Goal: Task Accomplishment & Management: Use online tool/utility

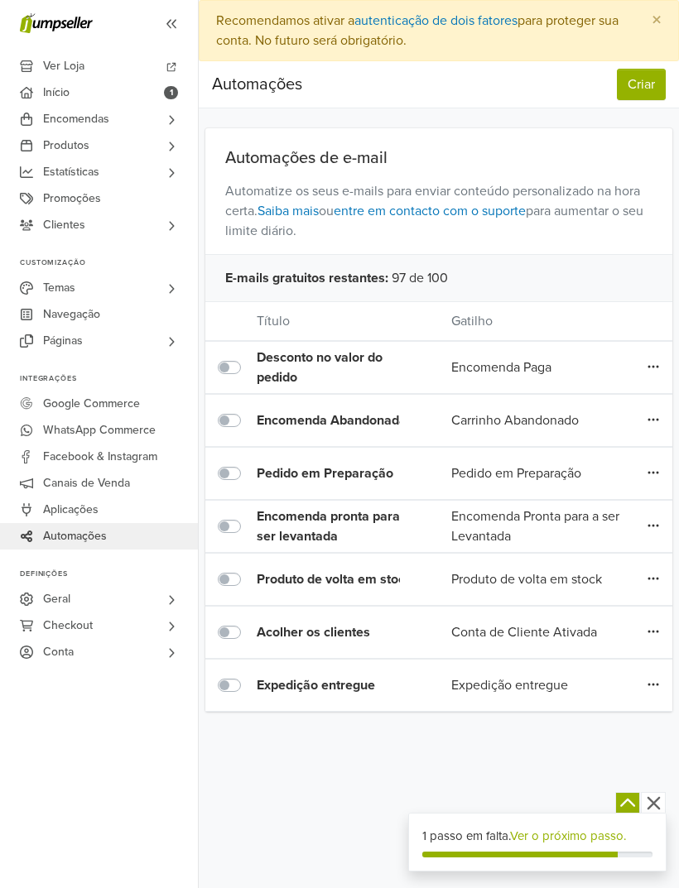
click at [644, 81] on button "Criar" at bounding box center [641, 84] width 49 height 31
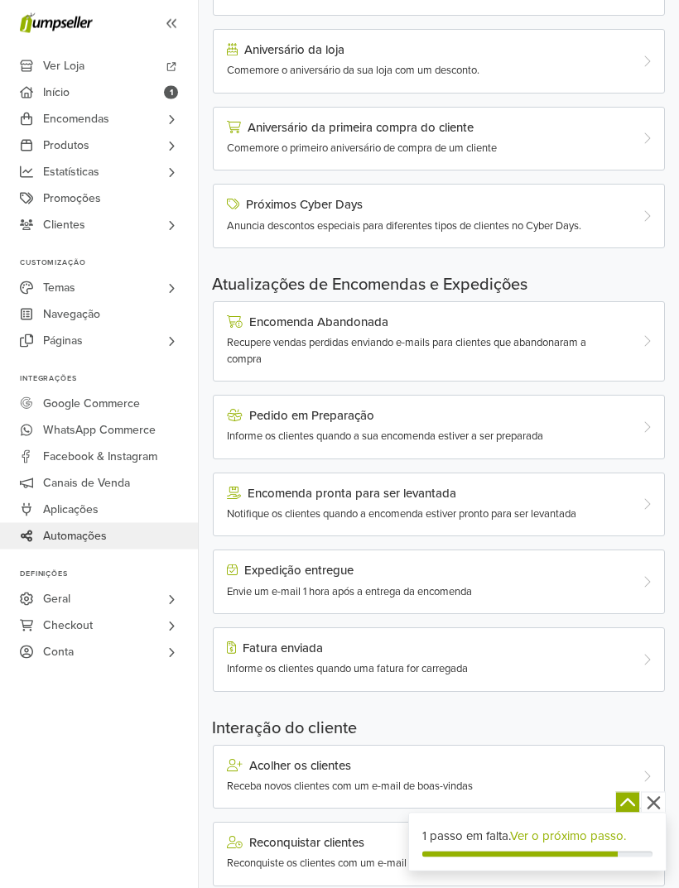
scroll to position [639, 0]
click at [635, 430] on div at bounding box center [644, 427] width 37 height 36
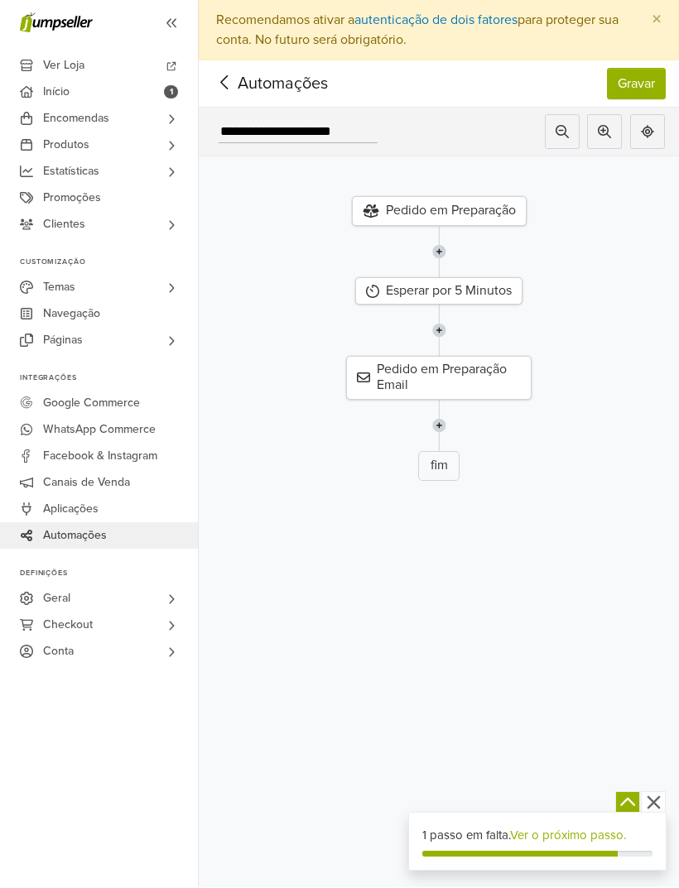
click at [286, 91] on span "Automações" at bounding box center [257, 84] width 90 height 25
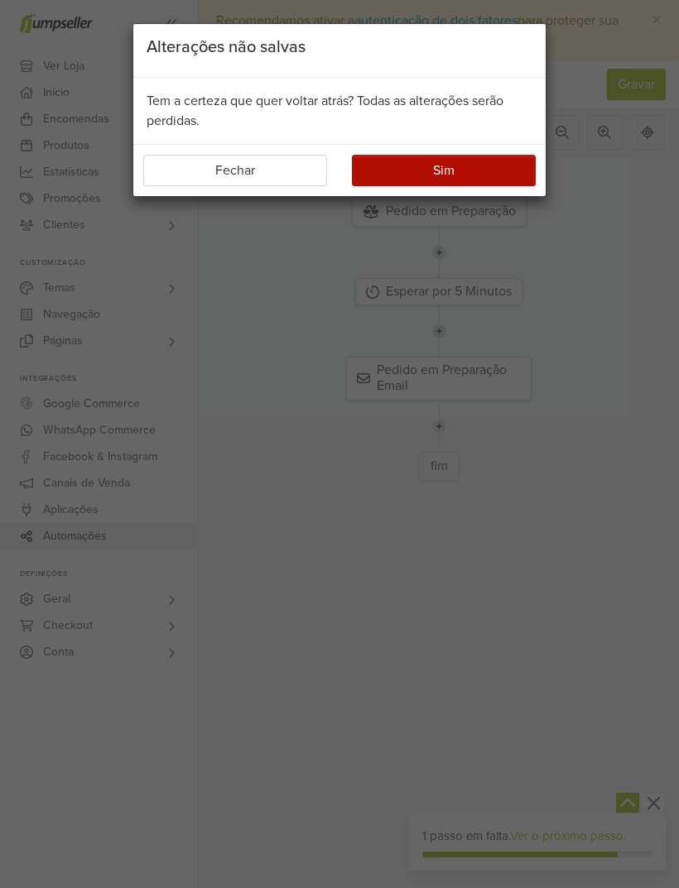
click at [474, 162] on button "Sim" at bounding box center [444, 170] width 184 height 31
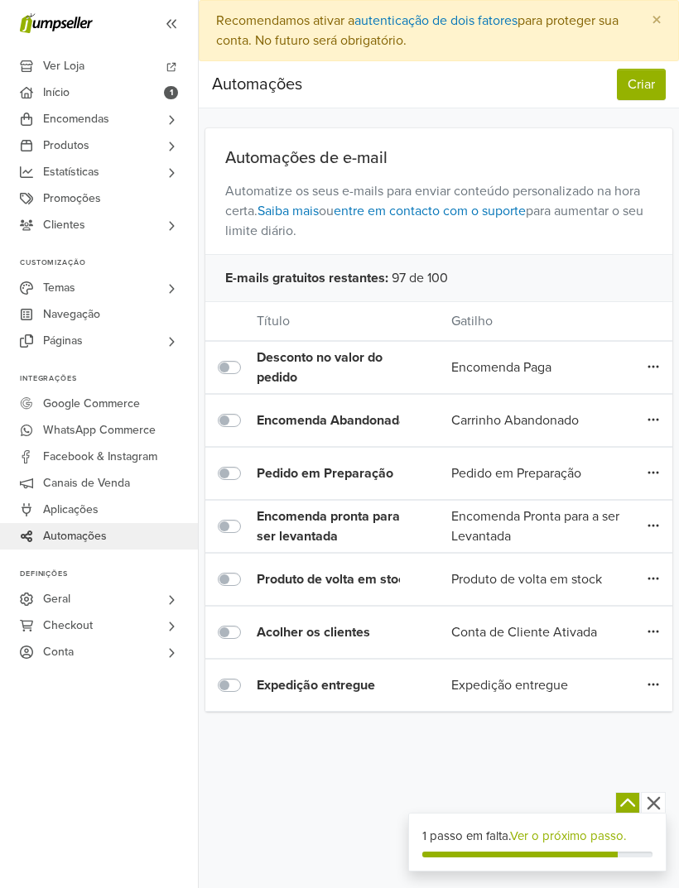
click at [248, 464] on label at bounding box center [248, 464] width 0 height 0
click at [248, 411] on label at bounding box center [248, 411] width 0 height 0
click at [616, 365] on div "Encomenda Paga" at bounding box center [536, 368] width 195 height 20
click at [651, 367] on icon at bounding box center [653, 366] width 12 height 13
click at [584, 397] on link "Editar" at bounding box center [593, 400] width 131 height 26
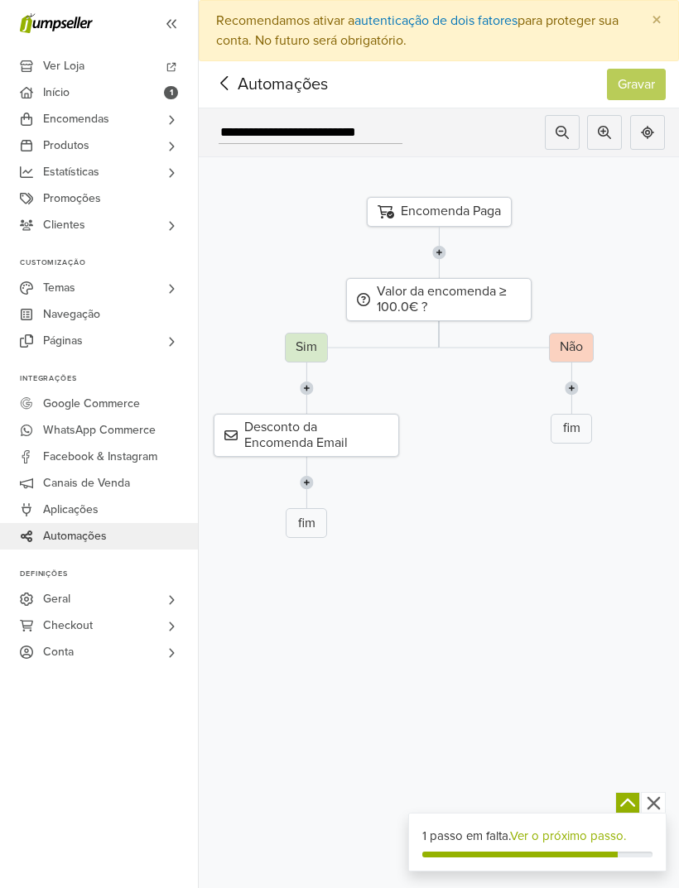
click at [371, 434] on div "Desconto da Encomenda Email" at bounding box center [306, 435] width 185 height 43
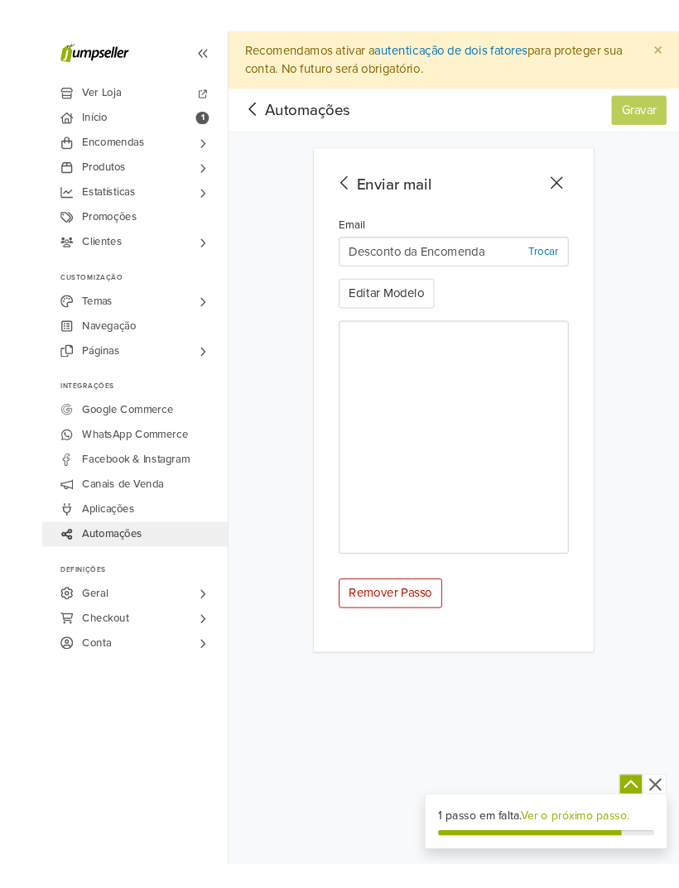
scroll to position [18, 0]
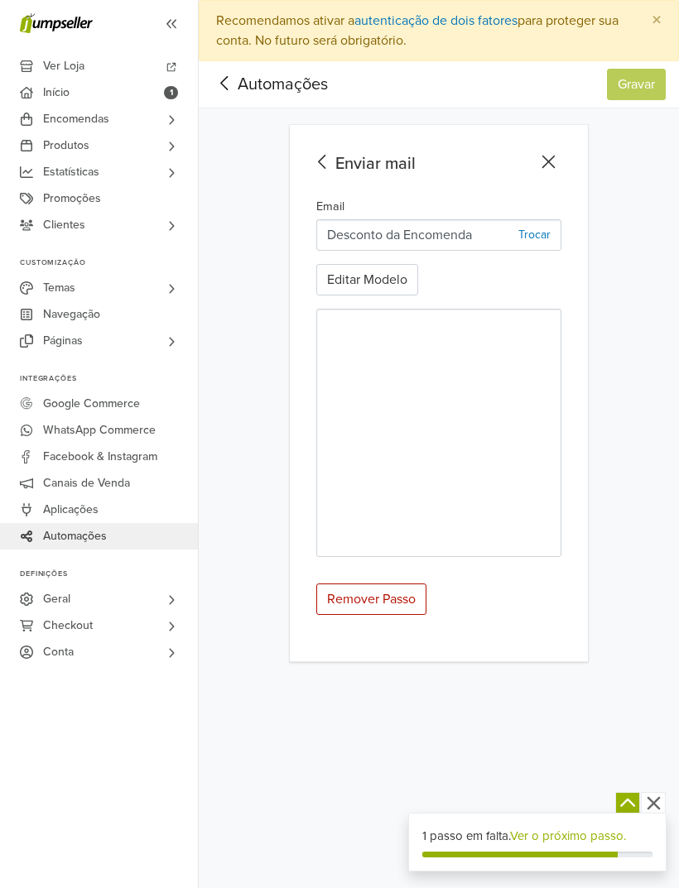
click at [334, 152] on icon at bounding box center [323, 162] width 26 height 21
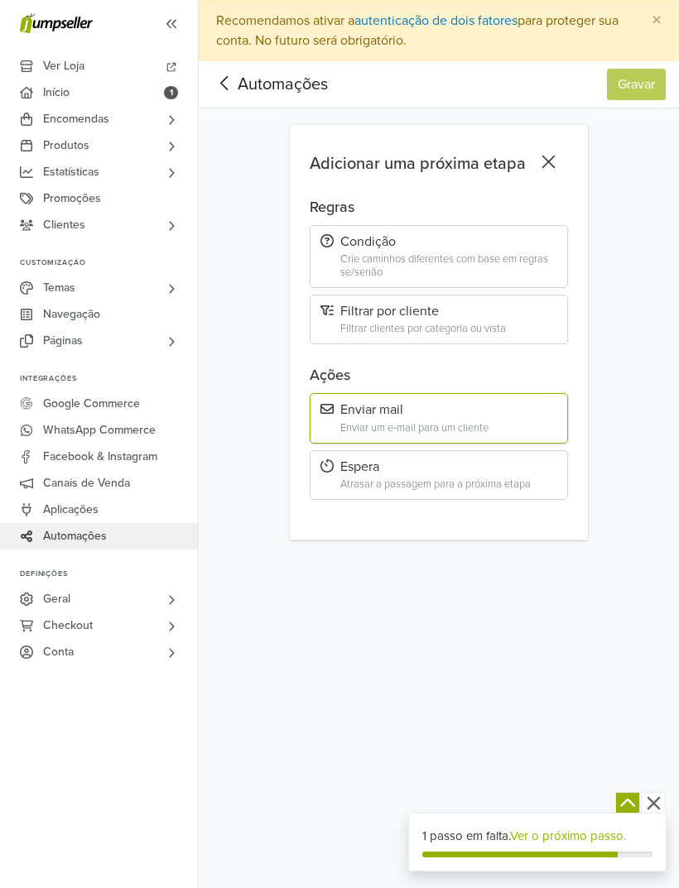
click at [551, 152] on icon at bounding box center [549, 162] width 26 height 21
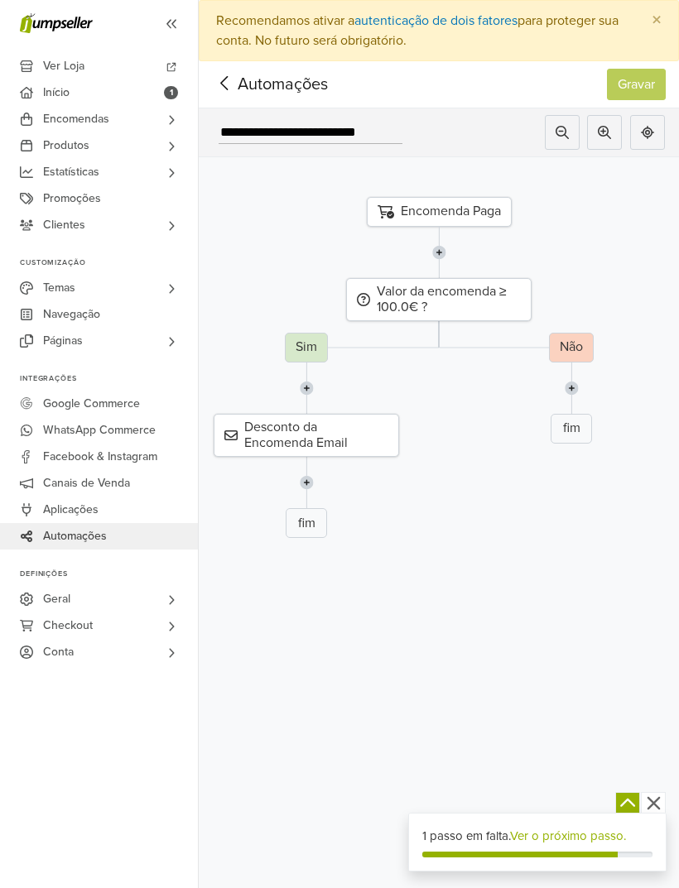
click at [276, 72] on span "Automações" at bounding box center [257, 84] width 90 height 25
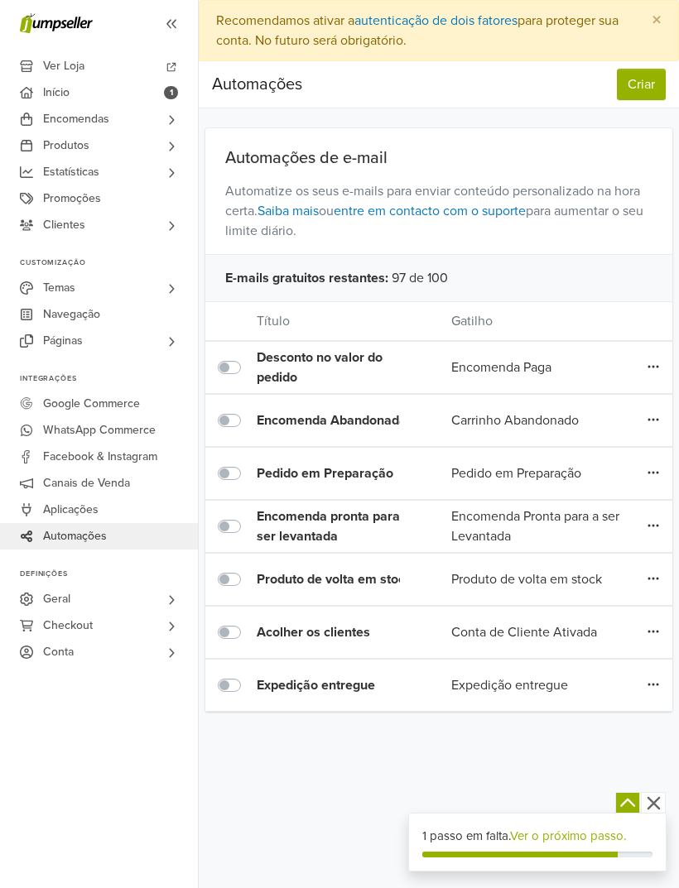
click at [248, 358] on label at bounding box center [248, 358] width 0 height 0
click at [660, 357] on div "Editar Duplicar Apagar" at bounding box center [652, 368] width 39 height 22
click at [670, 394] on div "Encomenda Abandonada [PERSON_NAME] Abandonado 1 Editar Duplicar Apagar" at bounding box center [438, 420] width 467 height 53
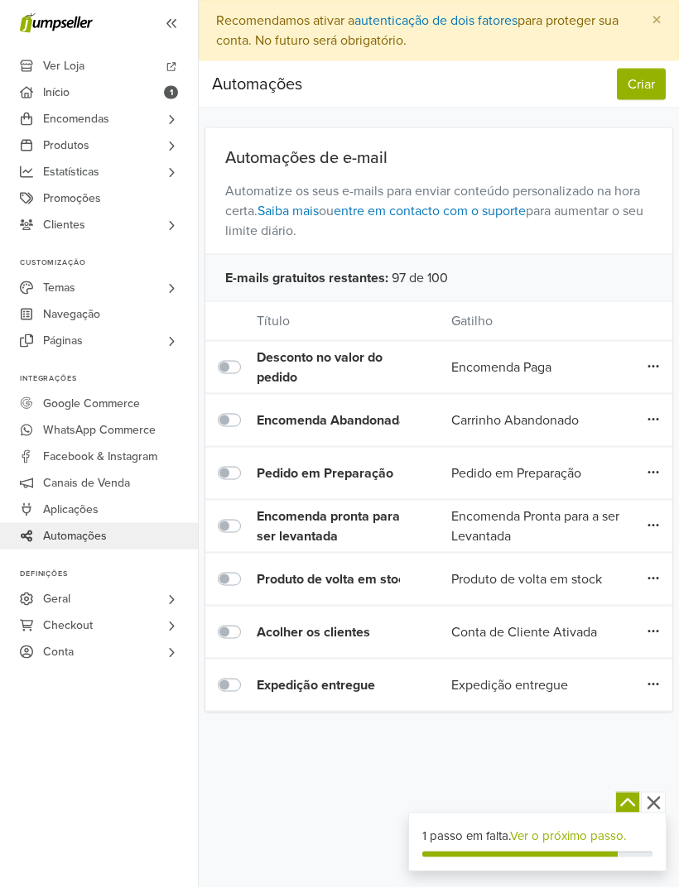
scroll to position [49, 0]
click at [652, 360] on icon at bounding box center [653, 366] width 12 height 13
click at [571, 440] on link "Apagar" at bounding box center [593, 453] width 131 height 26
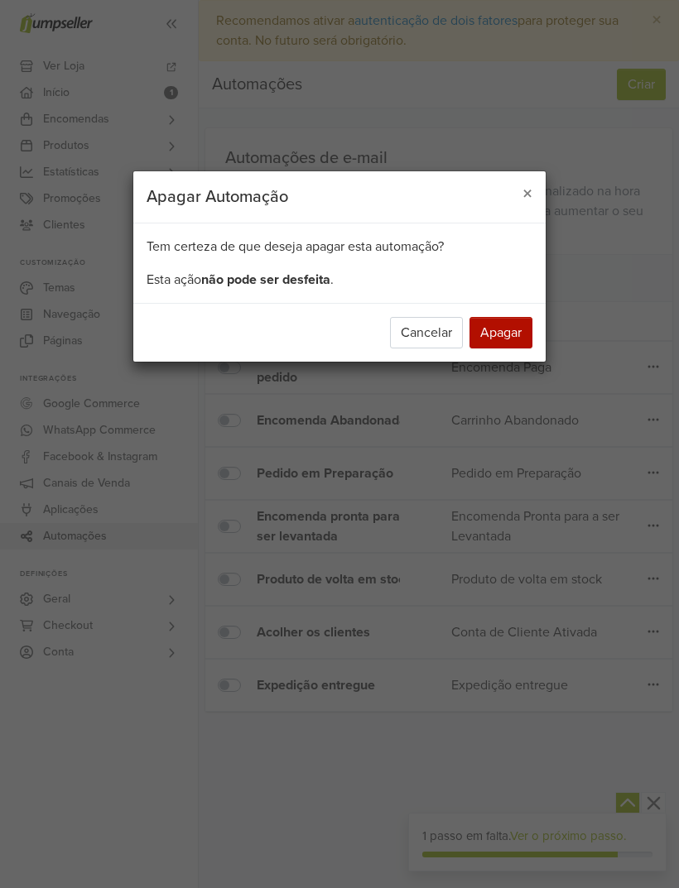
click at [507, 338] on button "Apagar" at bounding box center [500, 332] width 63 height 31
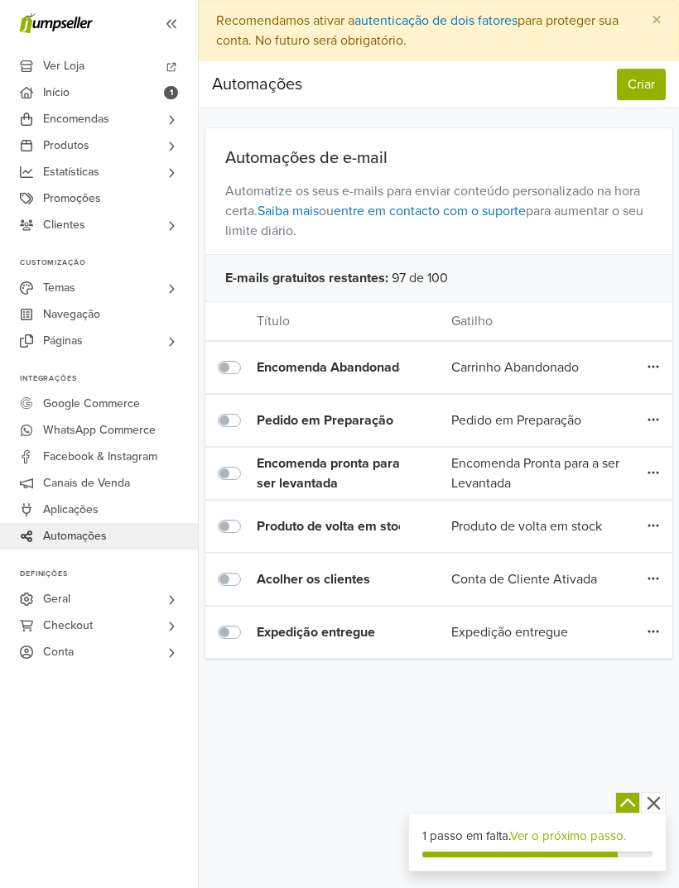
click at [652, 360] on icon at bounding box center [653, 366] width 12 height 13
click at [572, 440] on link "Apagar" at bounding box center [593, 453] width 131 height 26
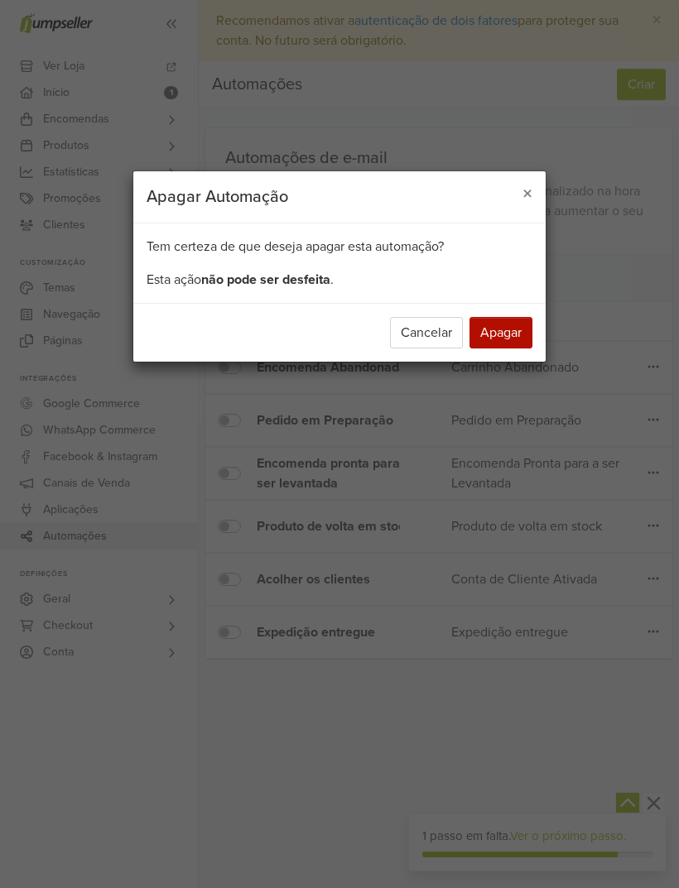
click at [508, 337] on button "Apagar" at bounding box center [500, 332] width 63 height 31
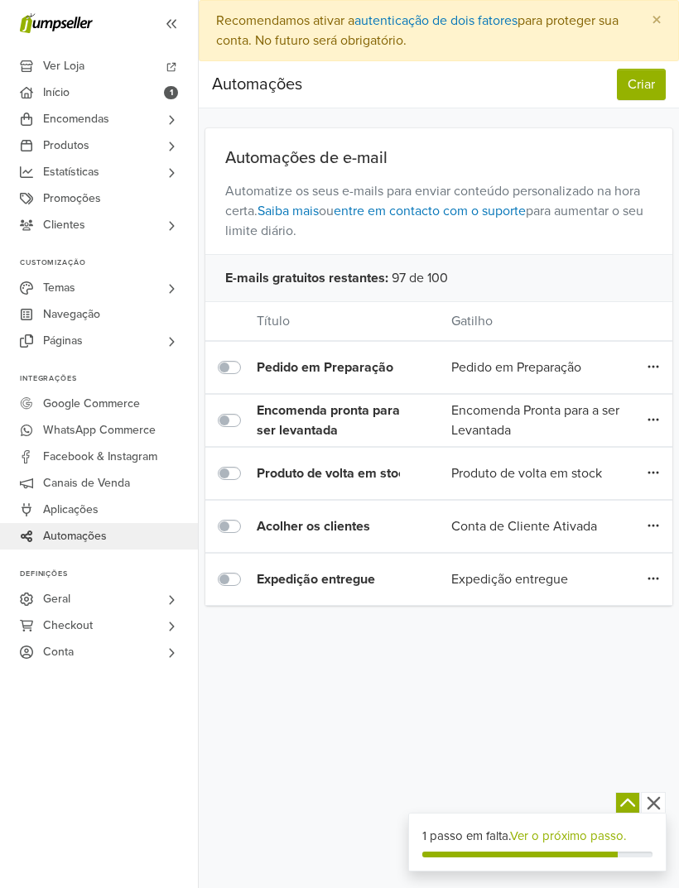
click at [647, 466] on icon at bounding box center [653, 472] width 12 height 13
click at [573, 546] on link "Apagar" at bounding box center [593, 559] width 131 height 26
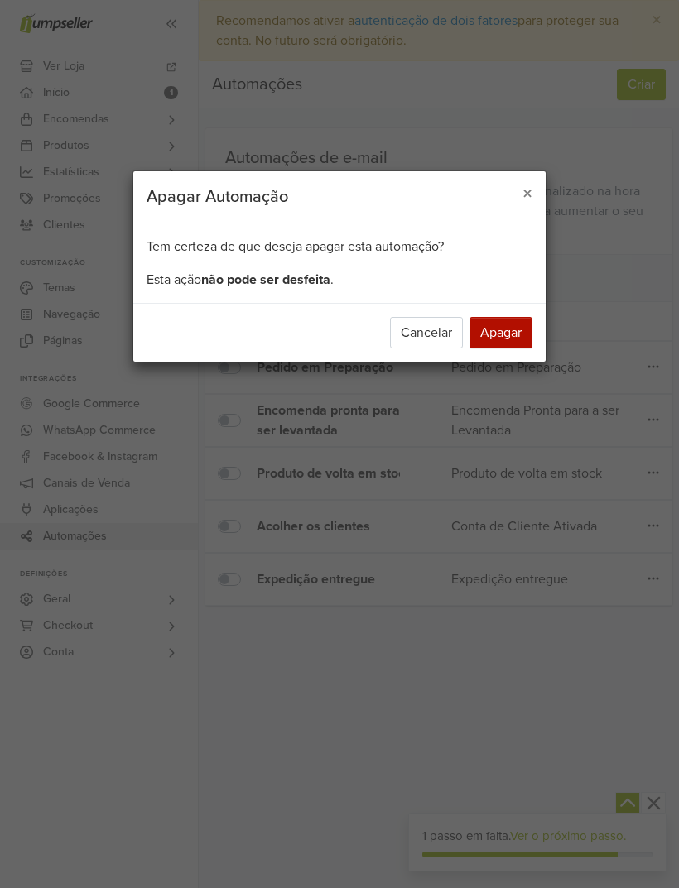
click at [503, 336] on button "Apagar" at bounding box center [500, 332] width 63 height 31
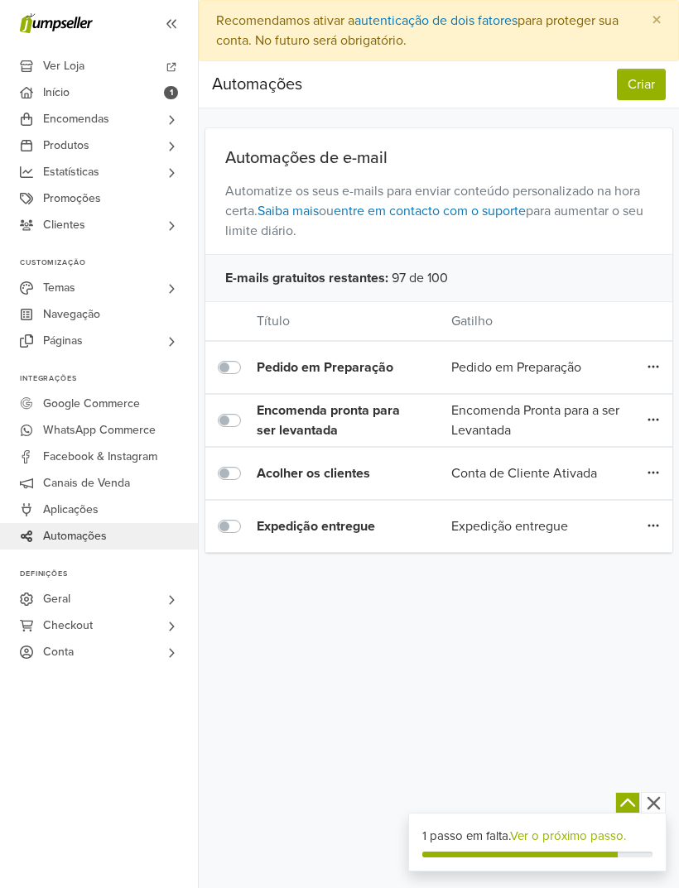
click at [648, 69] on button "Criar" at bounding box center [641, 84] width 49 height 31
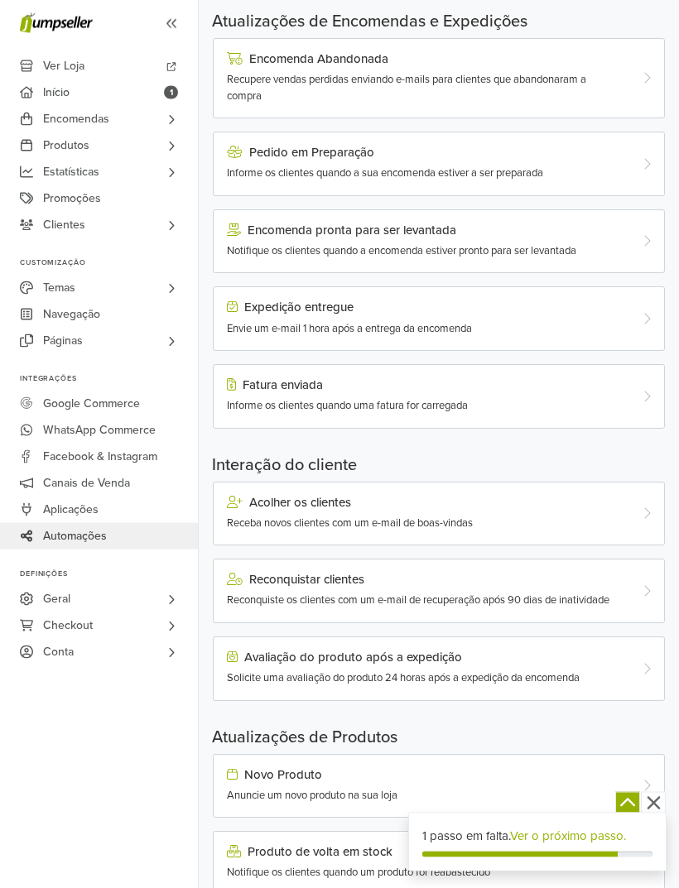
scroll to position [902, 0]
click at [554, 768] on div "Novo Produto Anuncie um novo produto na sua loja" at bounding box center [439, 787] width 452 height 65
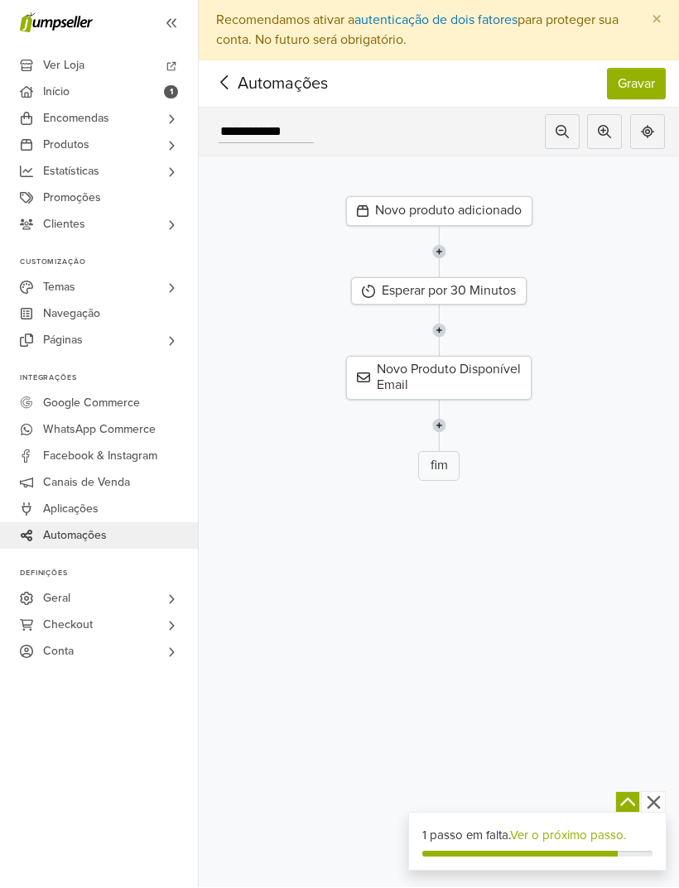
click at [470, 377] on div "Novo Produto Disponível Email" at bounding box center [438, 378] width 185 height 43
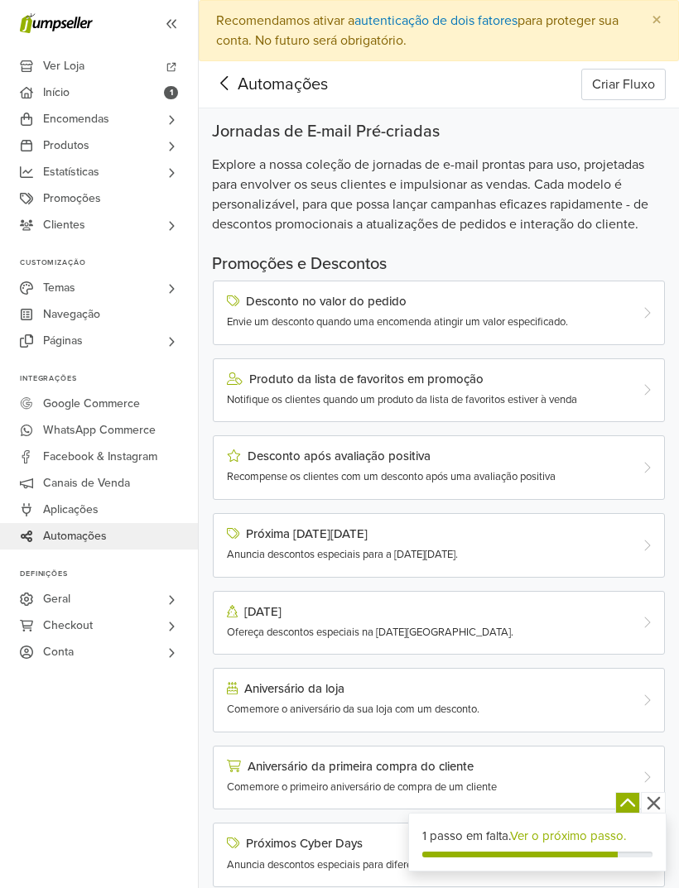
click at [634, 86] on button "Criar Fluxo" at bounding box center [623, 84] width 84 height 31
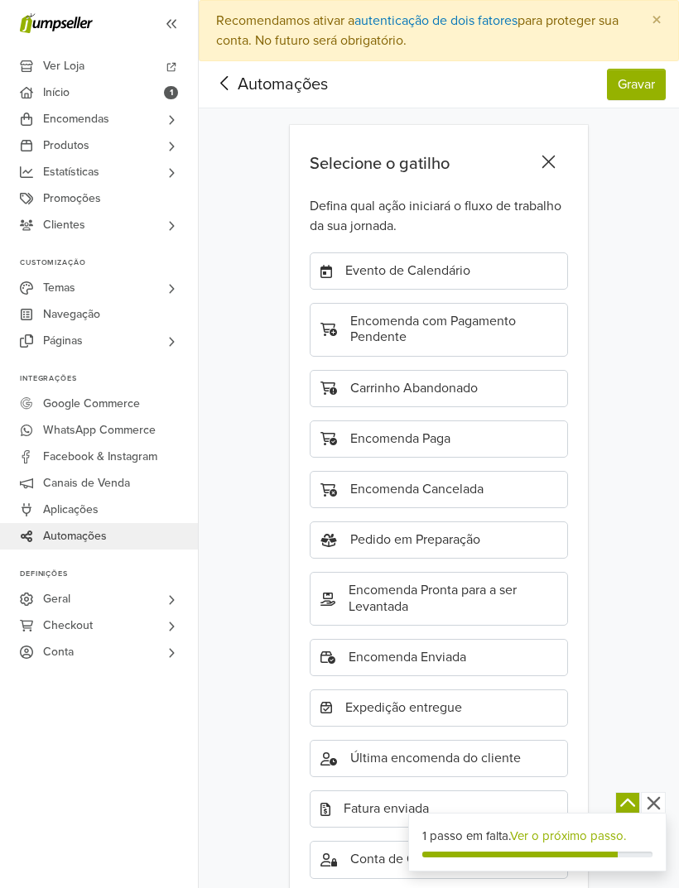
click at [301, 88] on span "Automações" at bounding box center [257, 84] width 90 height 25
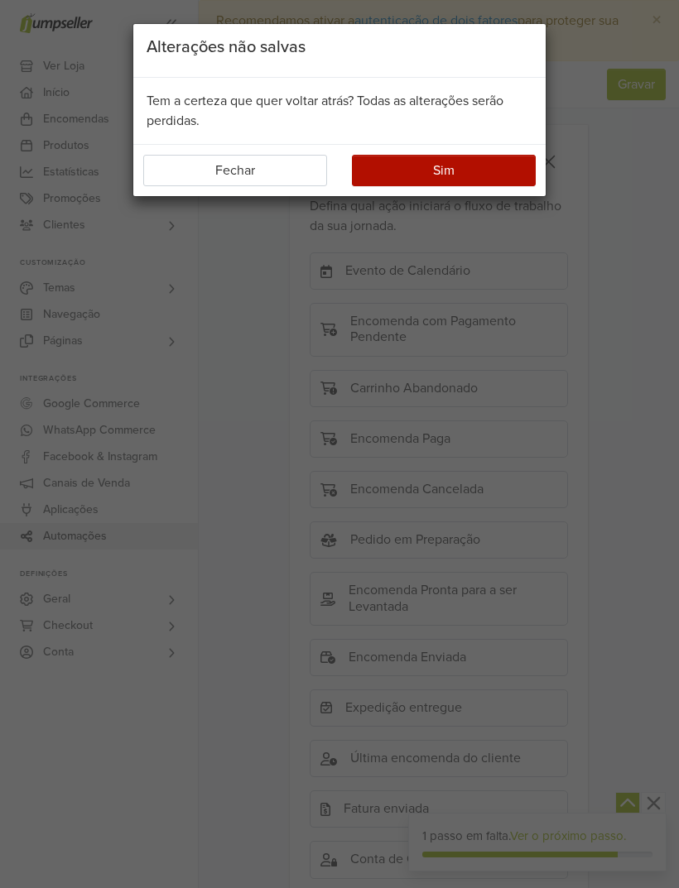
click at [436, 176] on button "Sim" at bounding box center [444, 170] width 184 height 31
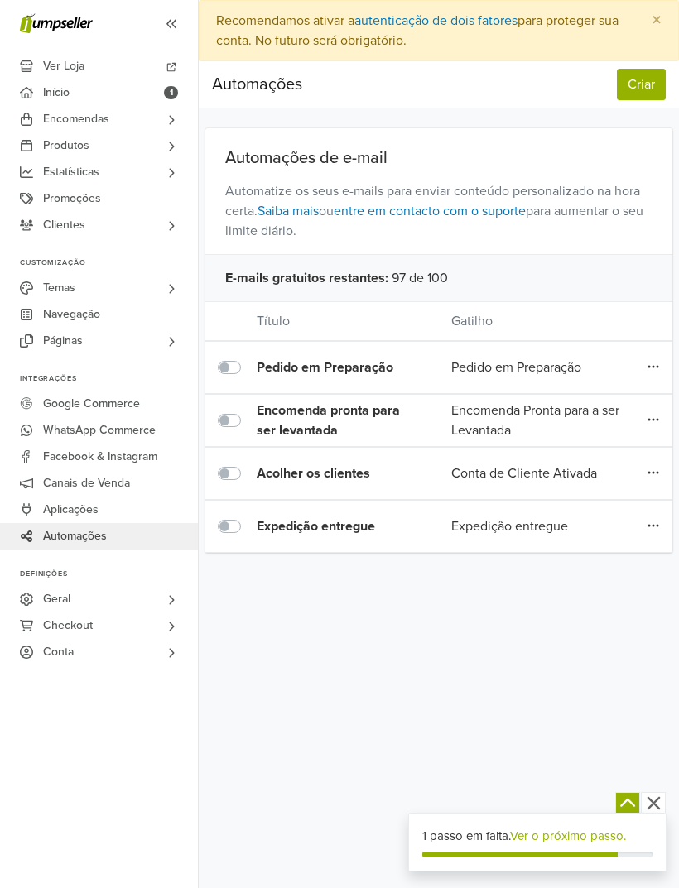
click at [248, 358] on label at bounding box center [248, 358] width 0 height 0
click at [506, 367] on div "Pedido em Preparação" at bounding box center [536, 368] width 195 height 20
click at [568, 363] on div "Pedido em Preparação" at bounding box center [536, 368] width 195 height 20
click at [656, 363] on icon at bounding box center [653, 366] width 12 height 13
click at [569, 400] on link "Editar" at bounding box center [593, 400] width 131 height 26
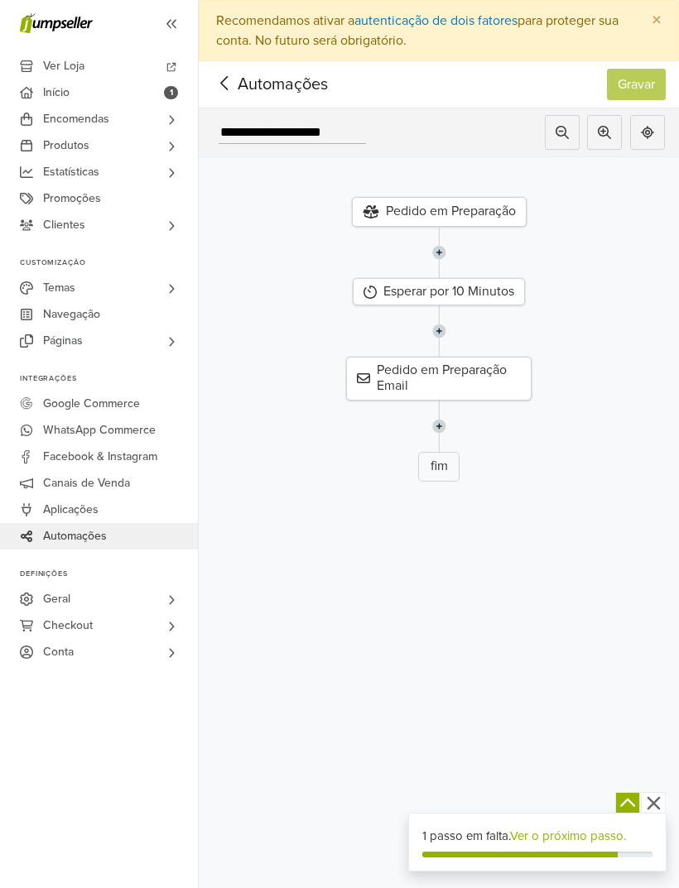
click at [471, 378] on div "Pedido em Preparação Email" at bounding box center [438, 378] width 185 height 43
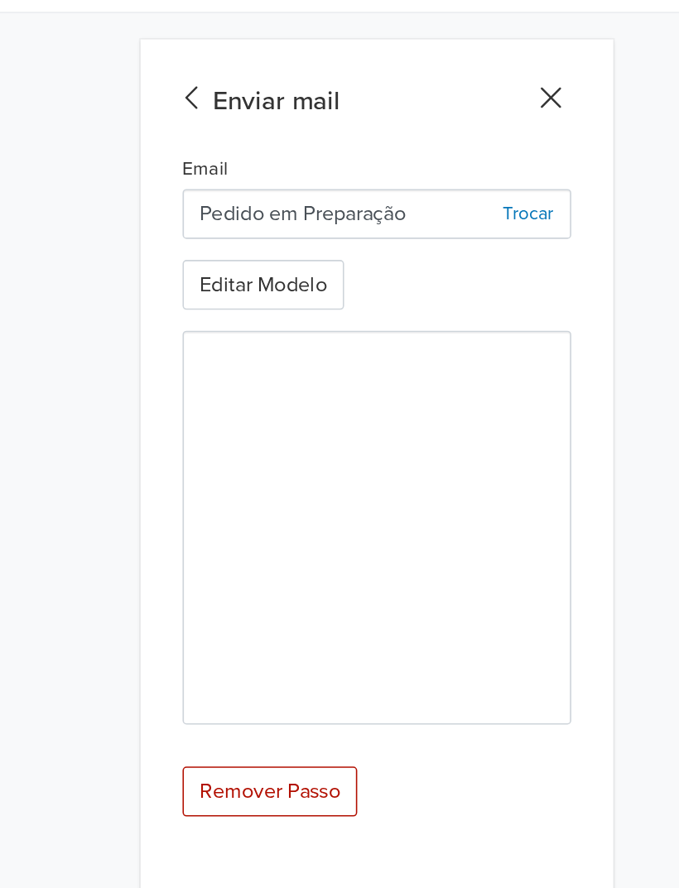
click at [310, 152] on div "Enviar mail" at bounding box center [436, 164] width 252 height 25
click at [536, 152] on icon at bounding box center [549, 162] width 26 height 21
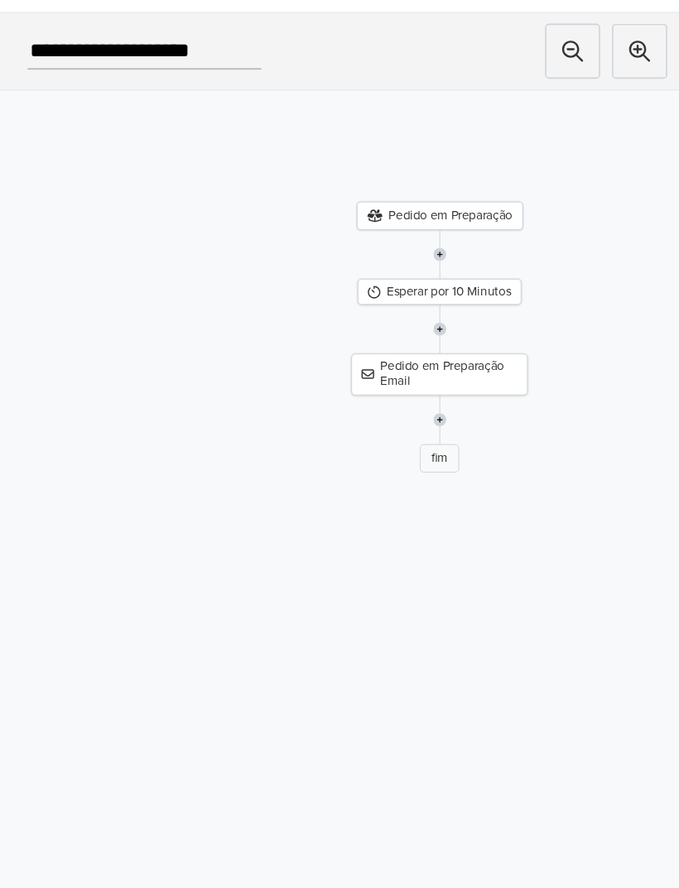
click at [426, 276] on div "Esperar por 10 Minutos" at bounding box center [477, 284] width 103 height 17
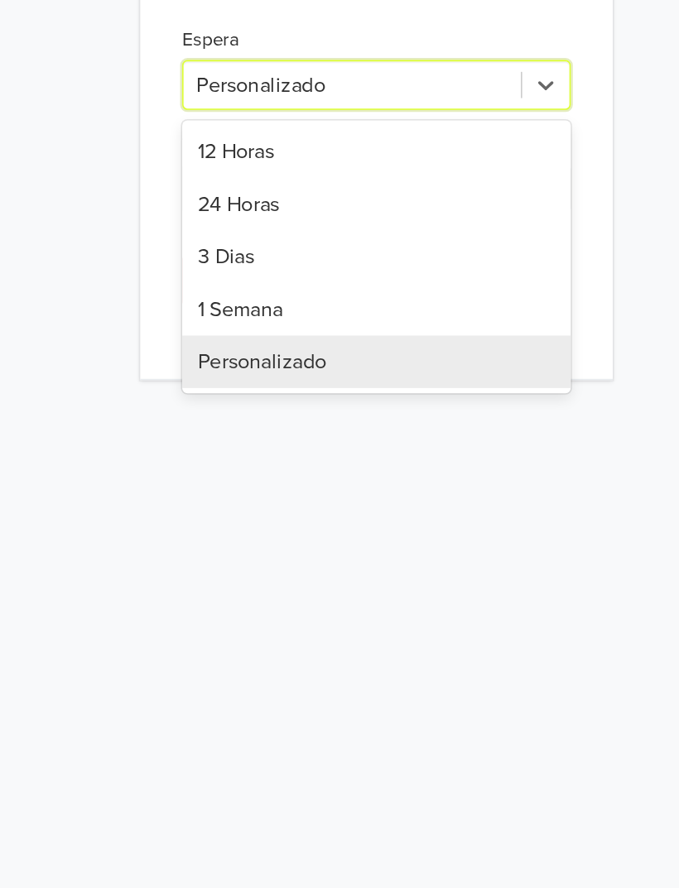
click at [316, 393] on div "Personalizado" at bounding box center [438, 409] width 245 height 33
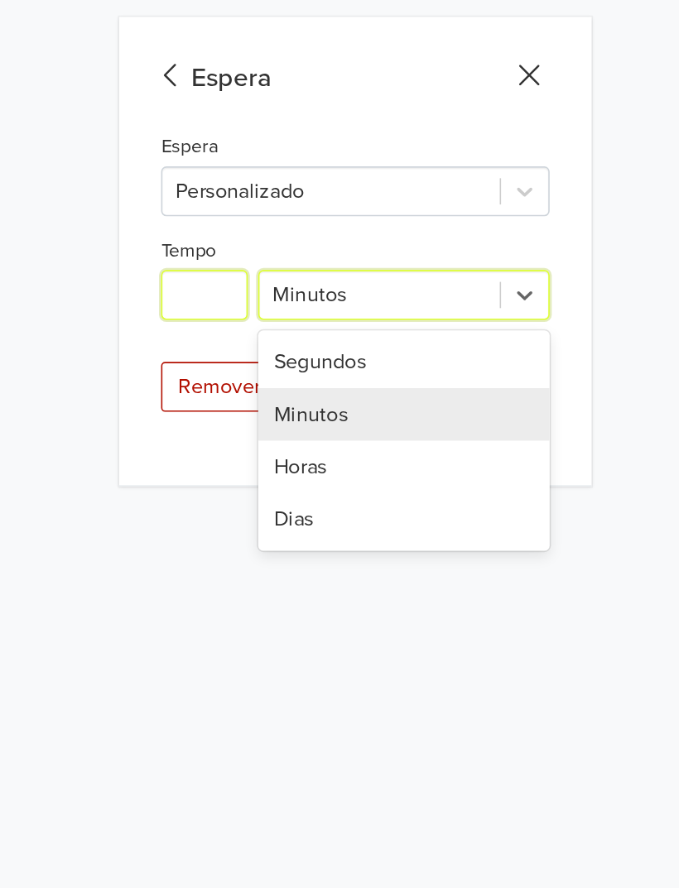
click at [316, 285] on input "**" at bounding box center [343, 300] width 55 height 31
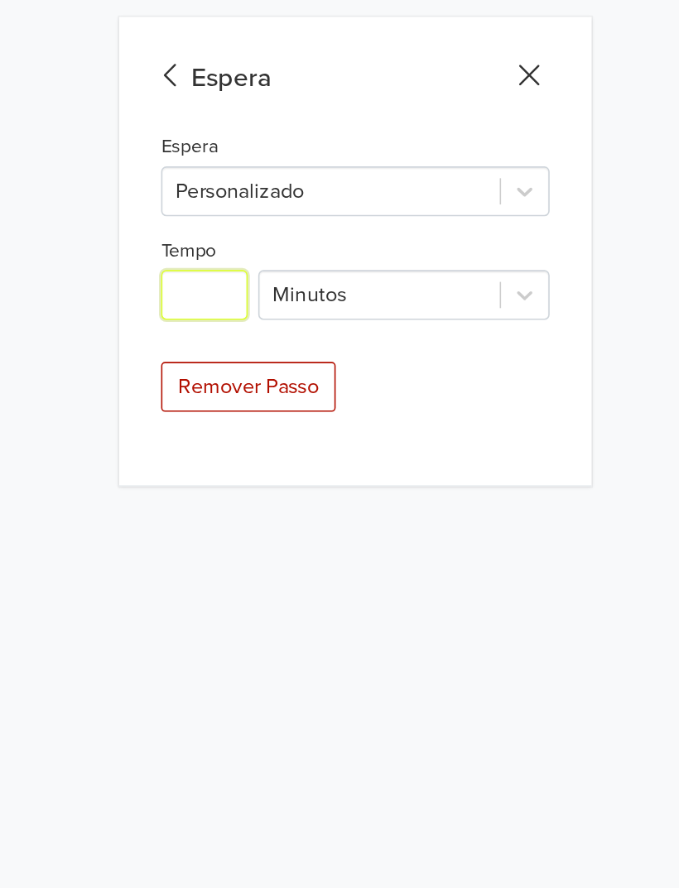
click at [316, 285] on input "**" at bounding box center [343, 300] width 55 height 31
type input "*"
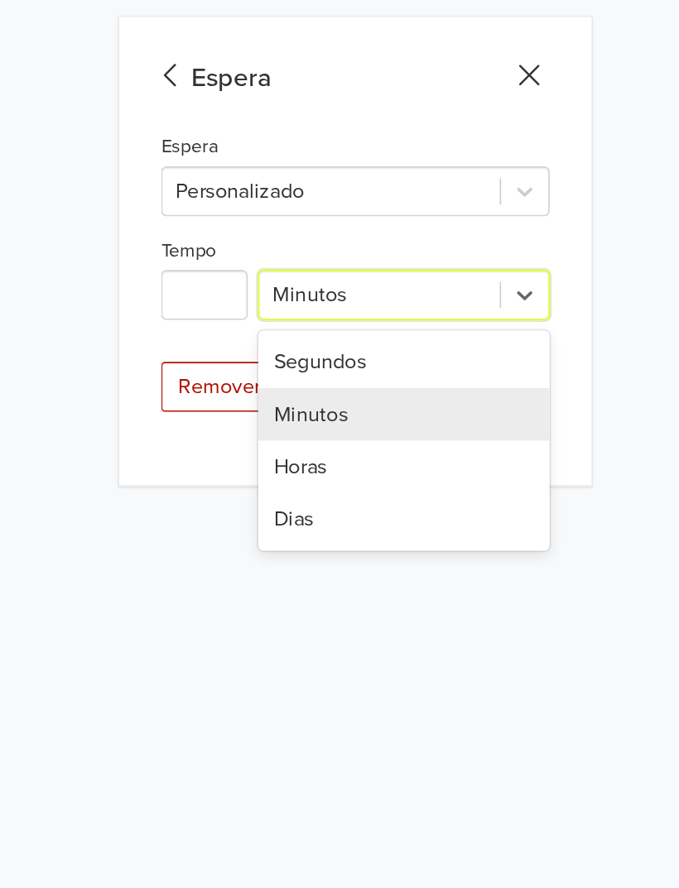
click at [378, 392] on div "Horas" at bounding box center [470, 408] width 184 height 33
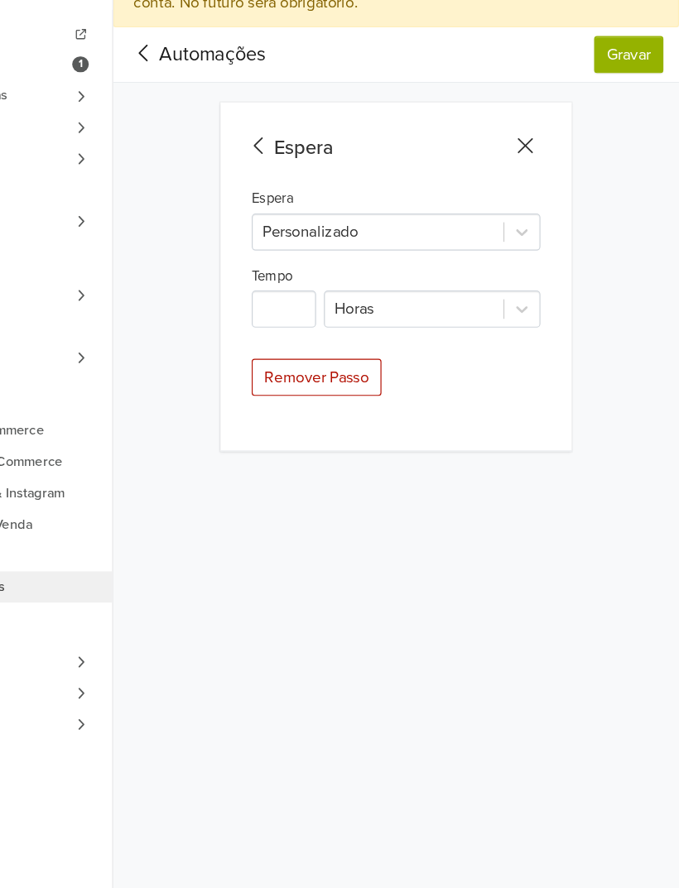
click at [607, 69] on button "Gravar" at bounding box center [636, 84] width 59 height 31
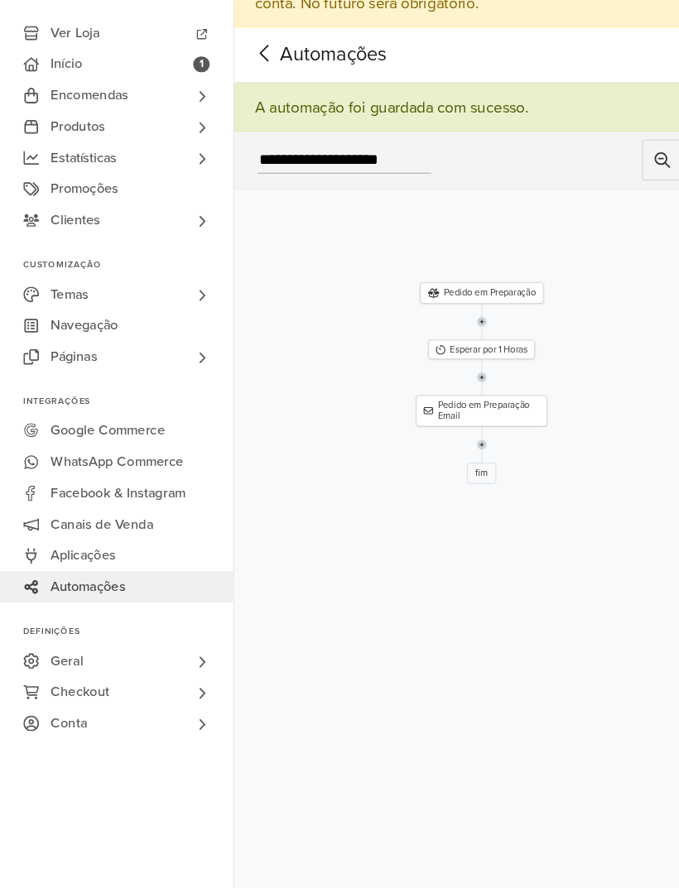
click at [269, 72] on span "Automações" at bounding box center [257, 84] width 90 height 25
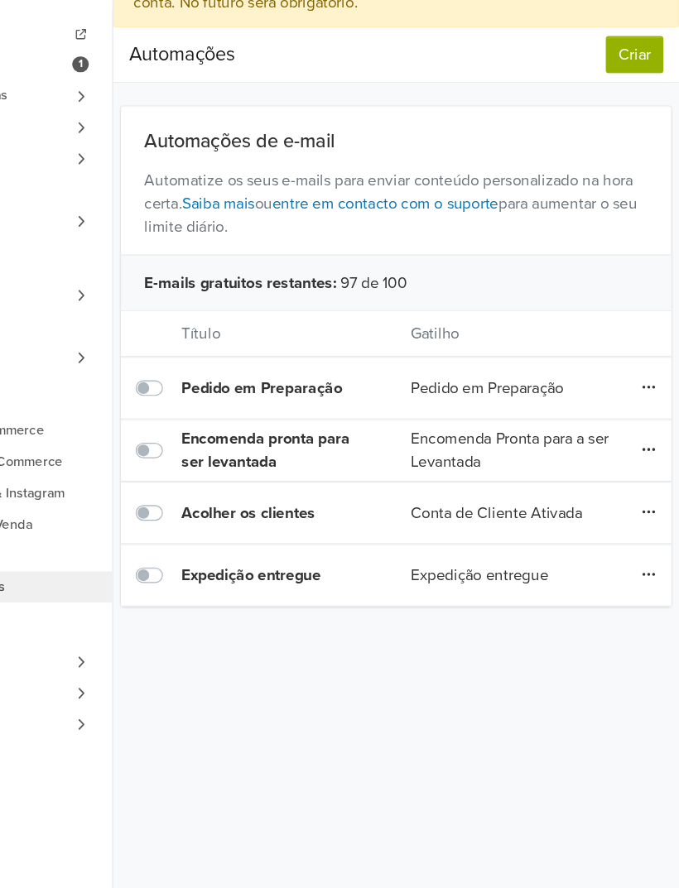
click at [647, 413] on icon at bounding box center [653, 419] width 12 height 13
click at [528, 440] on link "Editar" at bounding box center [593, 453] width 131 height 26
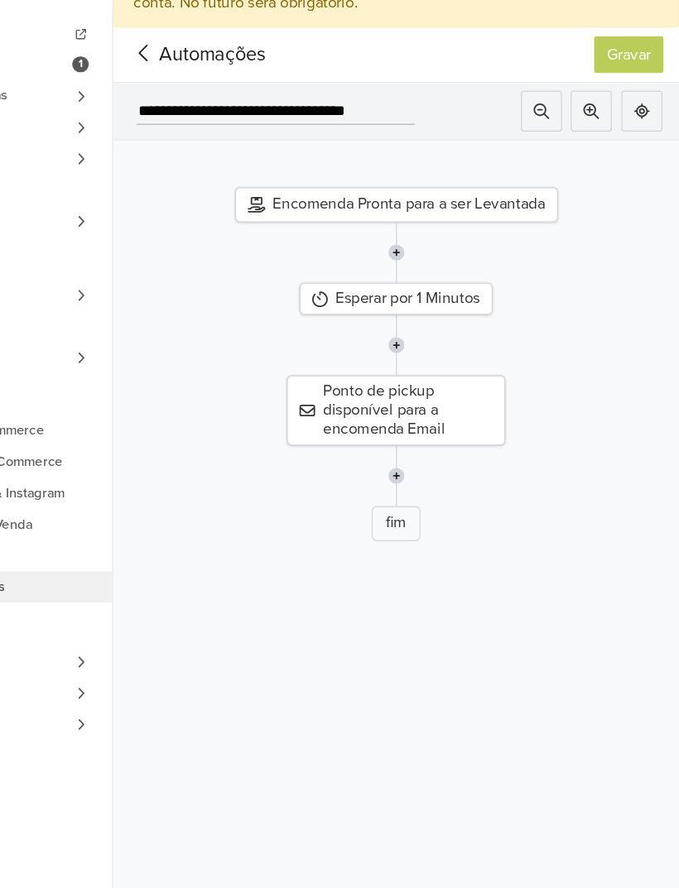
click at [380, 278] on div "Esperar por 1 Minutos" at bounding box center [439, 291] width 164 height 27
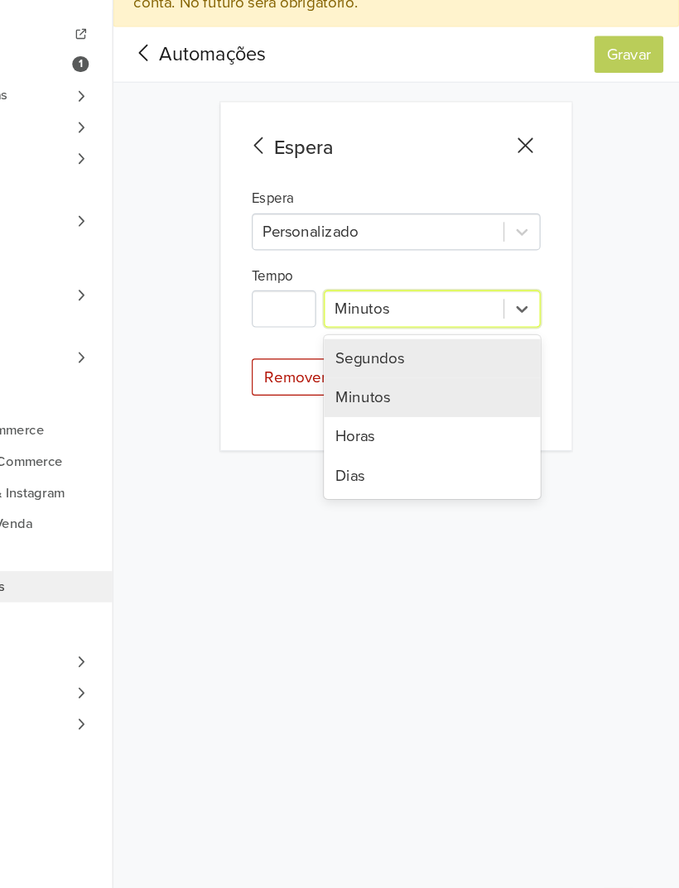
click at [399, 326] on div "Segundos" at bounding box center [470, 342] width 184 height 33
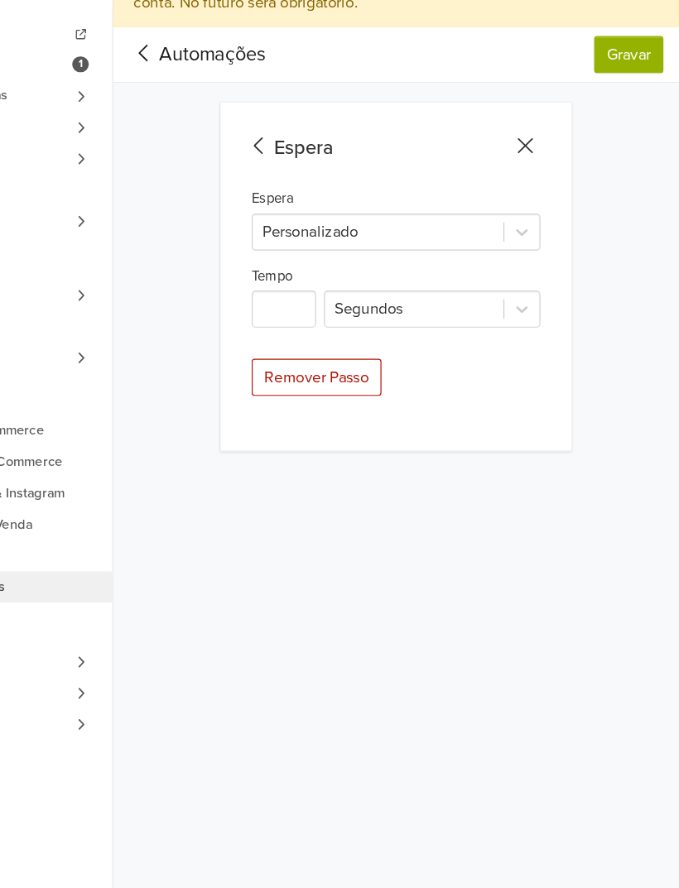
click at [607, 69] on button "Gravar" at bounding box center [636, 84] width 59 height 31
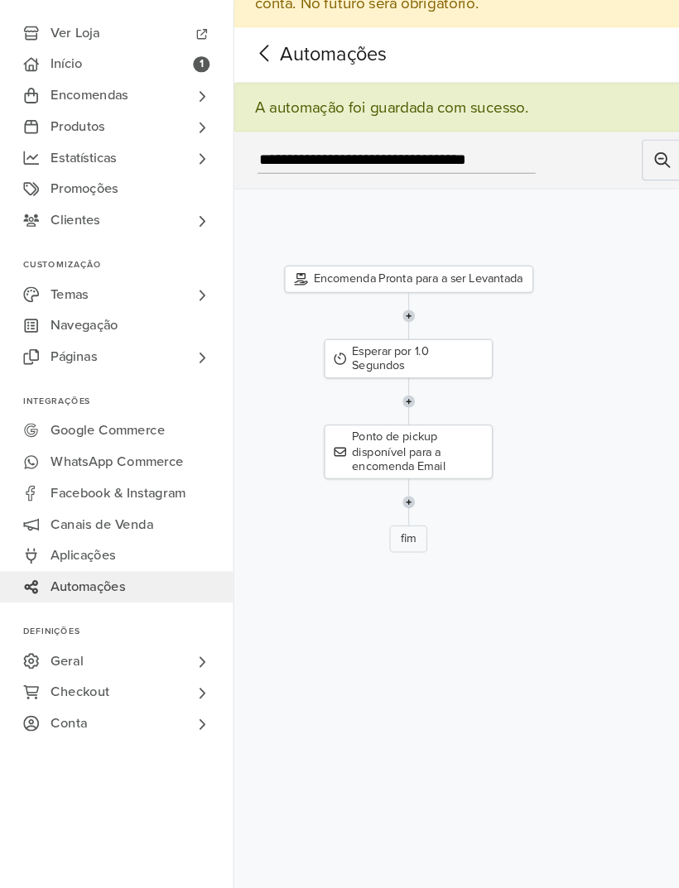
click at [396, 399] on div "Ponto de pickup disponível para a encomenda Email" at bounding box center [346, 422] width 142 height 46
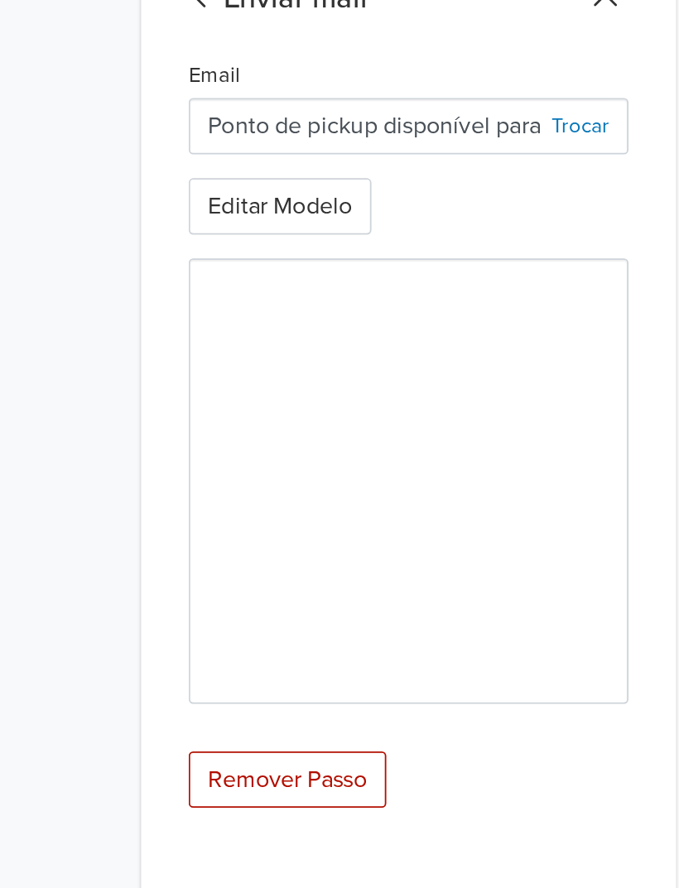
click at [316, 305] on button "Editar Modelo" at bounding box center [367, 320] width 102 height 31
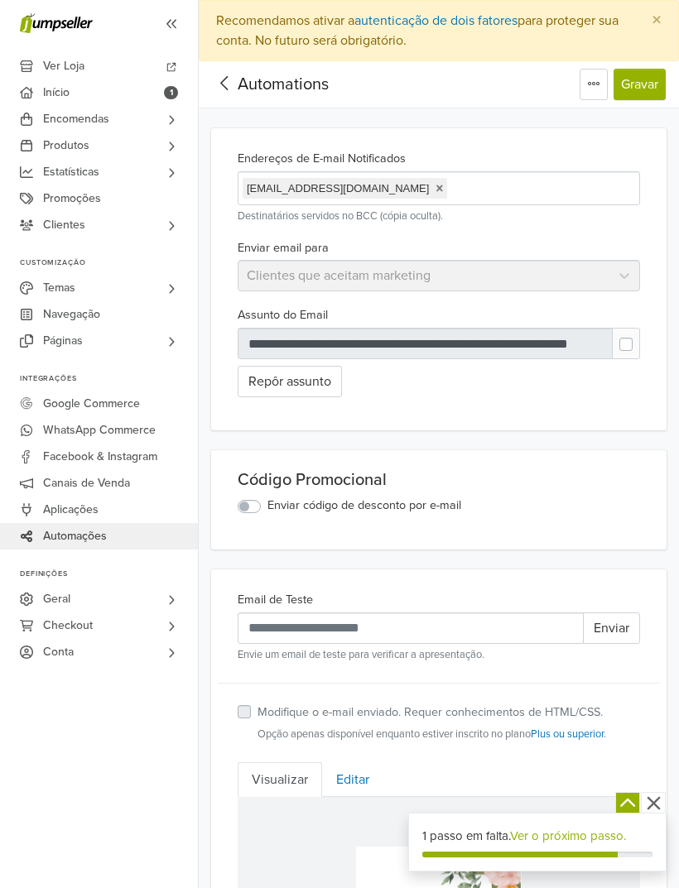
click at [552, 339] on div at bounding box center [426, 343] width 376 height 31
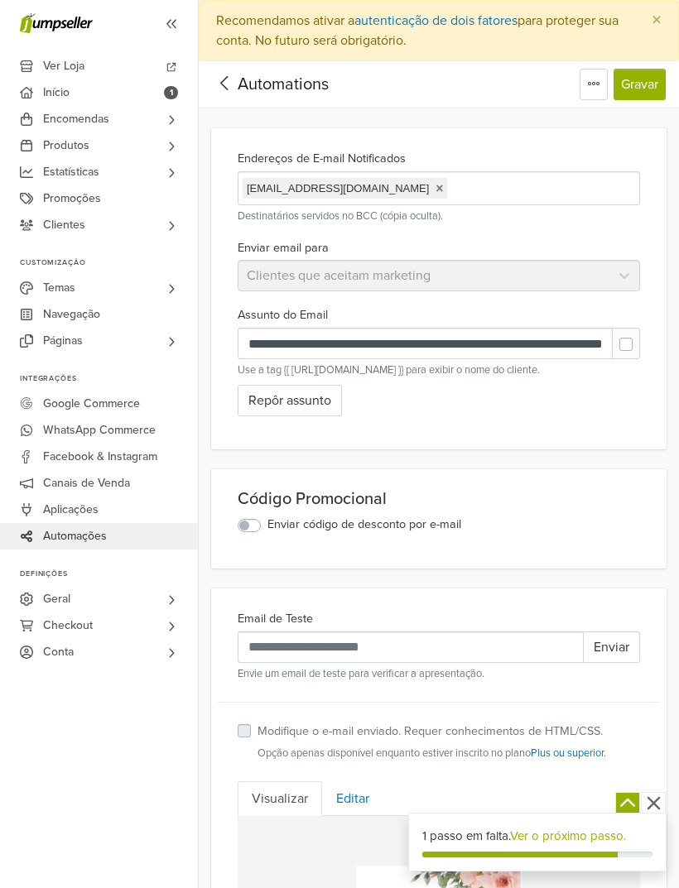
click at [639, 336] on label at bounding box center [639, 336] width 0 height 0
type input "**********"
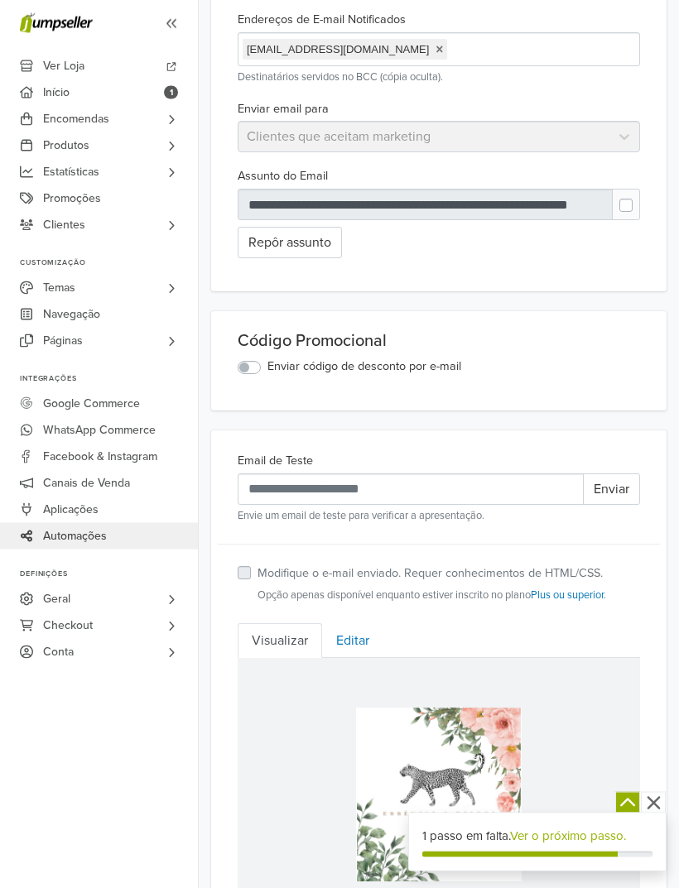
scroll to position [139, 0]
click at [431, 364] on label "Enviar código de desconto por e-mail" at bounding box center [364, 367] width 194 height 18
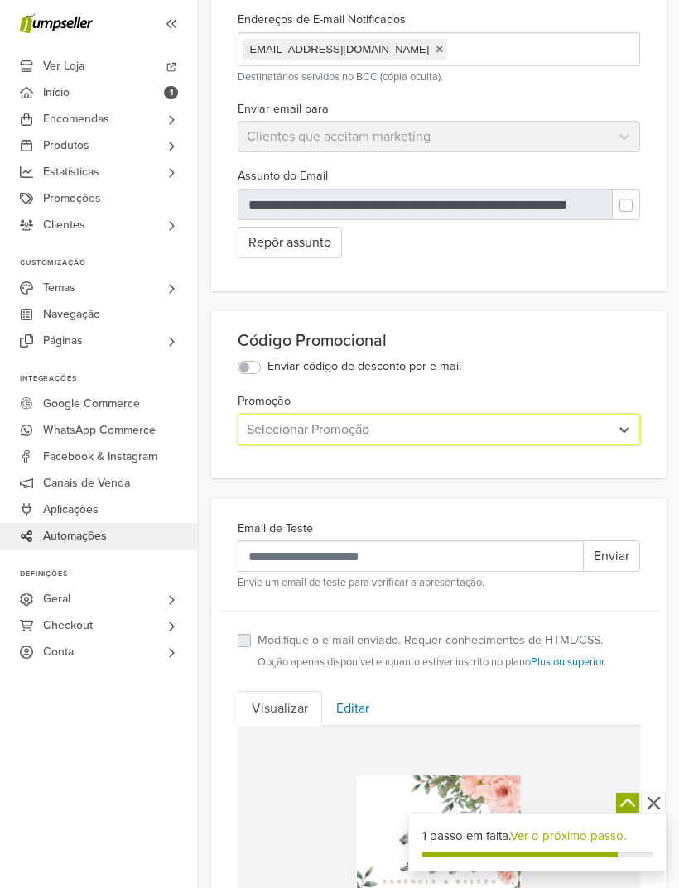
click at [435, 369] on label "Enviar código de desconto por e-mail" at bounding box center [364, 367] width 194 height 18
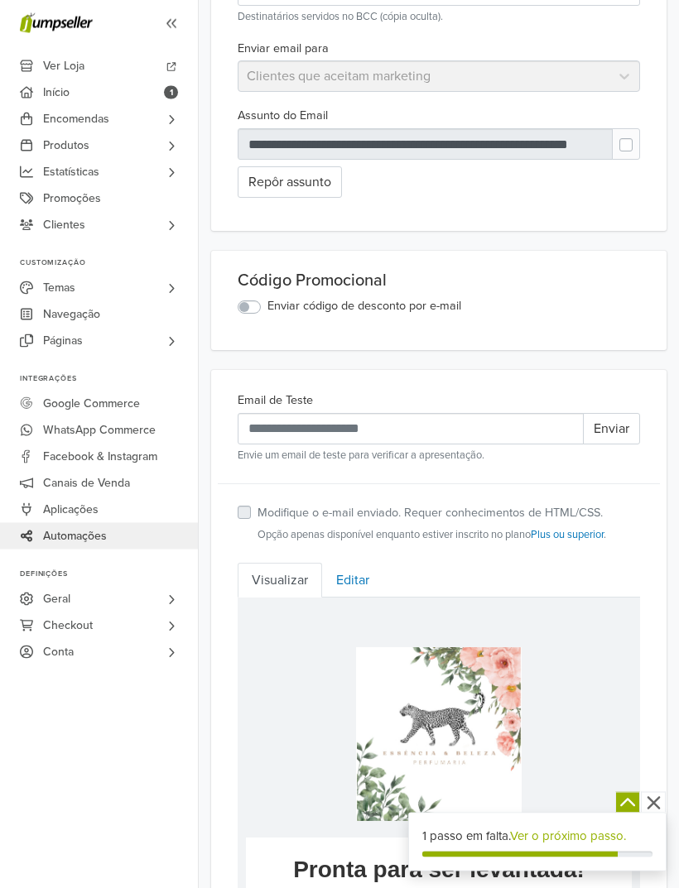
scroll to position [200, 0]
click at [358, 582] on link "Editar" at bounding box center [352, 580] width 61 height 35
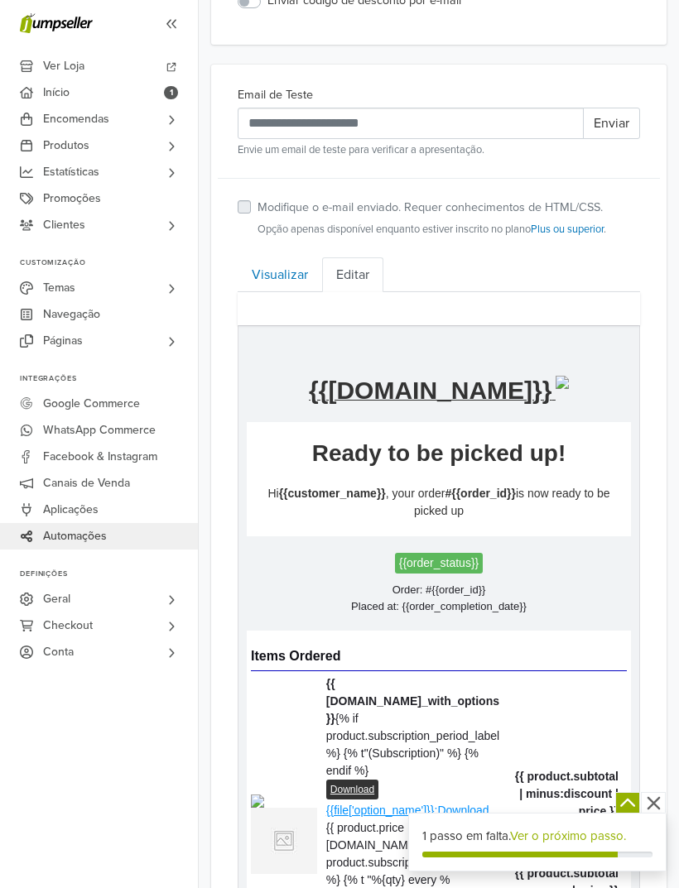
scroll to position [504, 0]
click at [296, 271] on link "Visualizar" at bounding box center [280, 275] width 84 height 35
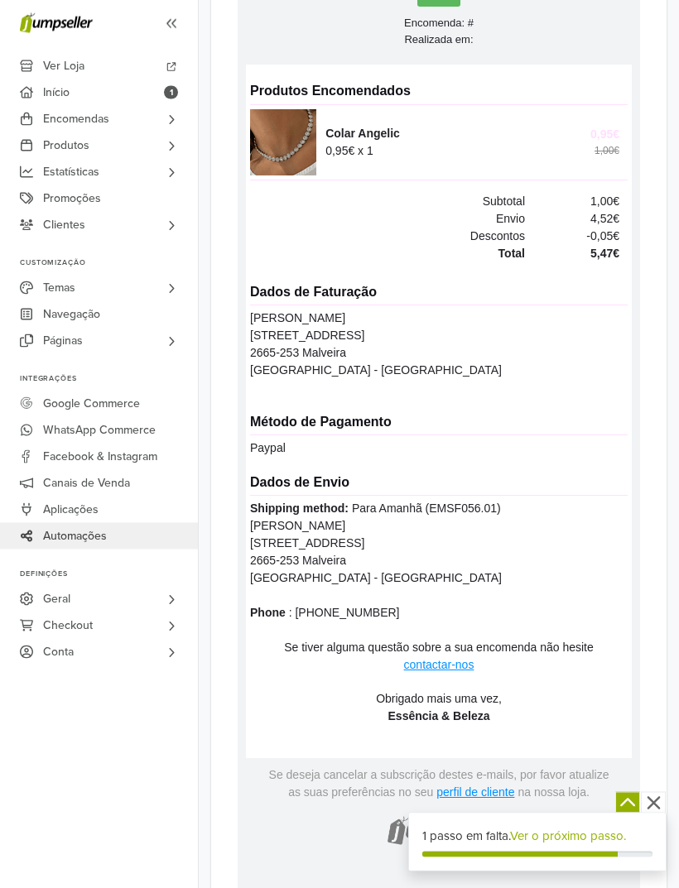
scroll to position [1200, 0]
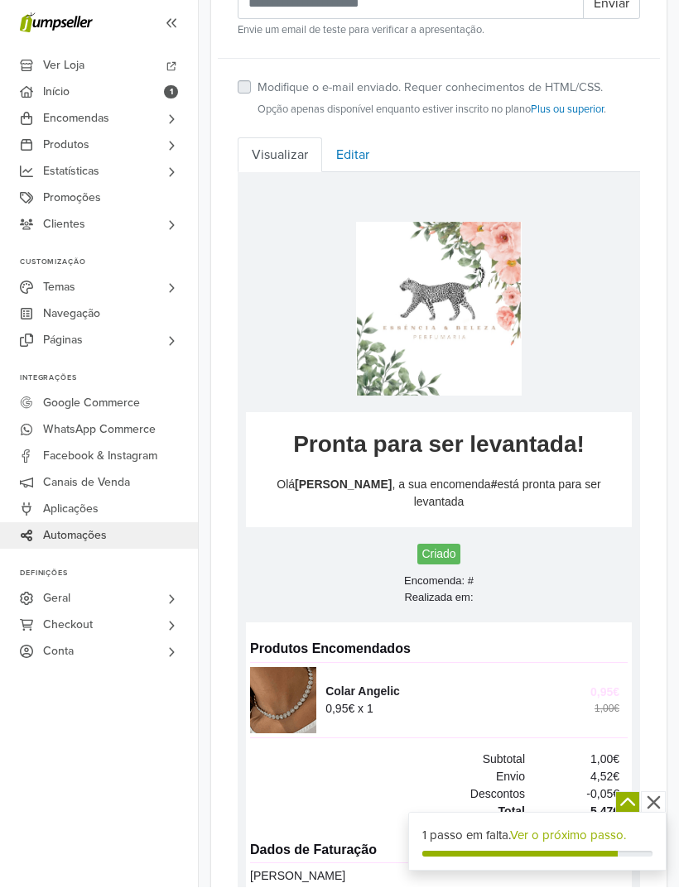
click at [355, 147] on link "Editar" at bounding box center [352, 155] width 61 height 35
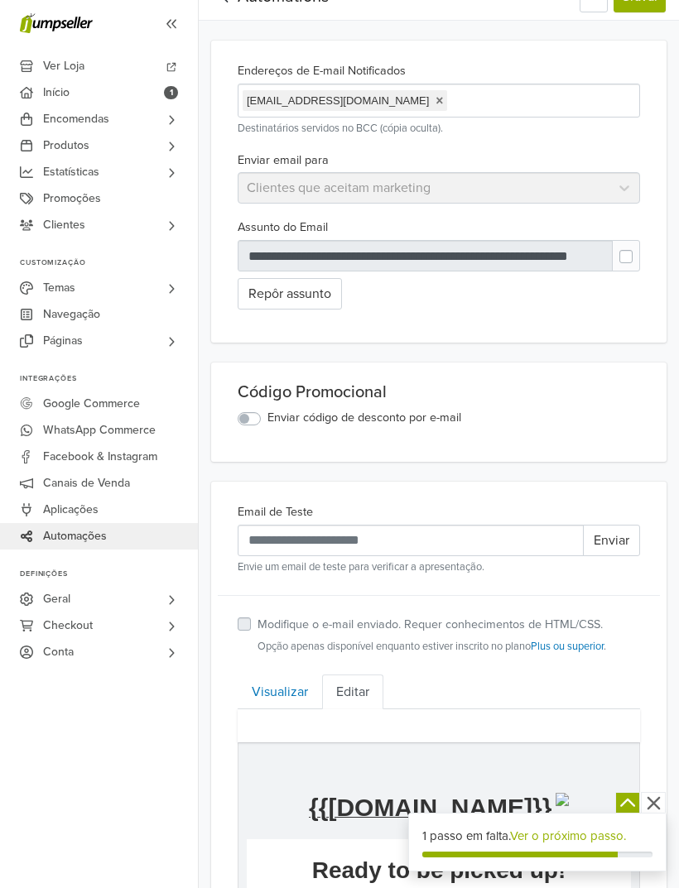
scroll to position [0, 0]
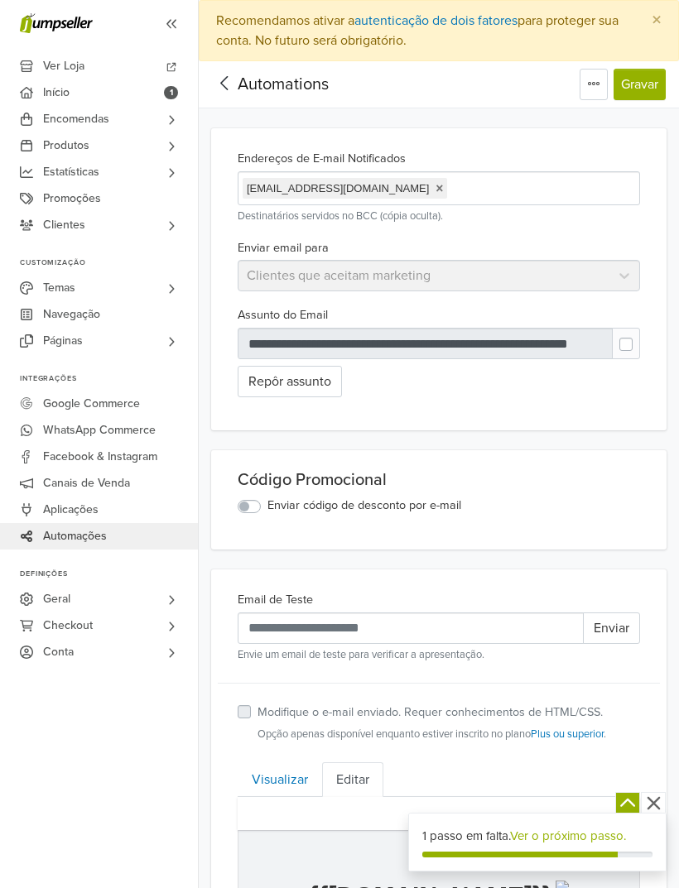
click at [252, 89] on span "Automations" at bounding box center [283, 85] width 91 height 20
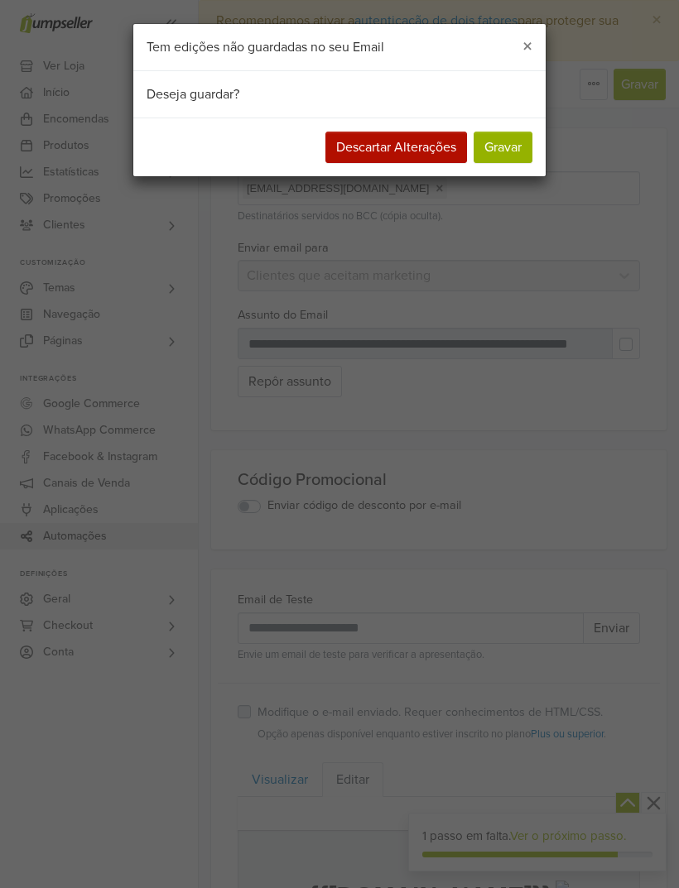
click at [421, 143] on button "Descartar Alterações" at bounding box center [396, 147] width 142 height 31
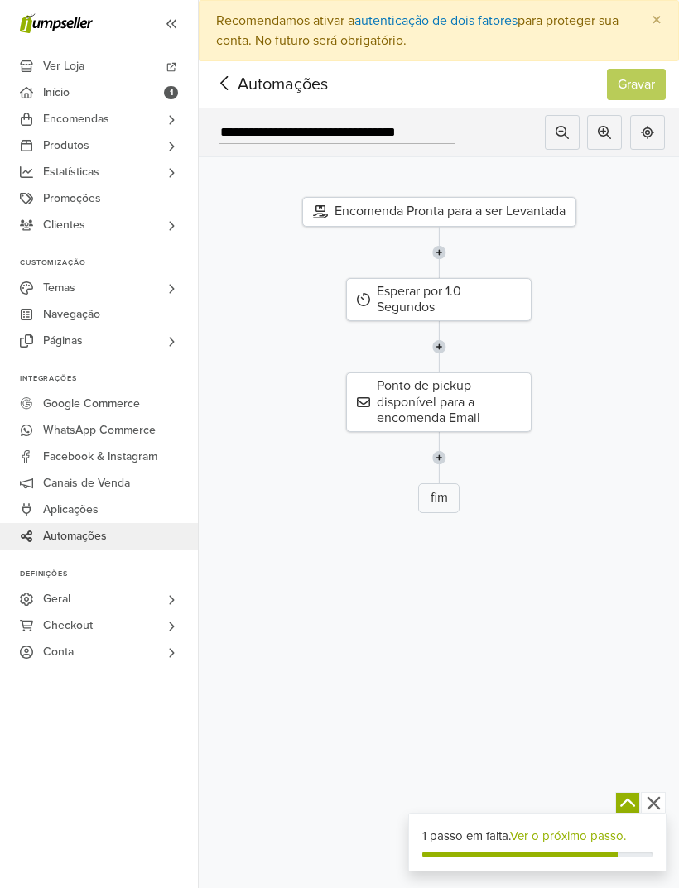
click at [252, 84] on span "Automações" at bounding box center [257, 84] width 90 height 25
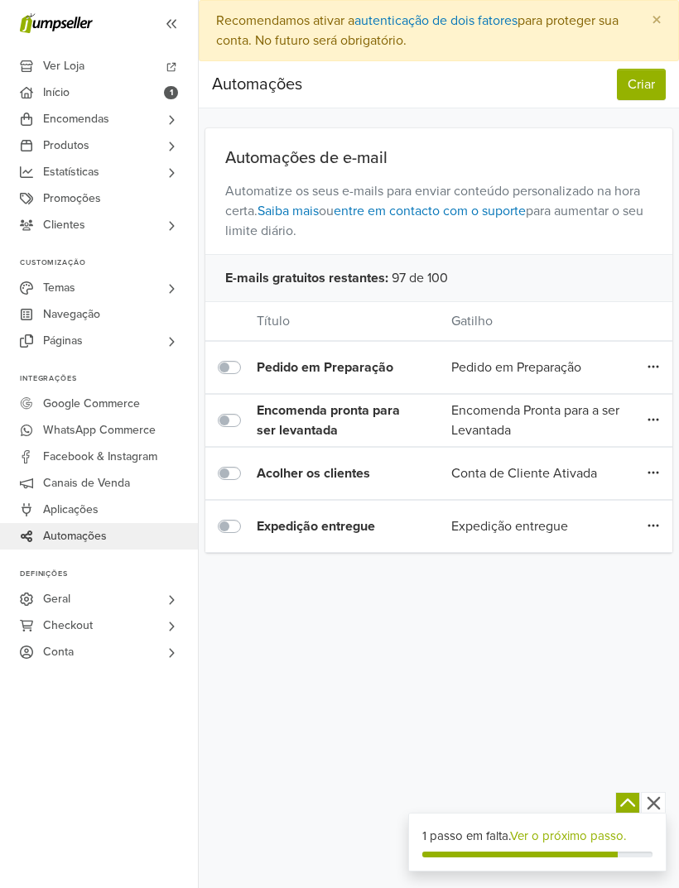
click at [648, 81] on button "Criar" at bounding box center [641, 84] width 49 height 31
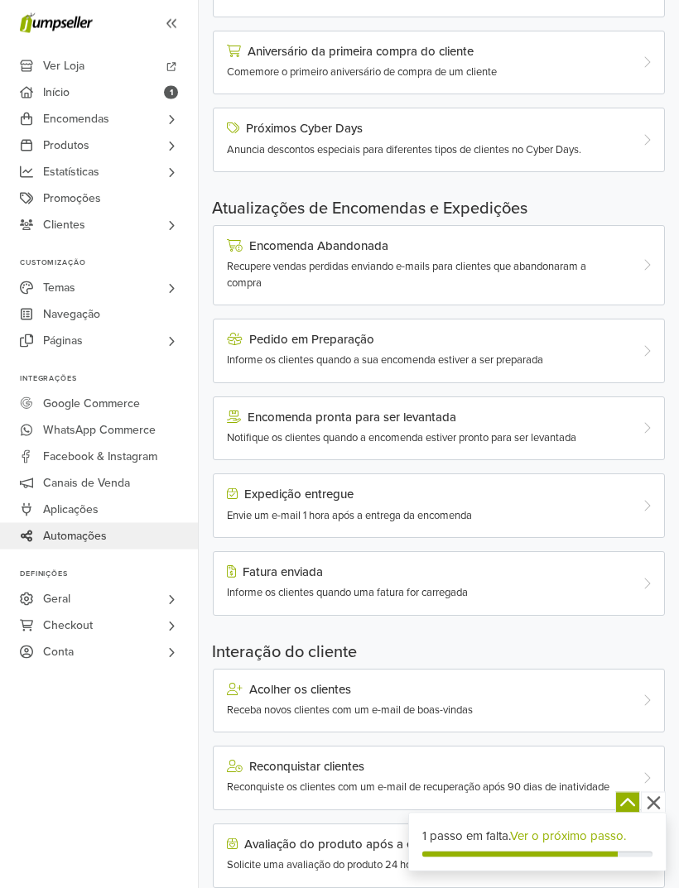
scroll to position [715, 0]
click at [496, 695] on div "Acolher os clientes Receba novos clientes com um e-mail de boas-vindas" at bounding box center [419, 701] width 411 height 36
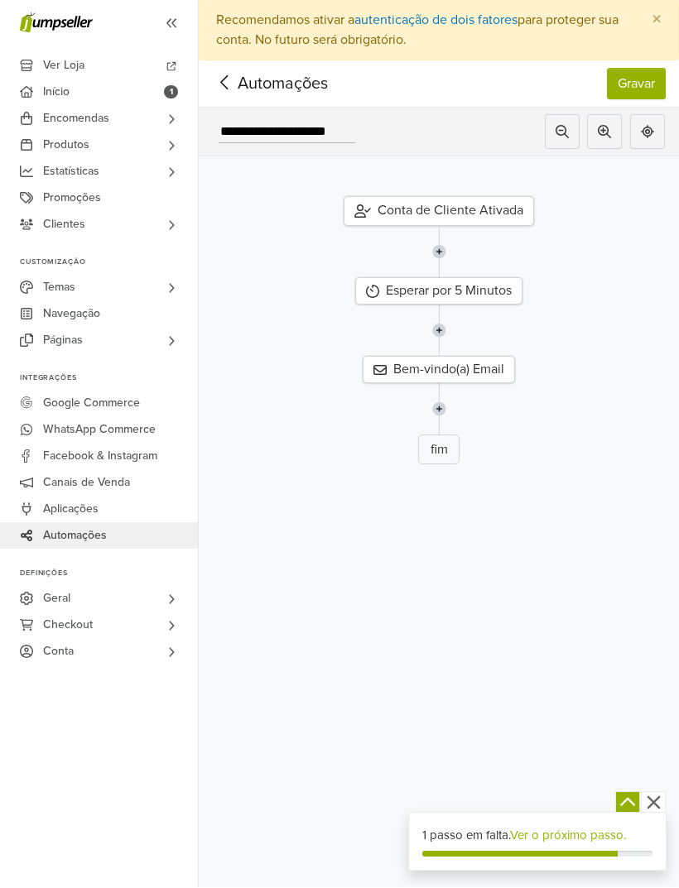
click at [498, 295] on div "Esperar por 5 Minutos" at bounding box center [438, 291] width 167 height 27
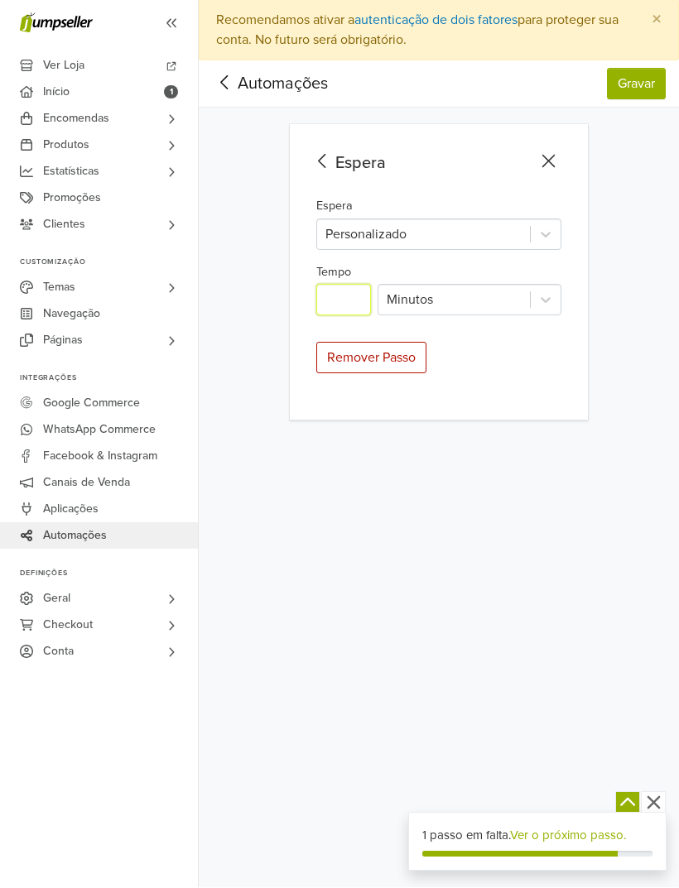
click at [362, 291] on input "*" at bounding box center [343, 300] width 55 height 31
type input "*"
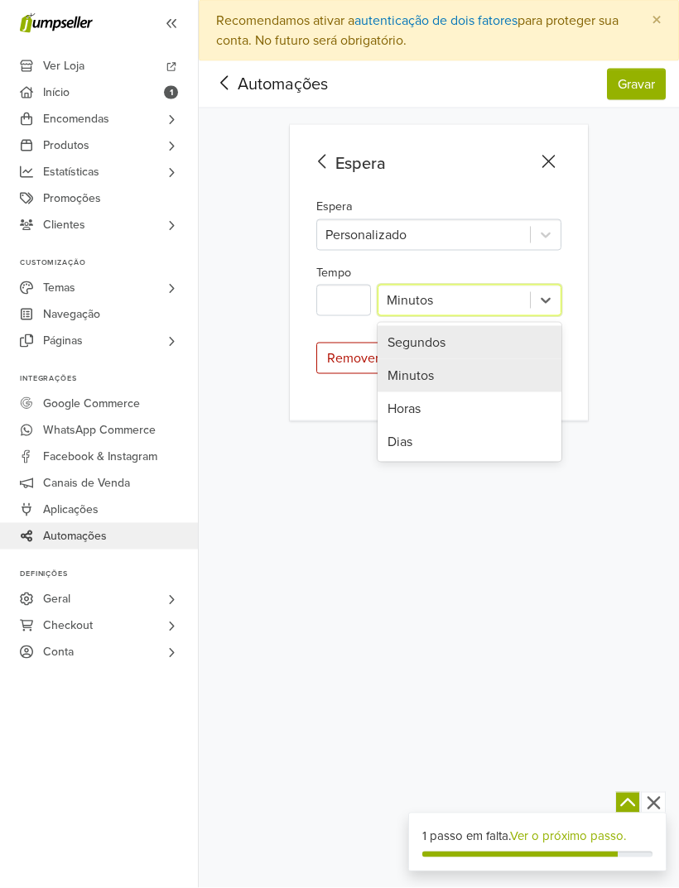
click at [503, 341] on div "Segundos" at bounding box center [470, 342] width 184 height 33
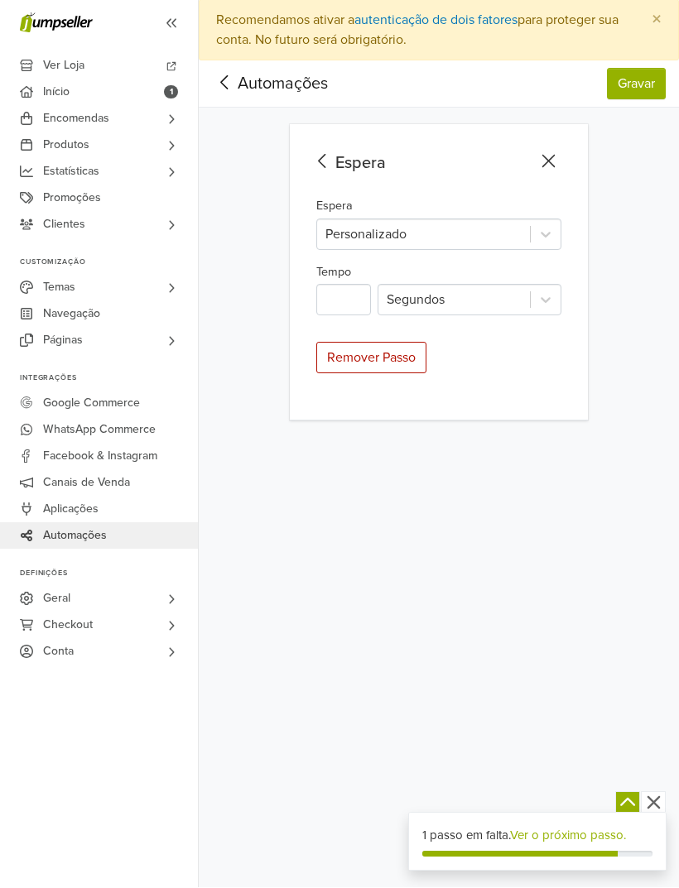
click at [361, 161] on div "Espera" at bounding box center [436, 164] width 252 height 25
click at [316, 166] on icon at bounding box center [323, 162] width 26 height 21
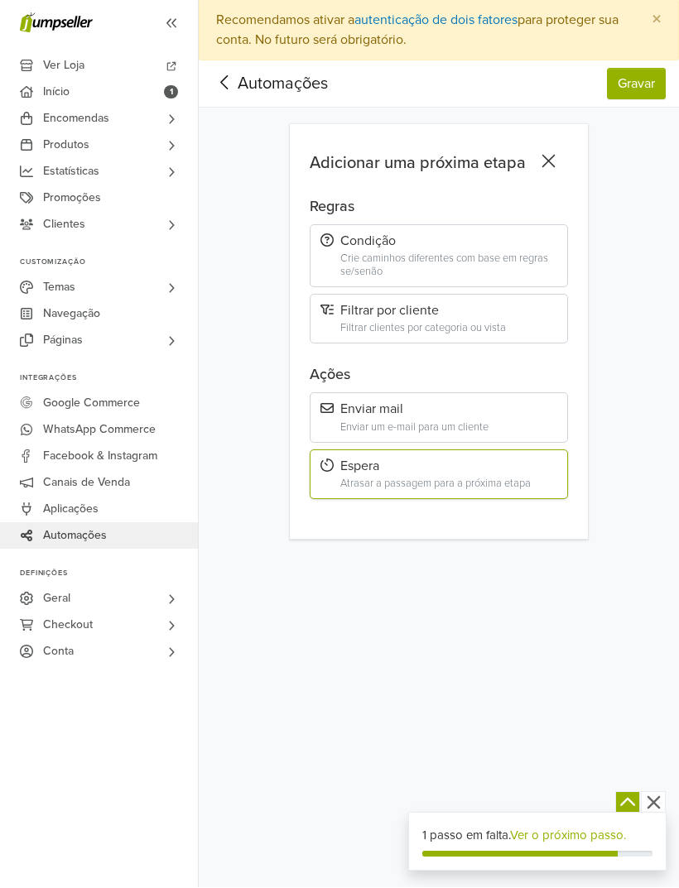
click at [547, 163] on icon at bounding box center [548, 162] width 13 height 13
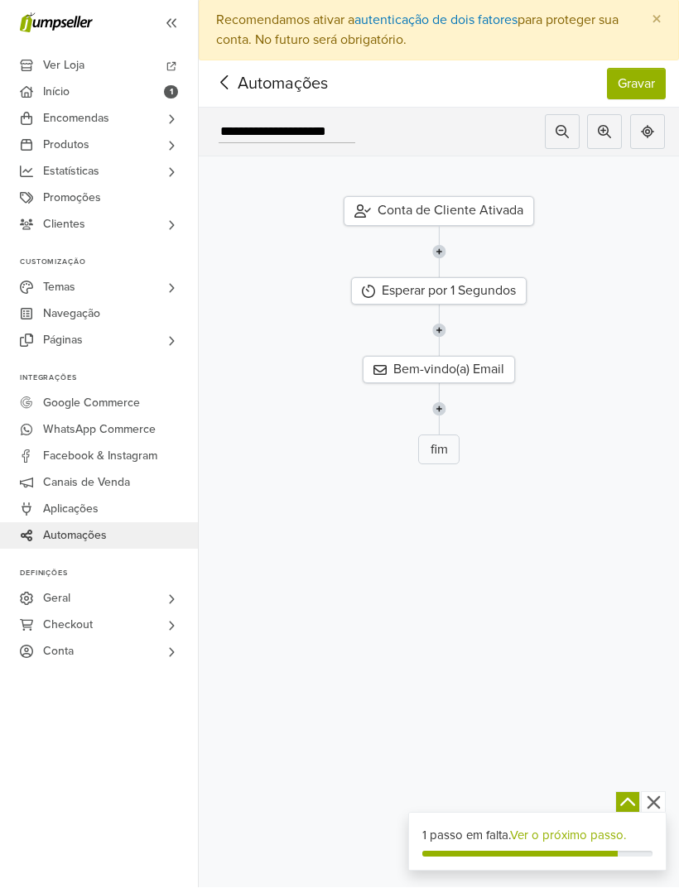
click at [480, 368] on div "Bem-vindo(a) Email" at bounding box center [439, 370] width 152 height 27
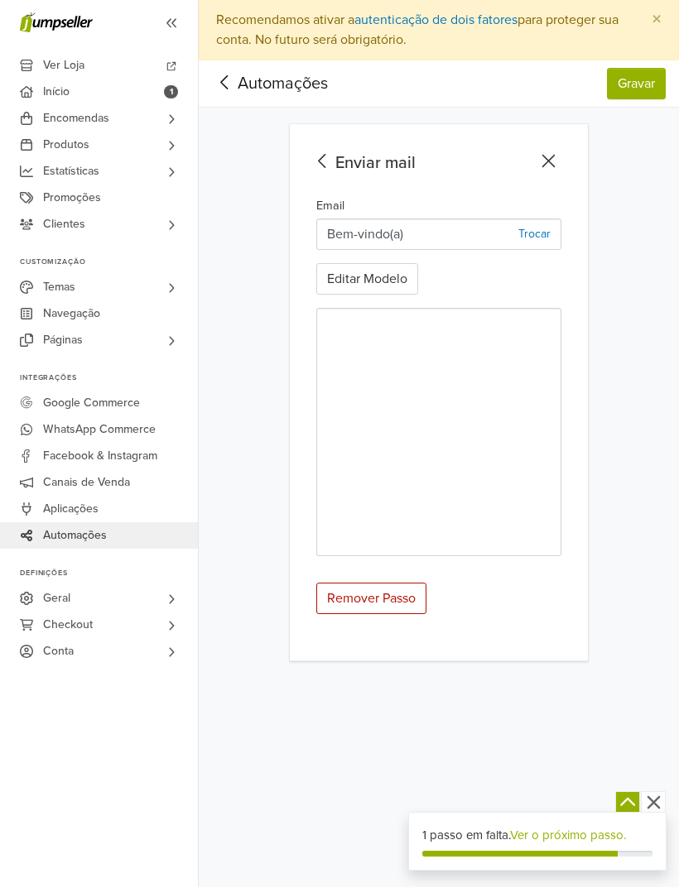
scroll to position [10, 0]
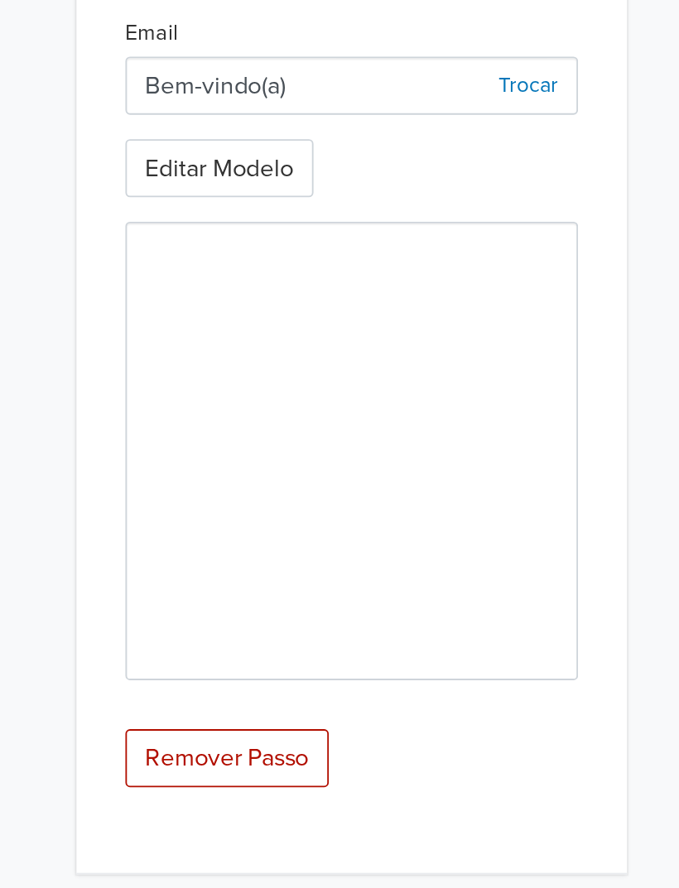
click at [316, 264] on button "Editar Modelo" at bounding box center [367, 279] width 102 height 31
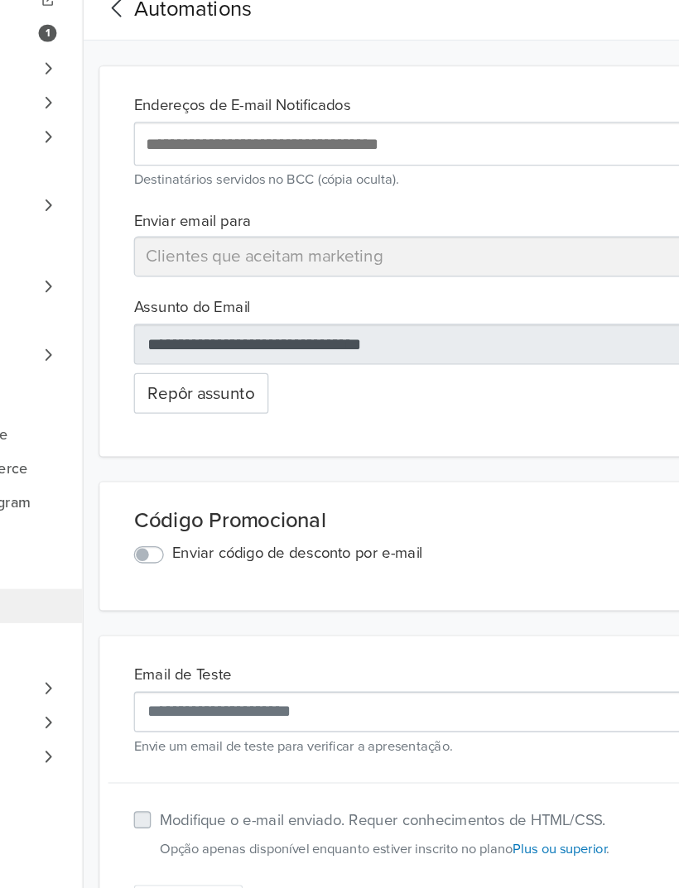
click at [238, 356] on button "Repôr assunto" at bounding box center [290, 371] width 104 height 31
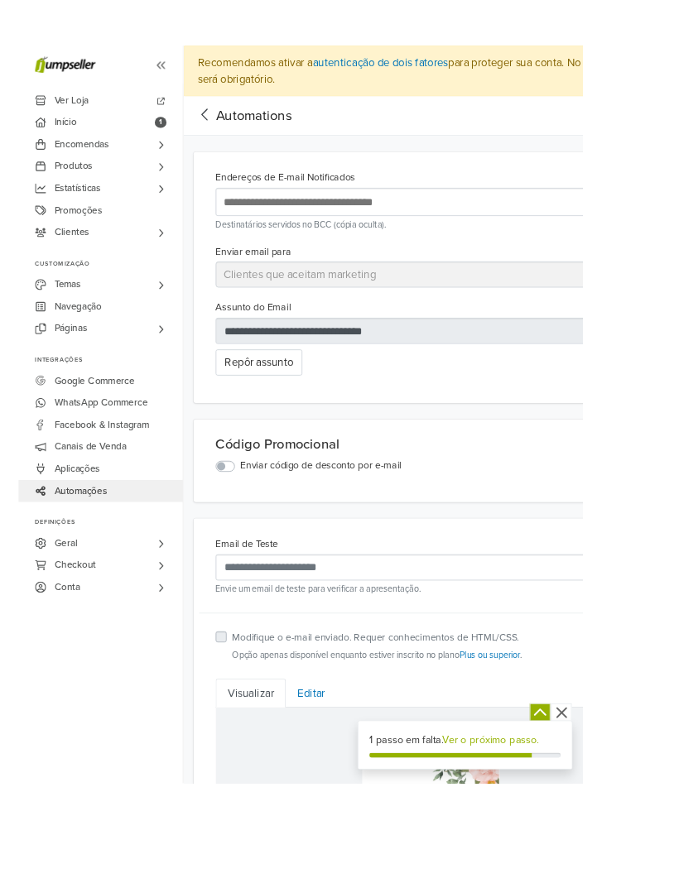
scroll to position [2, 70]
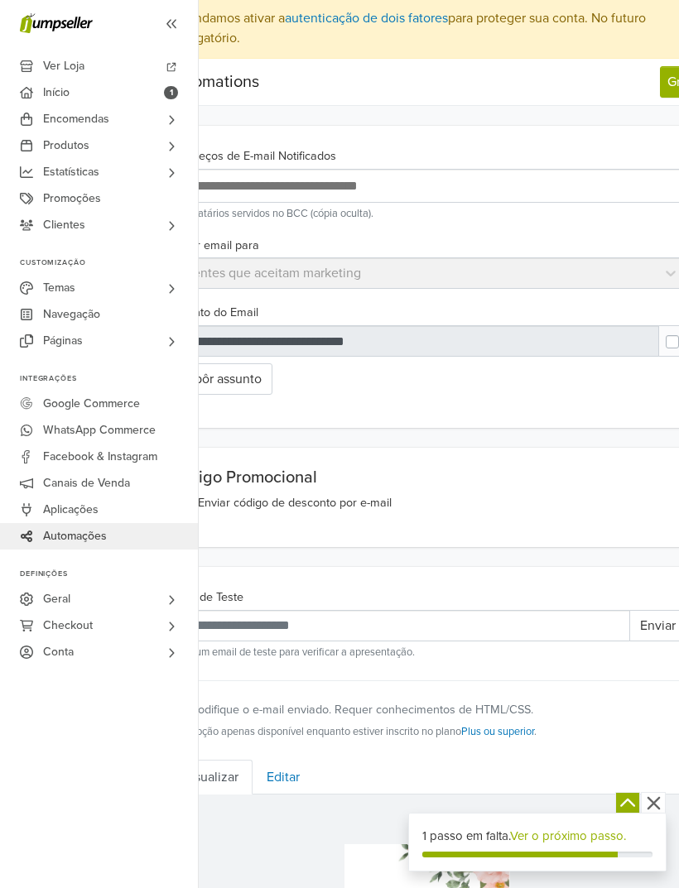
click at [429, 330] on div at bounding box center [414, 340] width 492 height 31
type input "**********"
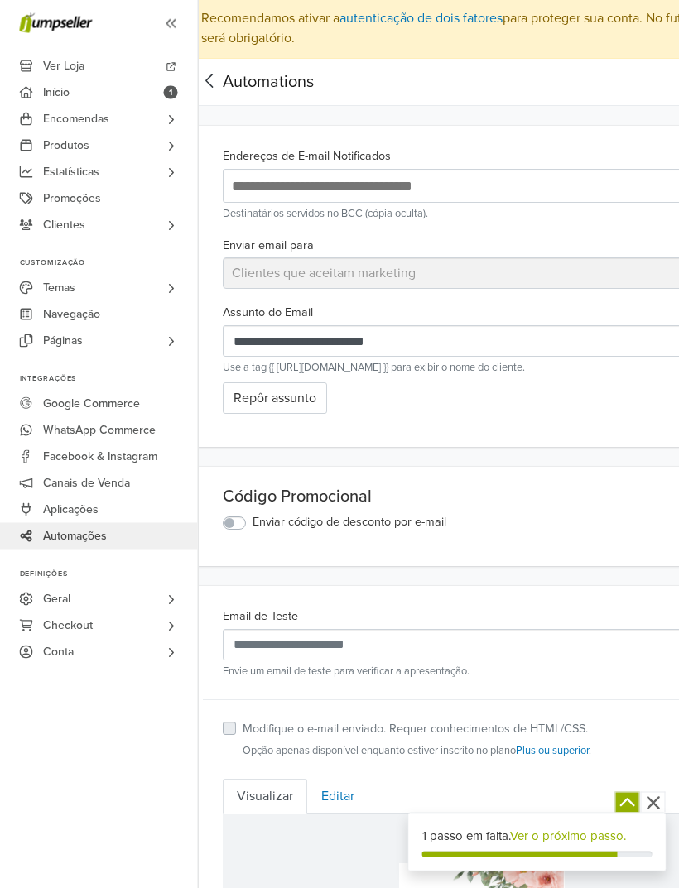
scroll to position [2, 15]
click at [291, 400] on button "Repôr assunto" at bounding box center [275, 397] width 104 height 31
click at [292, 400] on button "Repôr assunto" at bounding box center [275, 397] width 104 height 31
click at [305, 397] on button "Repôr assunto" at bounding box center [275, 397] width 104 height 31
click at [303, 399] on button "Repôr assunto" at bounding box center [275, 397] width 104 height 31
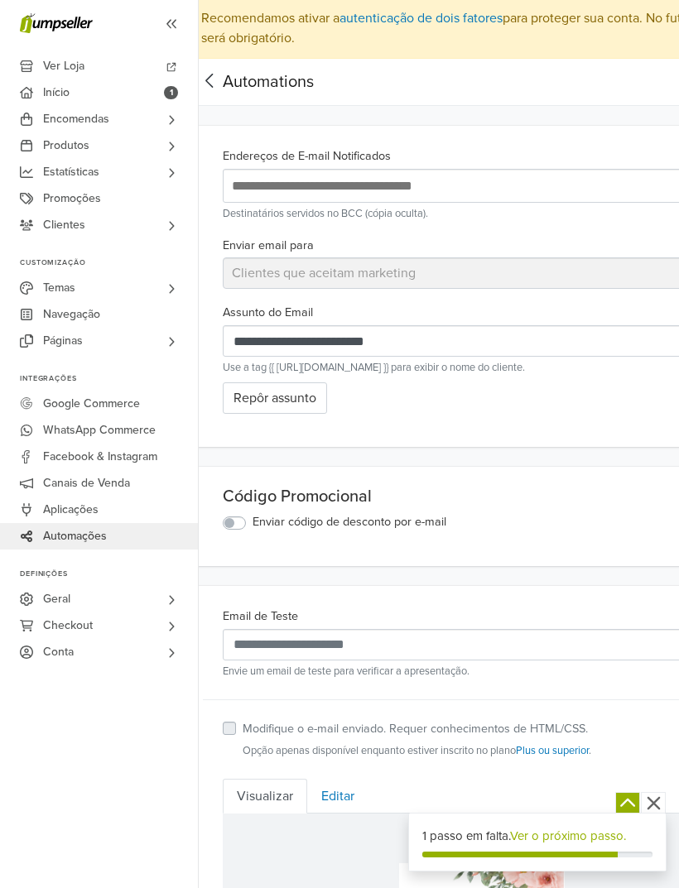
click at [315, 397] on button "Repôr assunto" at bounding box center [275, 397] width 104 height 31
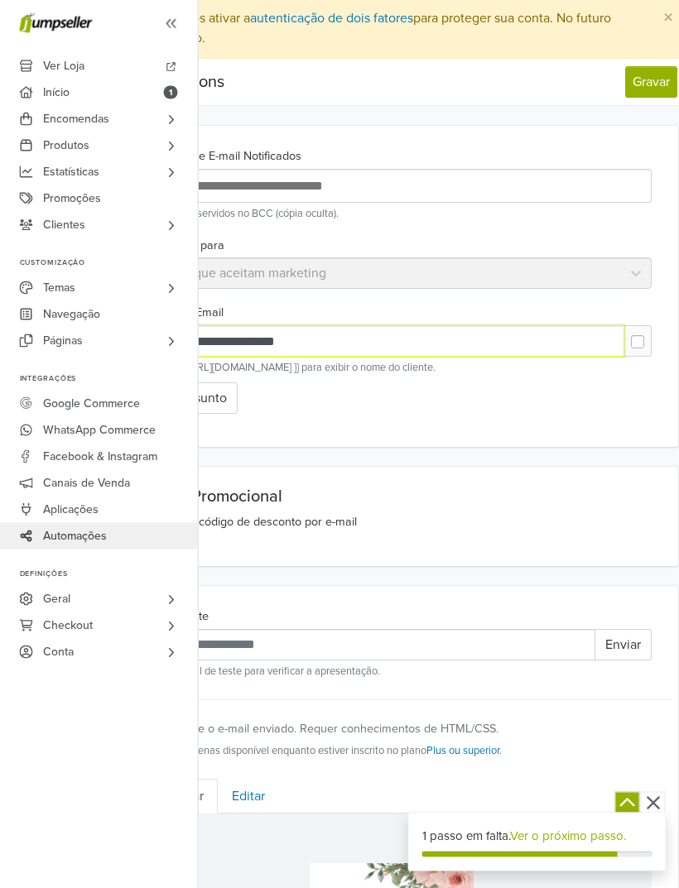
click at [415, 349] on input "**********" at bounding box center [379, 341] width 491 height 31
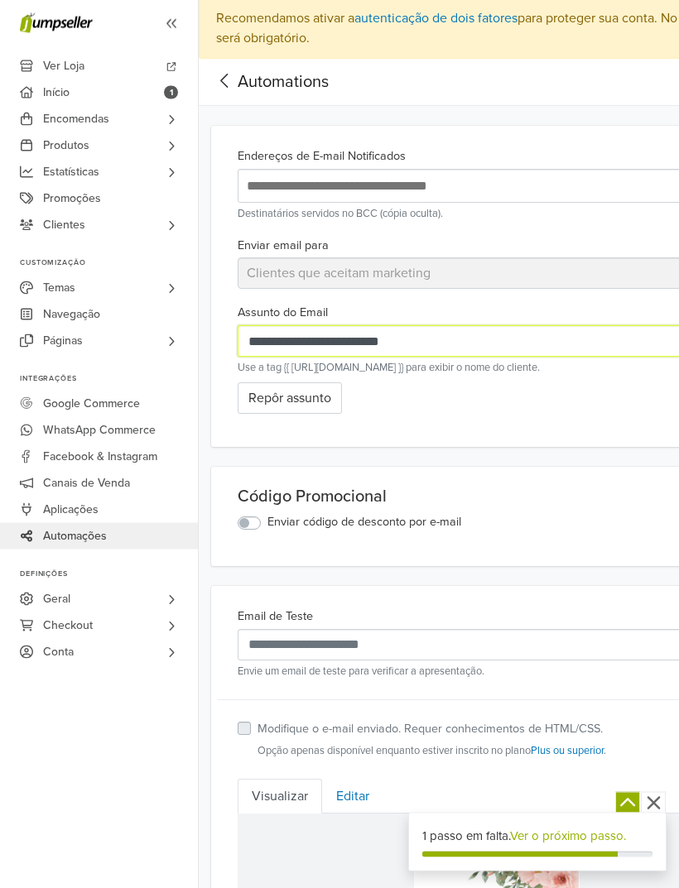
scroll to position [2, 0]
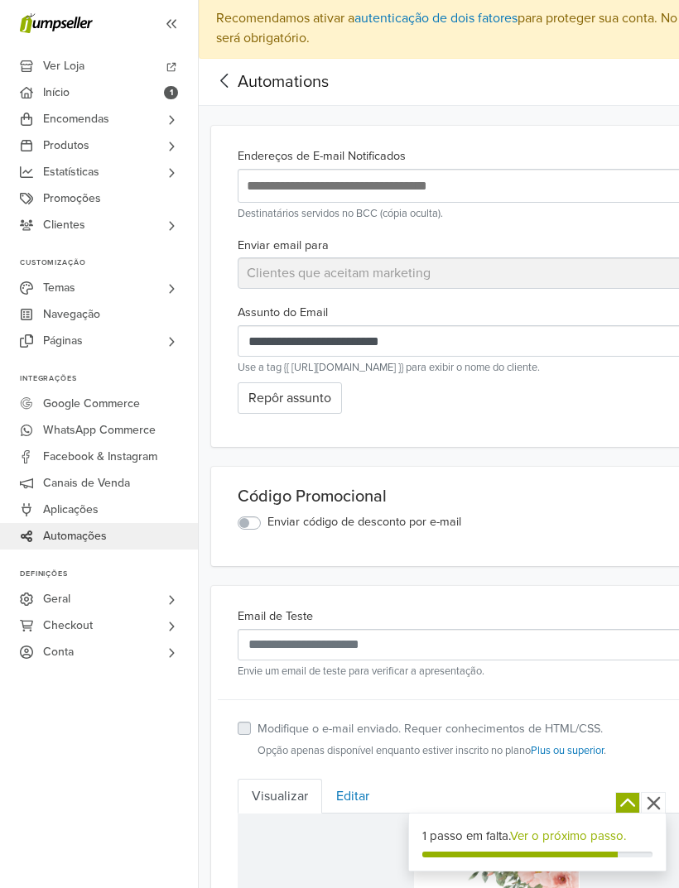
click at [309, 89] on span "Automations" at bounding box center [283, 82] width 91 height 20
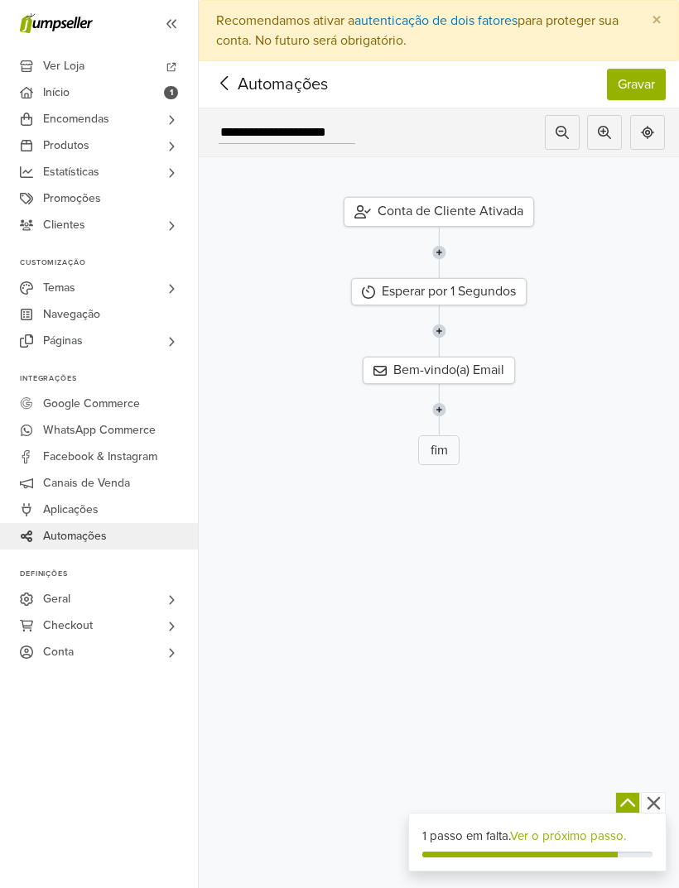
click at [468, 360] on div "Bem-vindo(a) Email" at bounding box center [439, 370] width 152 height 27
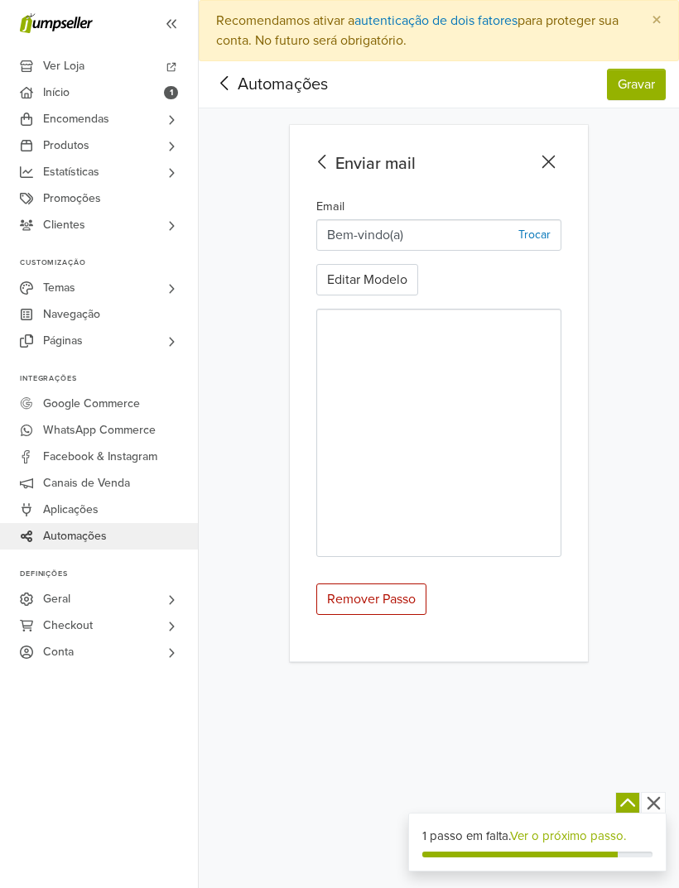
click at [385, 280] on button "Editar Modelo" at bounding box center [367, 279] width 102 height 31
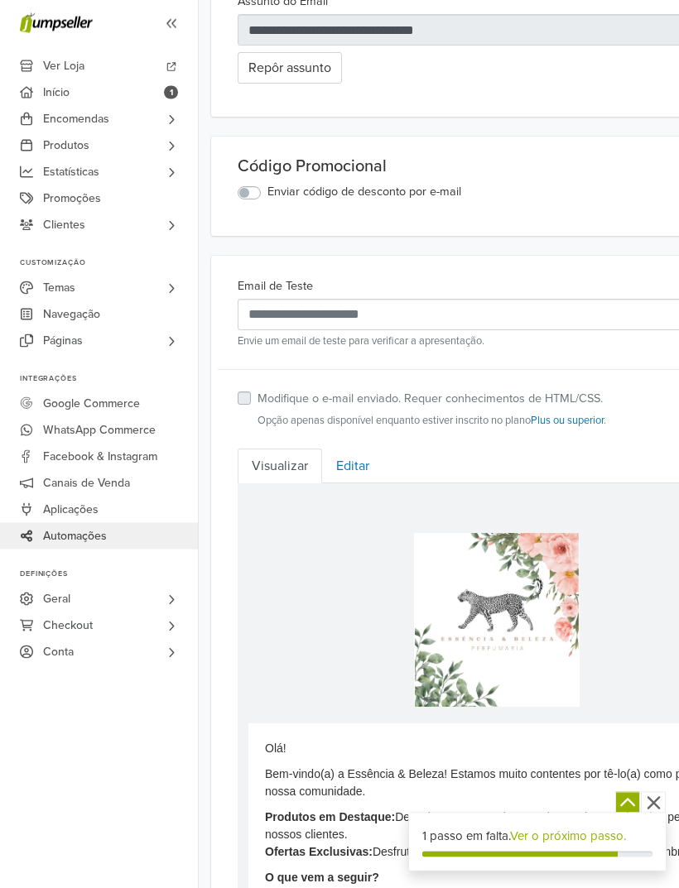
scroll to position [316, 0]
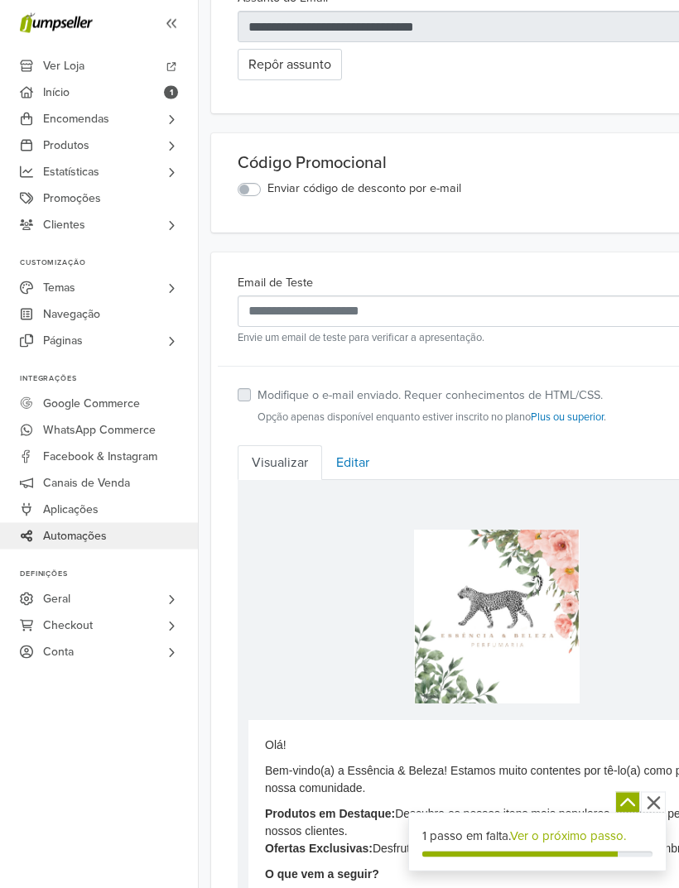
click at [267, 195] on label "Enviar código de desconto por e-mail" at bounding box center [364, 189] width 194 height 18
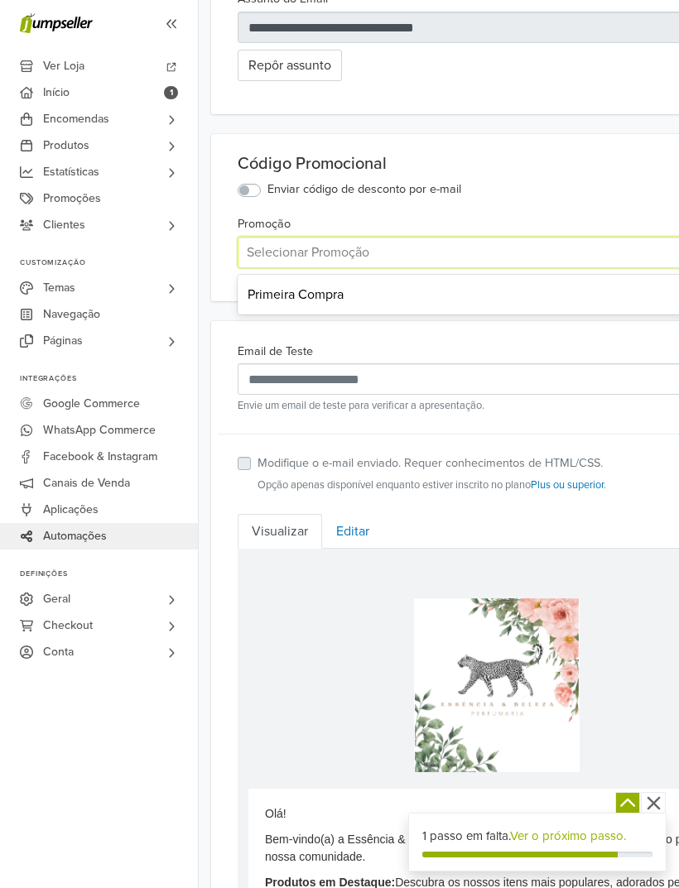
click at [469, 289] on div "Primeira Compra" at bounding box center [497, 294] width 518 height 33
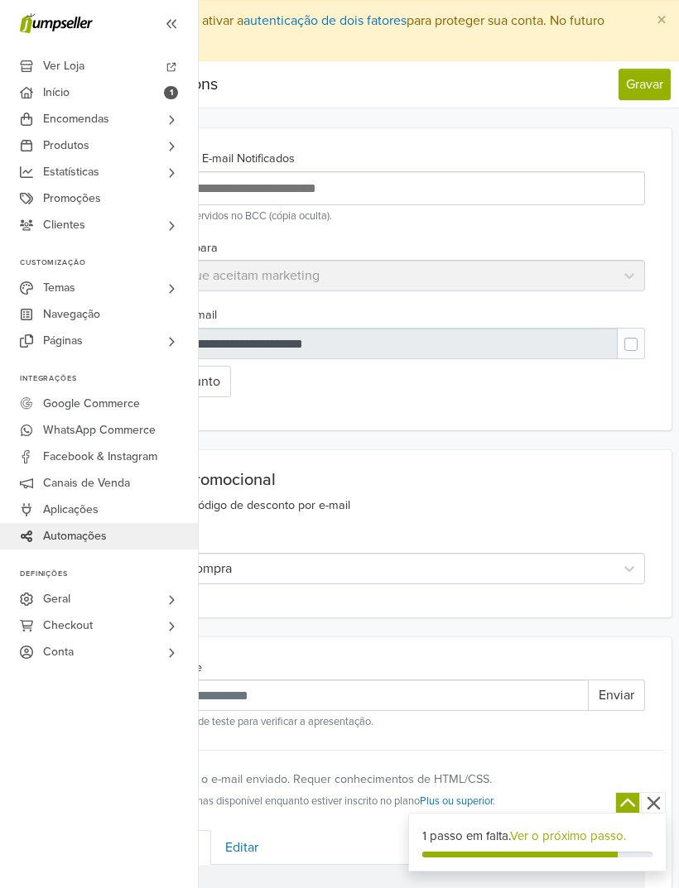
scroll to position [0, 116]
click at [646, 86] on button "Gravar" at bounding box center [639, 84] width 52 height 31
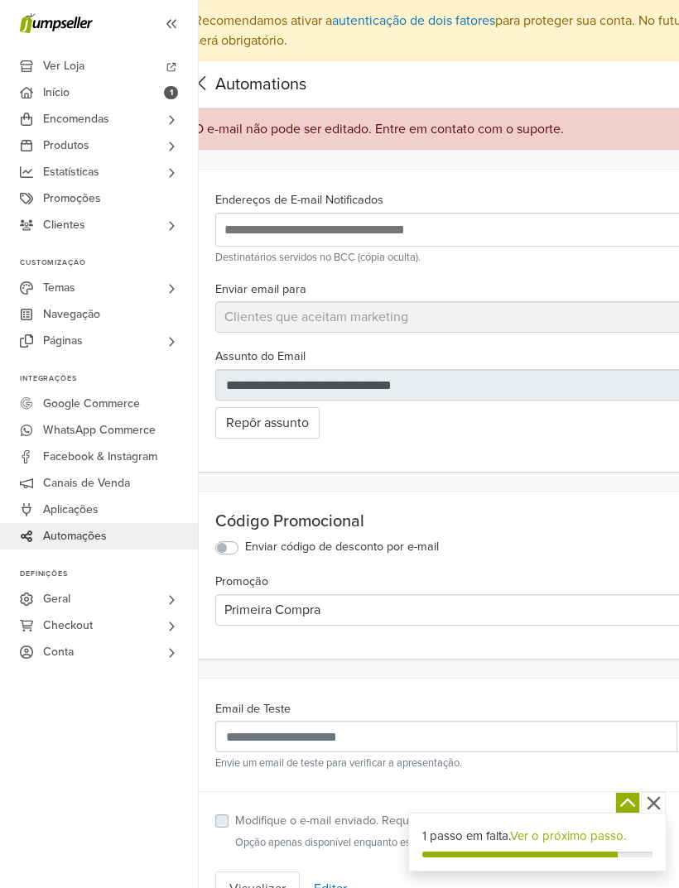
scroll to position [0, 0]
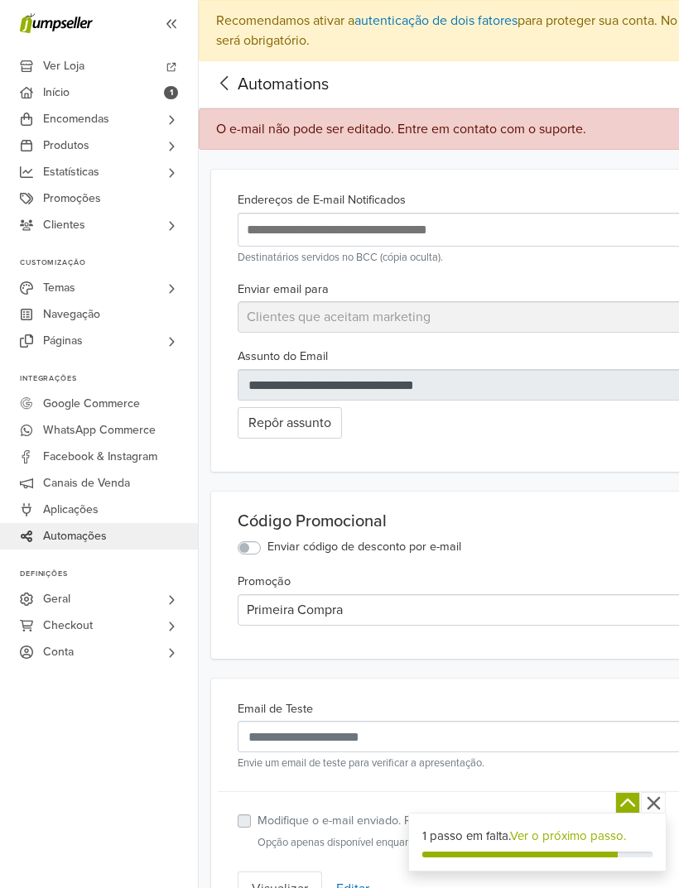
click at [264, 82] on span "Automations" at bounding box center [283, 85] width 91 height 20
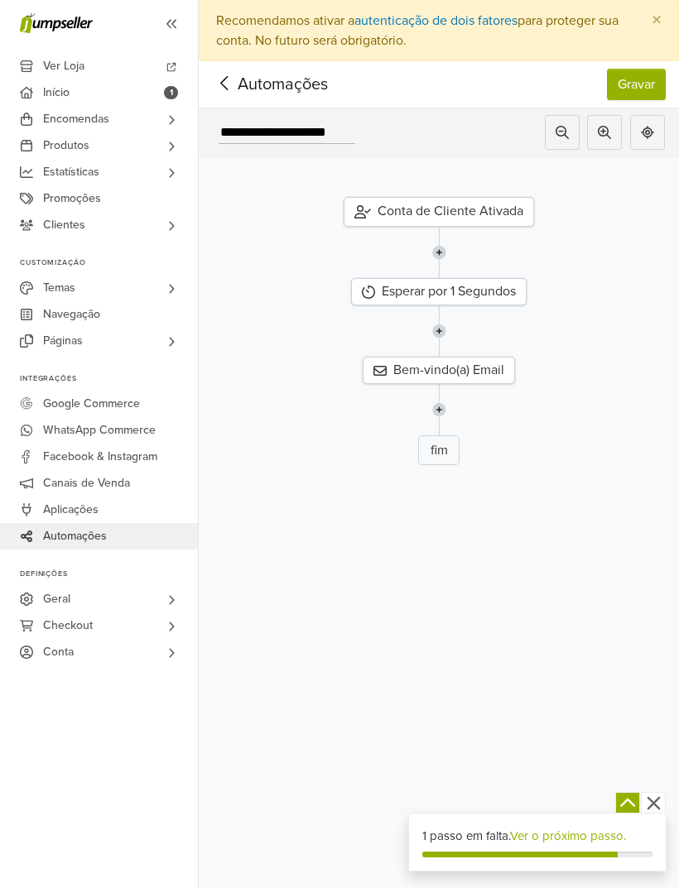
click at [474, 374] on div "Bem-vindo(a) Email" at bounding box center [439, 370] width 152 height 27
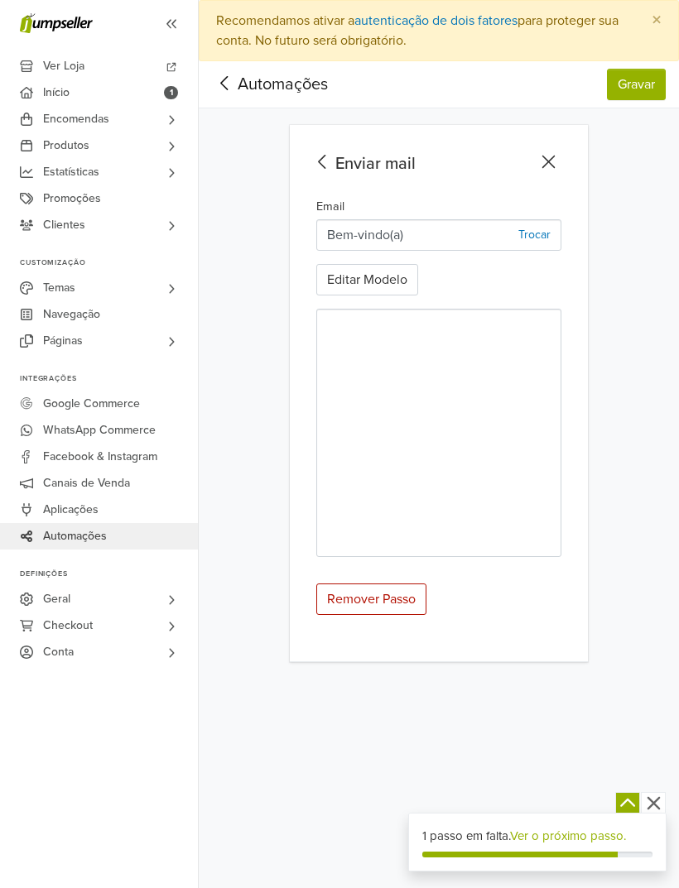
click at [383, 283] on button "Editar Modelo" at bounding box center [367, 279] width 102 height 31
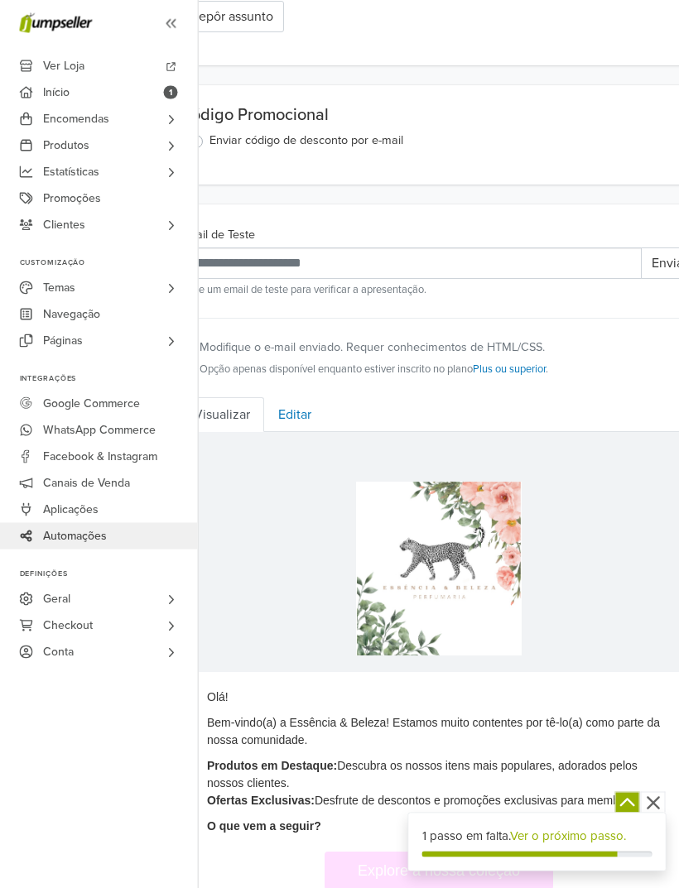
scroll to position [364, 33]
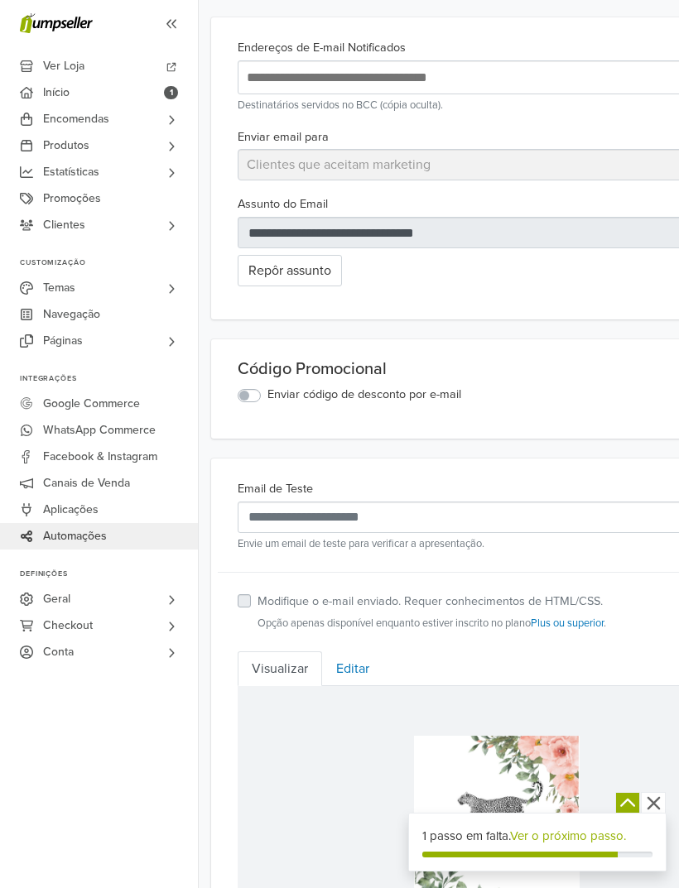
click at [476, 87] on input "text" at bounding box center [512, 77] width 538 height 22
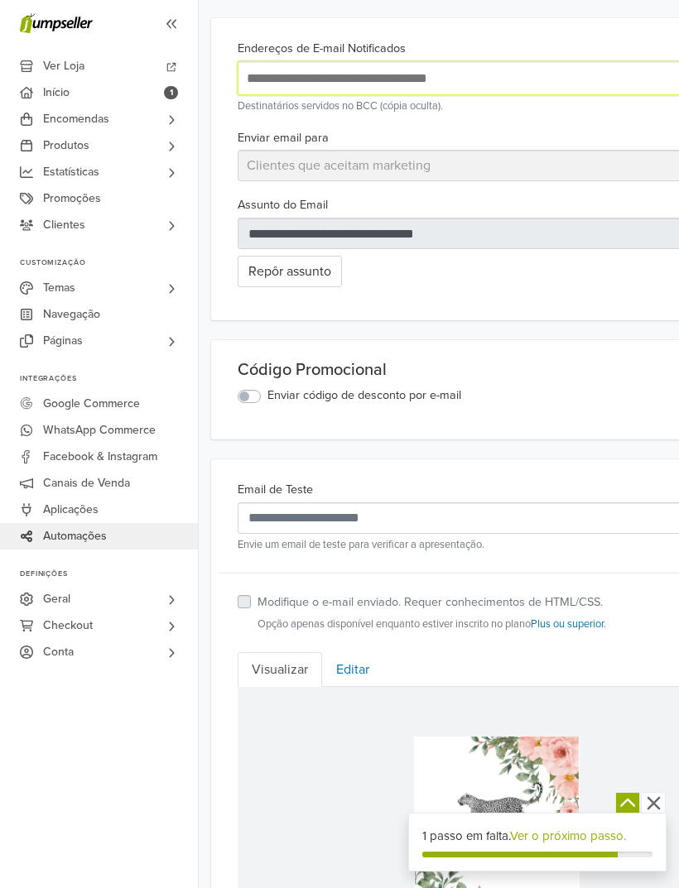
scroll to position [111, 0]
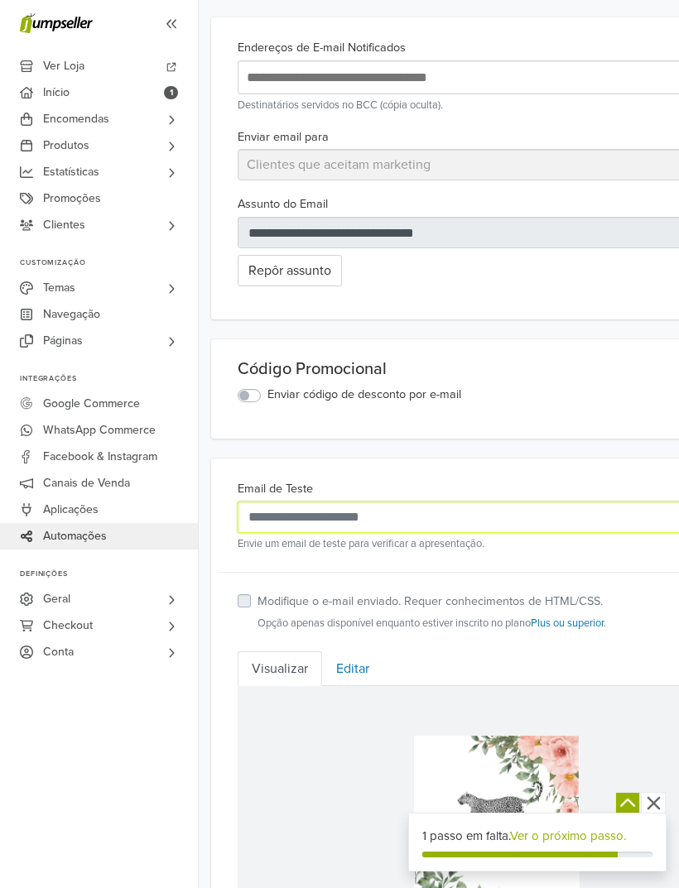
click at [385, 517] on input "Email de Teste" at bounding box center [469, 517] width 462 height 31
type input "**********"
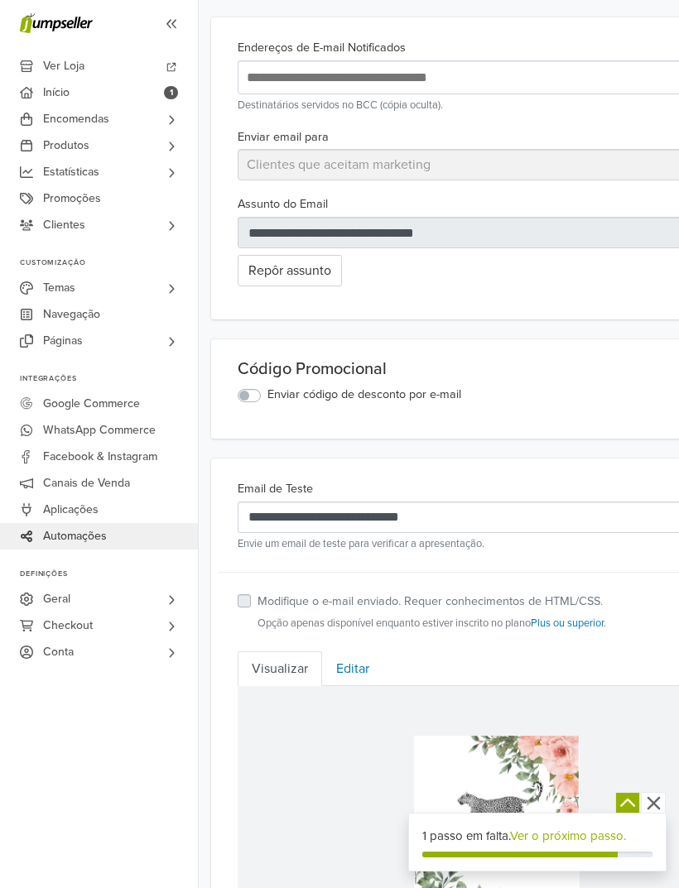
scroll to position [110, 0]
click at [267, 401] on label "Enviar código de desconto por e-mail" at bounding box center [364, 396] width 194 height 18
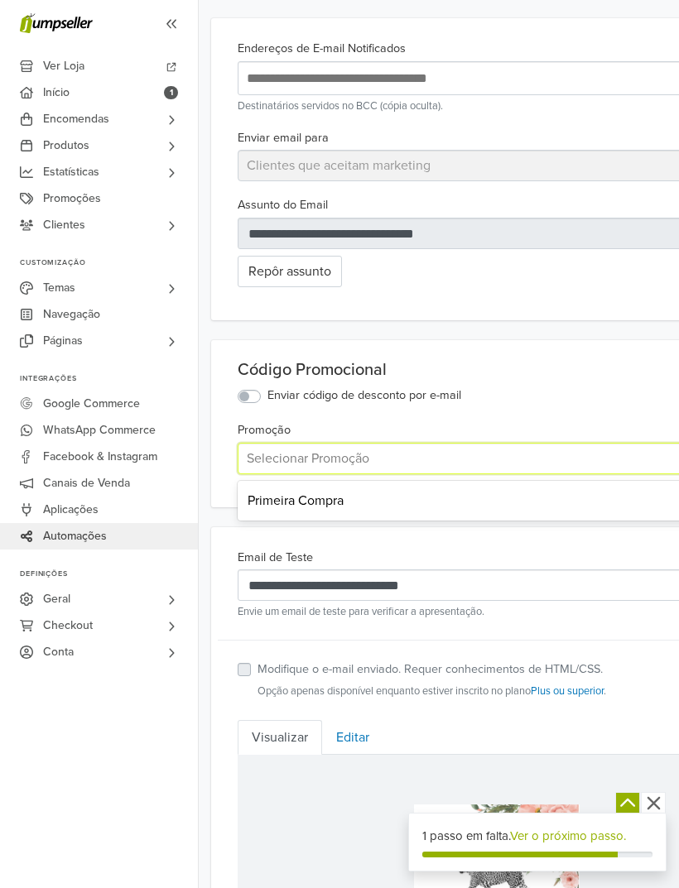
click at [382, 499] on div "Primeira Compra" at bounding box center [497, 500] width 518 height 33
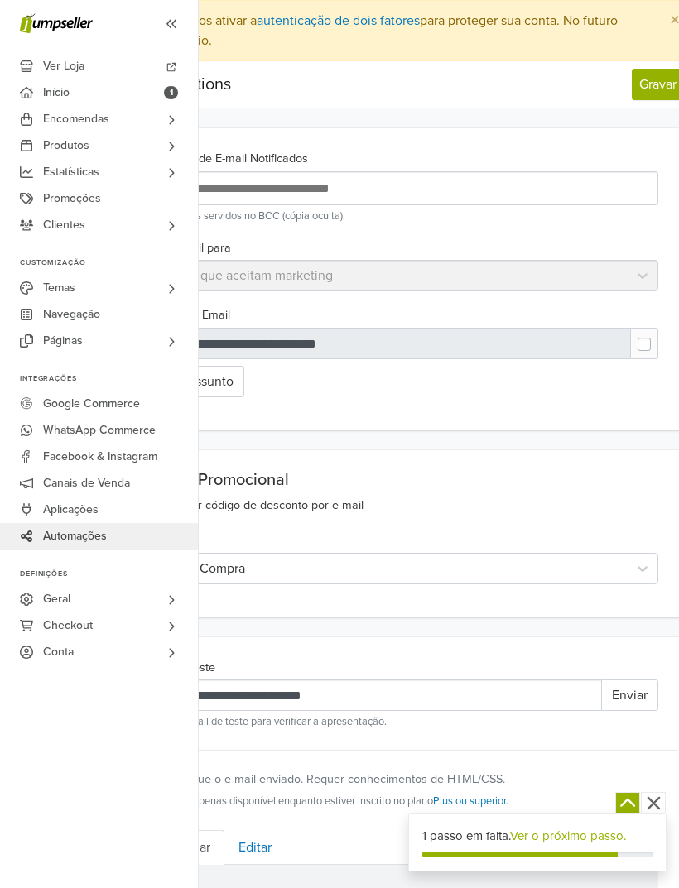
scroll to position [0, 116]
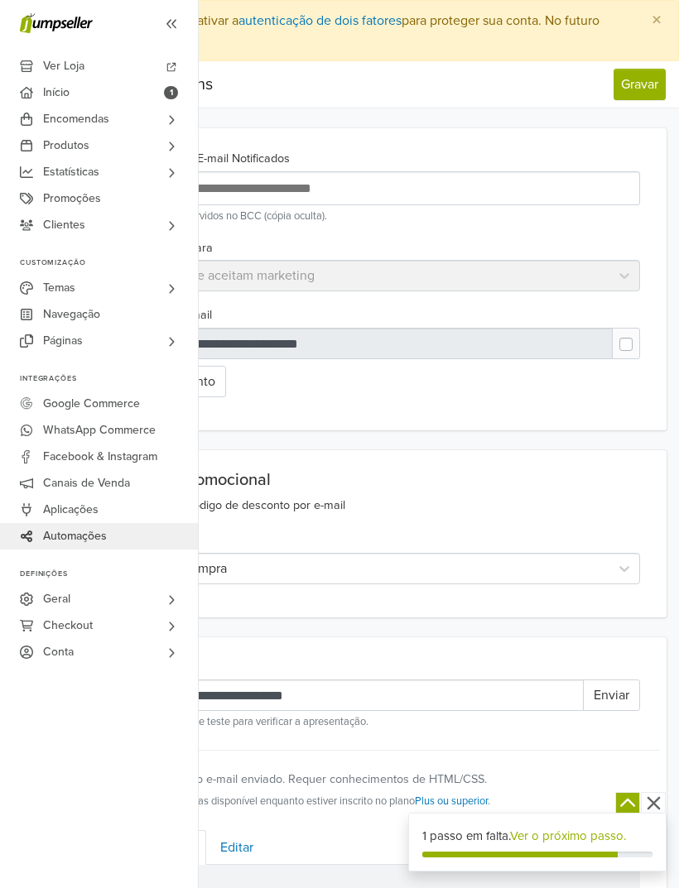
click at [639, 83] on button "Gravar" at bounding box center [639, 84] width 52 height 31
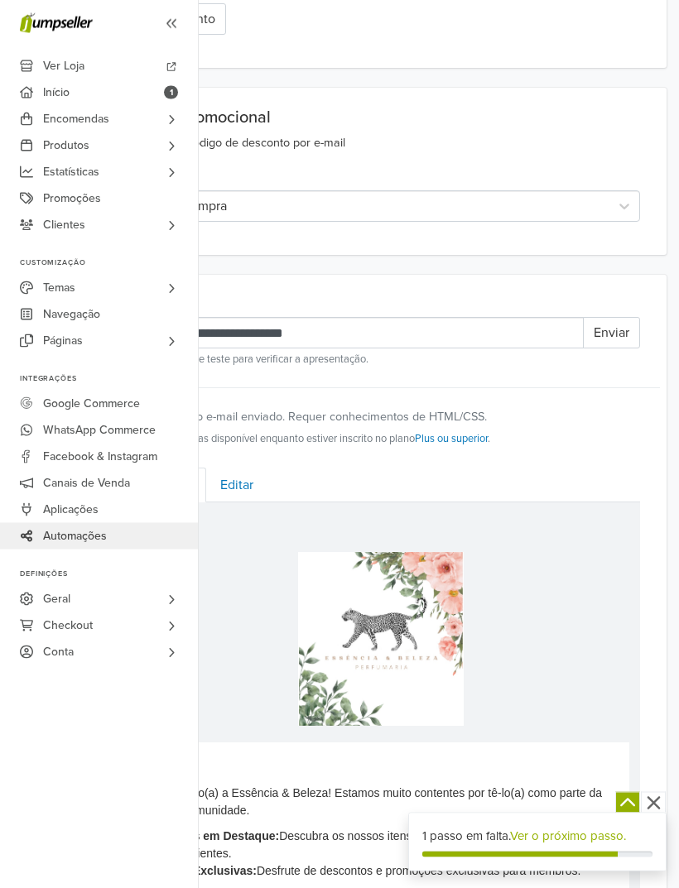
scroll to position [404, 116]
click at [623, 335] on button "Enviar" at bounding box center [611, 332] width 57 height 31
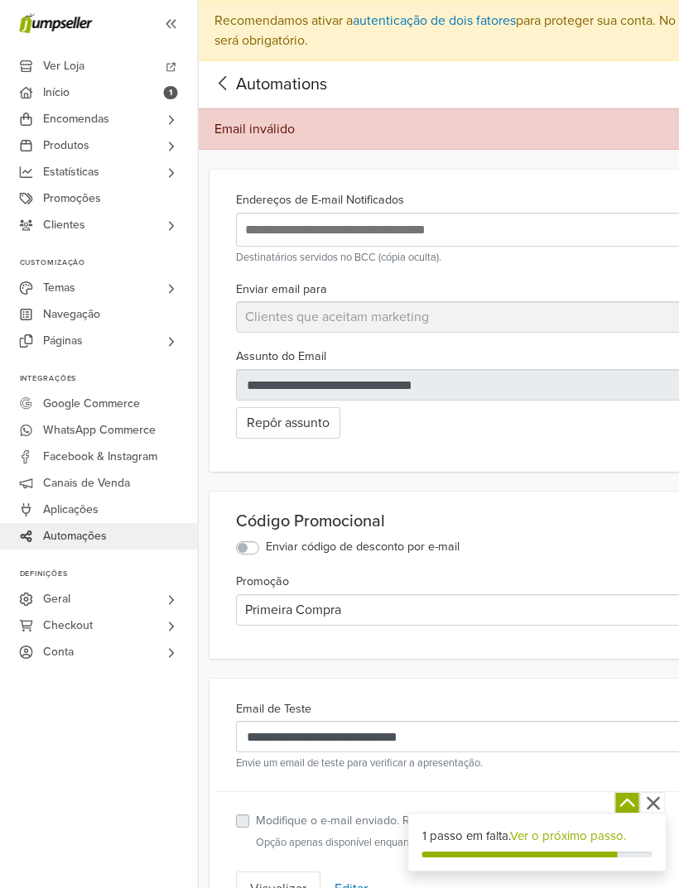
scroll to position [0, 0]
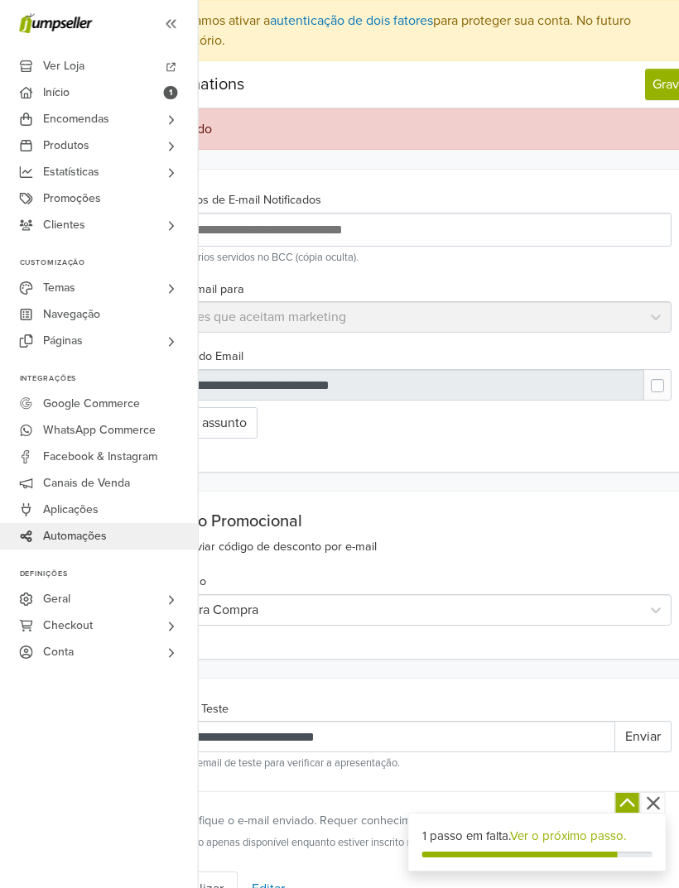
click at [660, 89] on button "Gravar" at bounding box center [672, 84] width 52 height 31
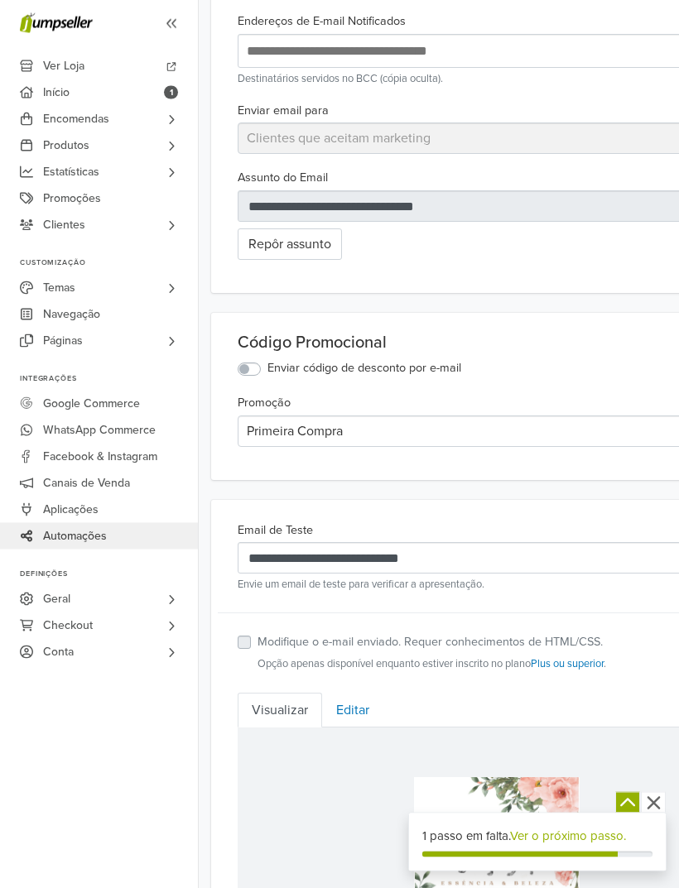
scroll to position [179, 0]
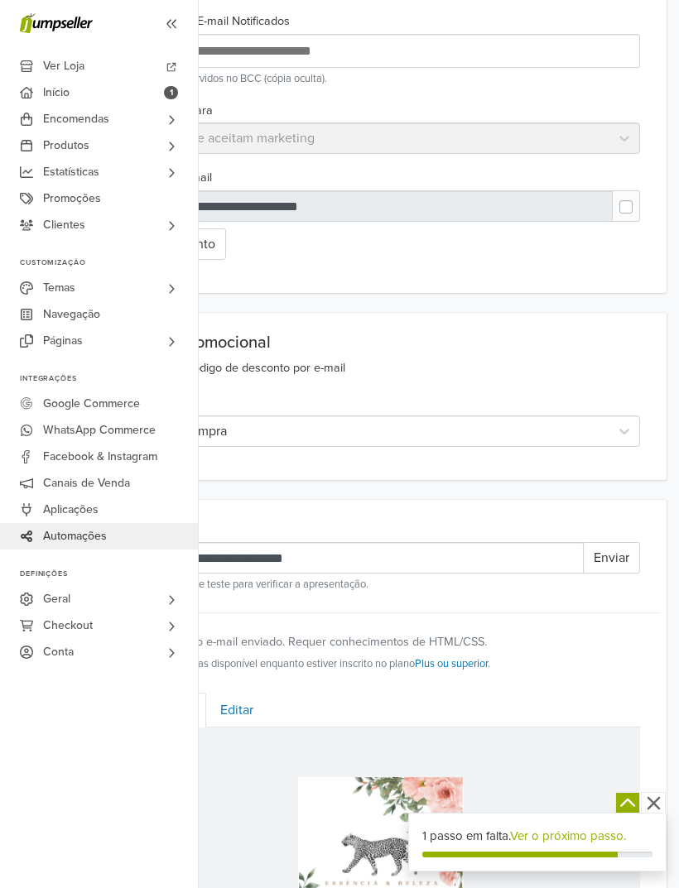
click at [620, 565] on button "Enviar" at bounding box center [611, 557] width 57 height 31
click at [620, 565] on button "A enviar..." at bounding box center [600, 557] width 79 height 31
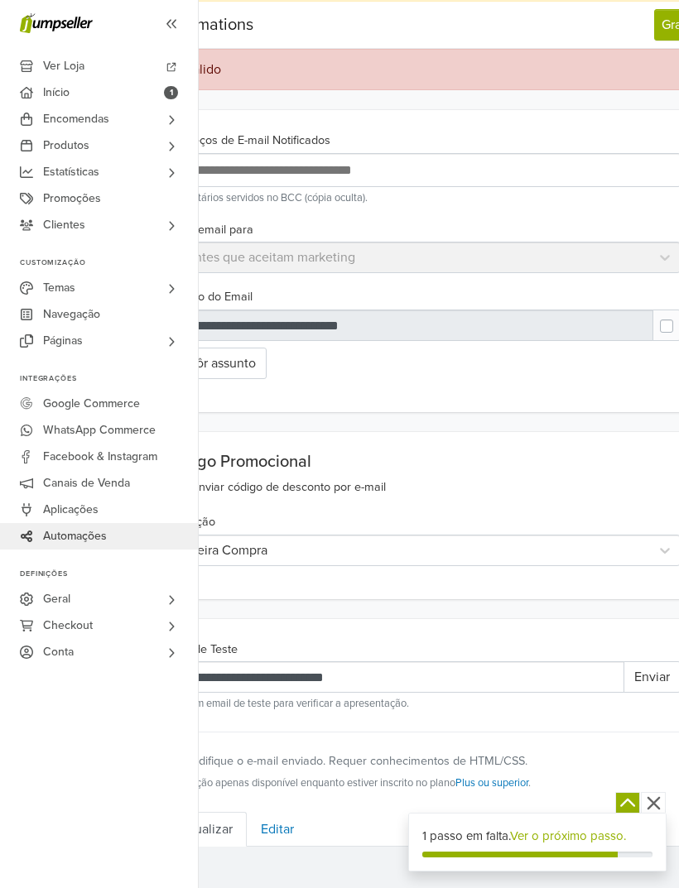
scroll to position [60, 12]
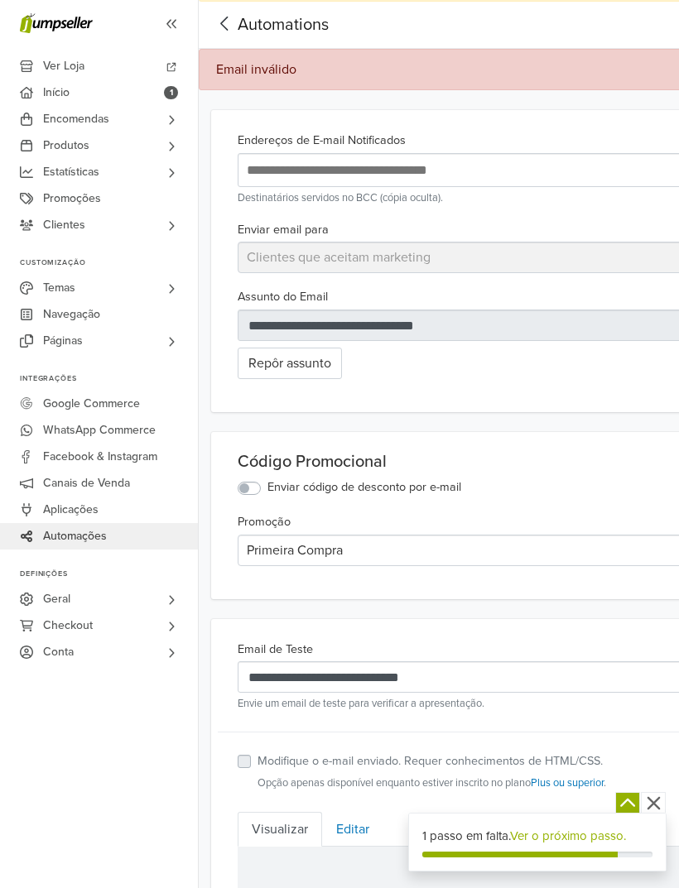
click at [285, 30] on span "Automations" at bounding box center [283, 25] width 91 height 20
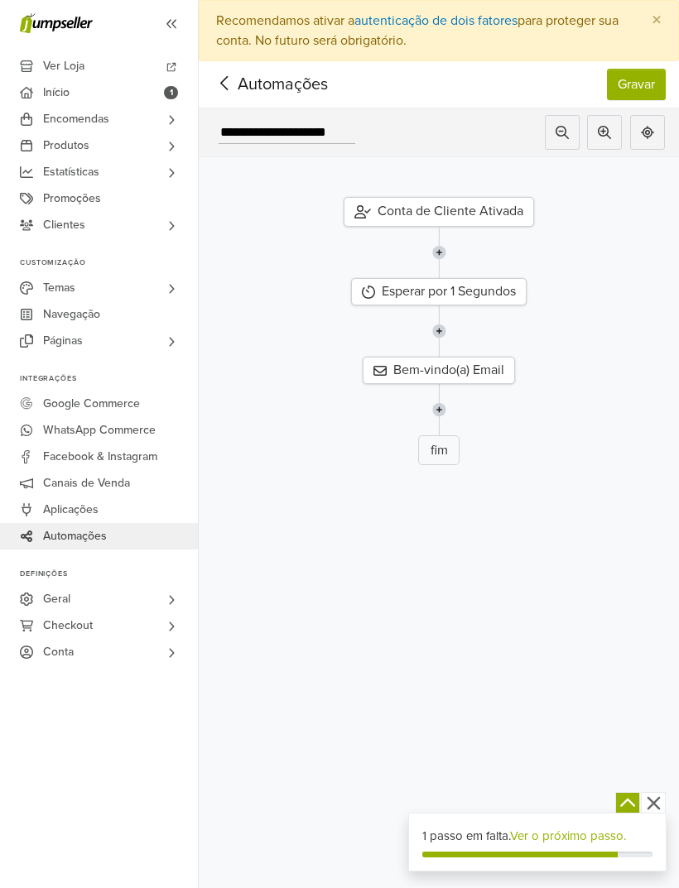
click at [479, 357] on div "Bem-vindo(a) Email" at bounding box center [439, 370] width 152 height 27
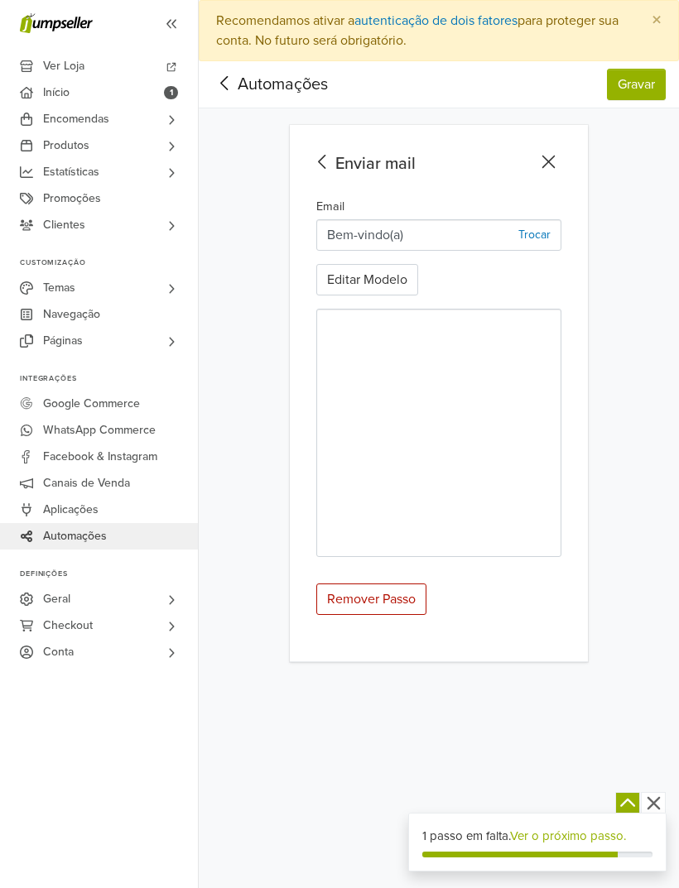
click at [393, 264] on button "Editar Modelo" at bounding box center [367, 279] width 102 height 31
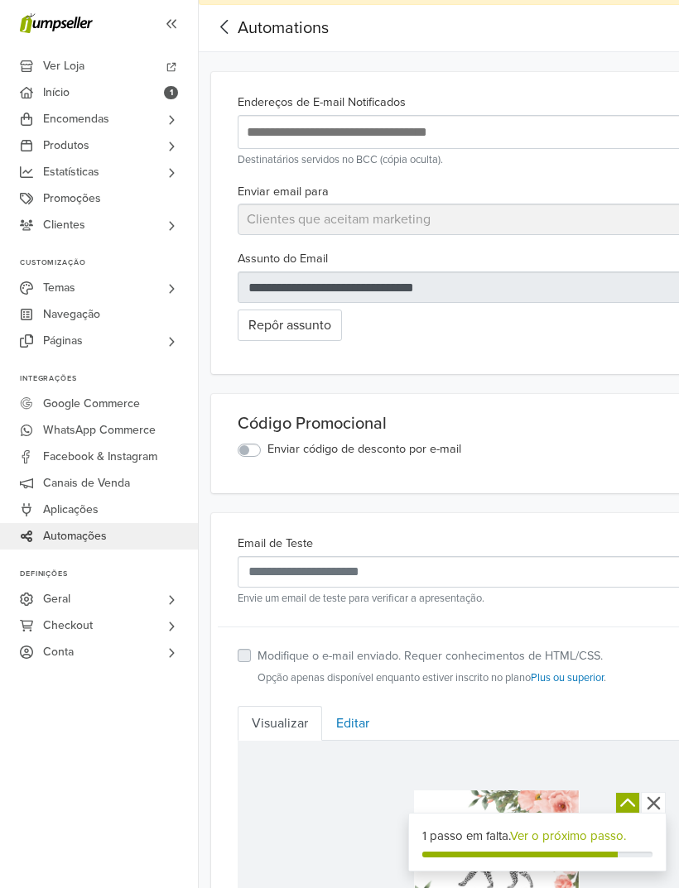
scroll to position [101, 0]
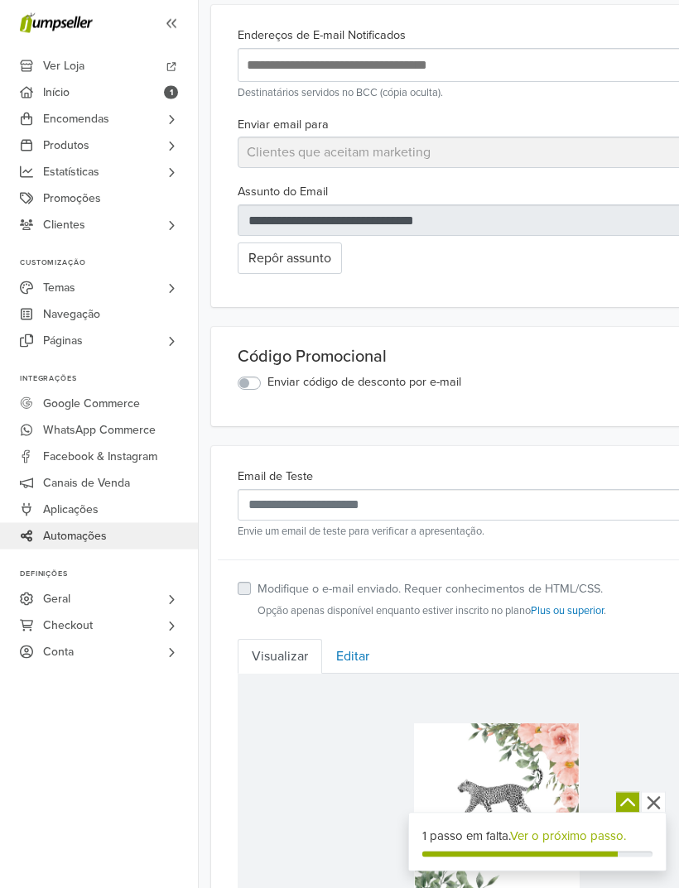
click at [341, 589] on label "Modifique o e-mail enviado. Requer conhecimentos de HTML/CSS." at bounding box center [429, 590] width 345 height 18
click at [257, 587] on label "Modifique o e-mail enviado. Requer conhecimentos de HTML/CSS." at bounding box center [429, 590] width 345 height 18
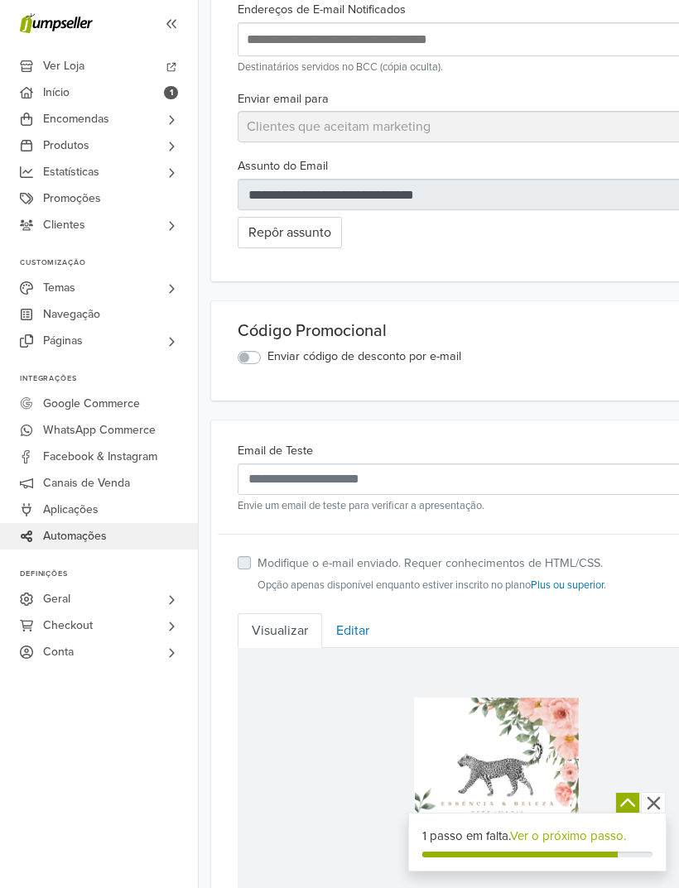
click at [267, 358] on label "Enviar código de desconto por e-mail" at bounding box center [364, 357] width 194 height 18
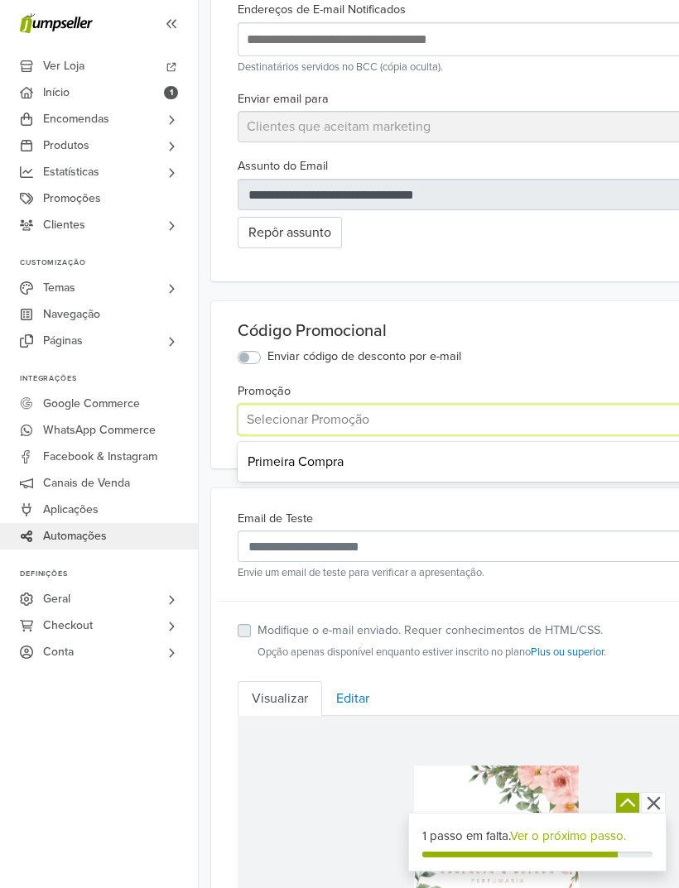
click at [345, 478] on div "Primeira Compra" at bounding box center [497, 461] width 518 height 33
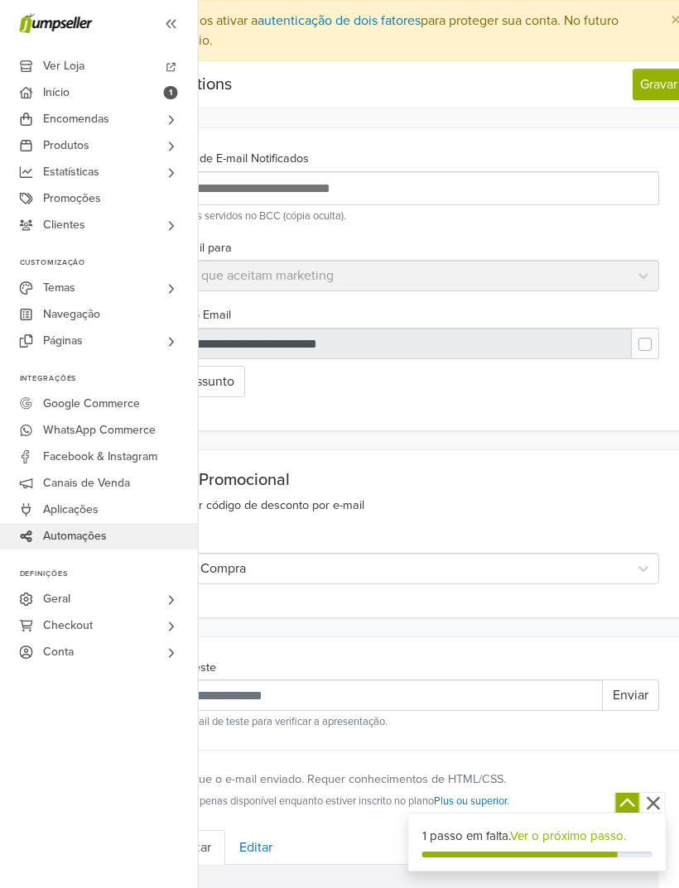
scroll to position [0, 99]
click at [652, 91] on button "Gravar" at bounding box center [657, 84] width 52 height 31
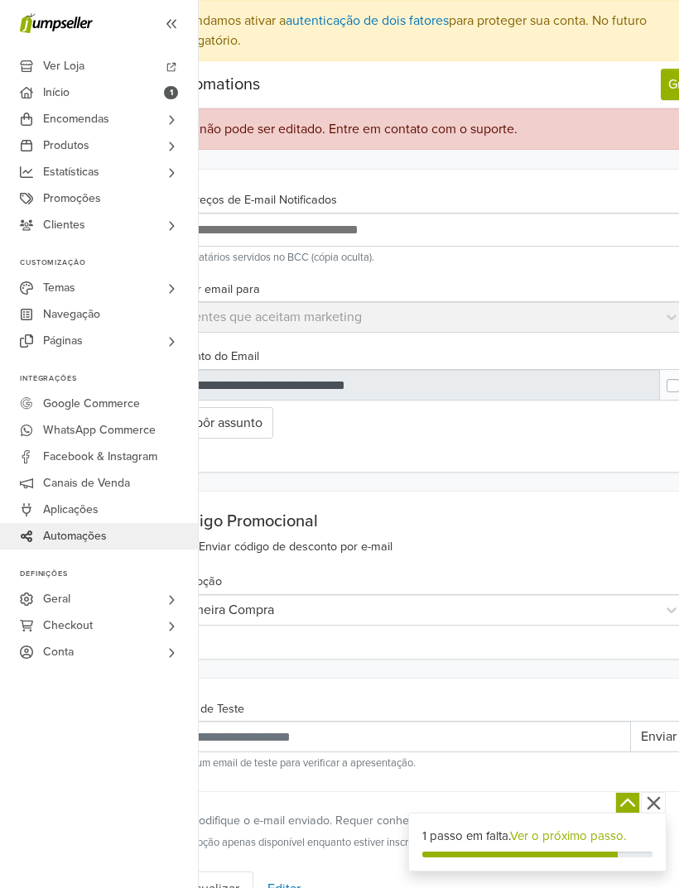
scroll to position [0, 0]
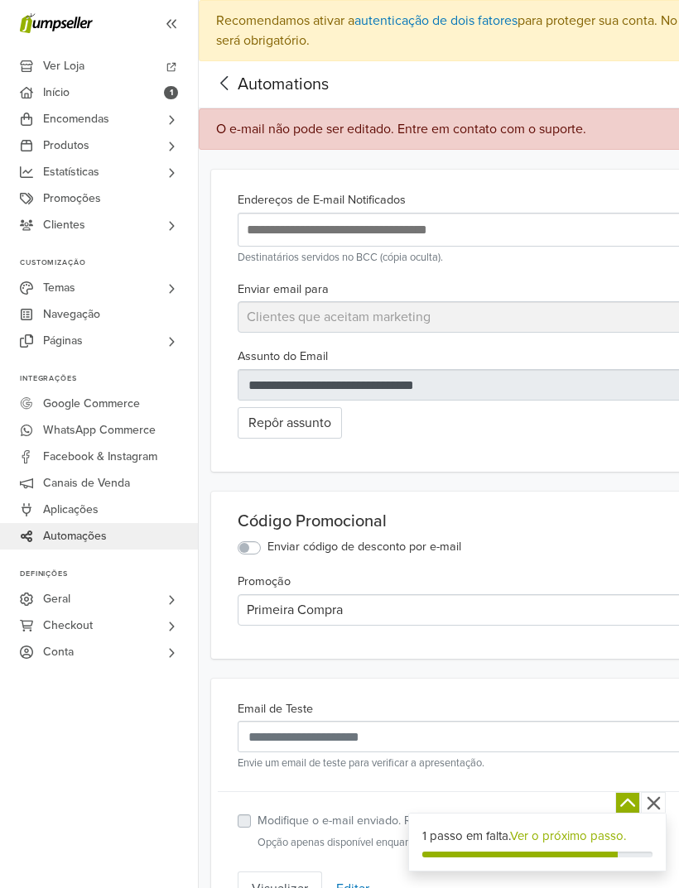
click at [299, 90] on span "Automations" at bounding box center [283, 85] width 91 height 20
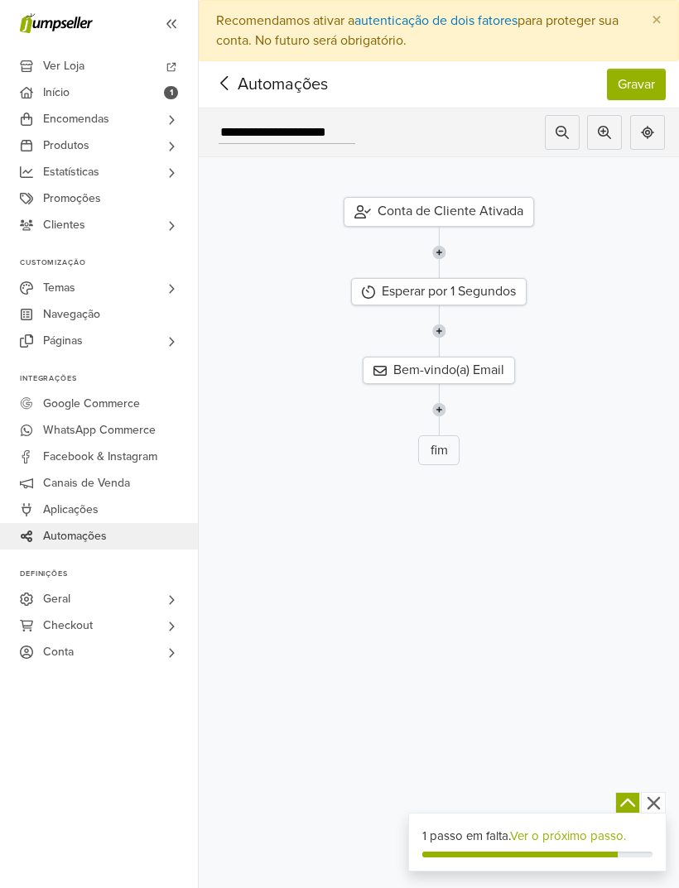
click at [472, 372] on div "Bem-vindo(a) Email" at bounding box center [439, 370] width 152 height 27
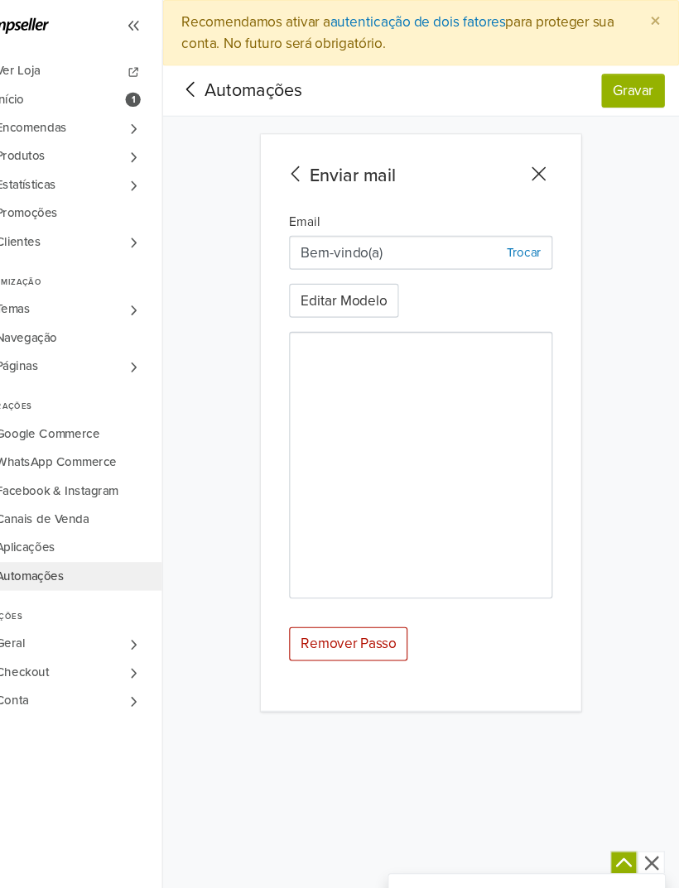
click at [310, 153] on icon at bounding box center [323, 162] width 26 height 21
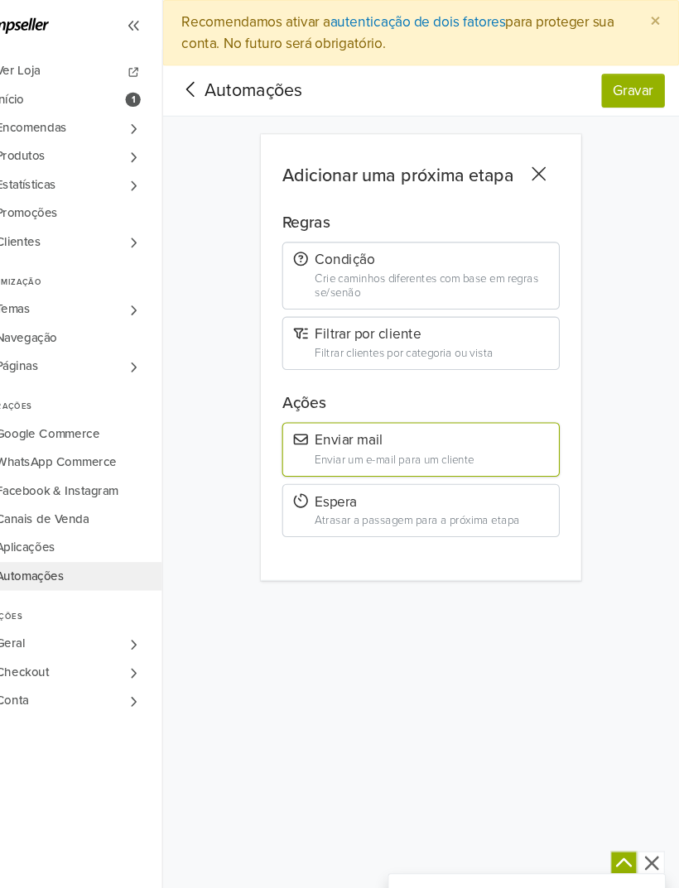
click at [466, 243] on div "Condição" at bounding box center [438, 242] width 237 height 16
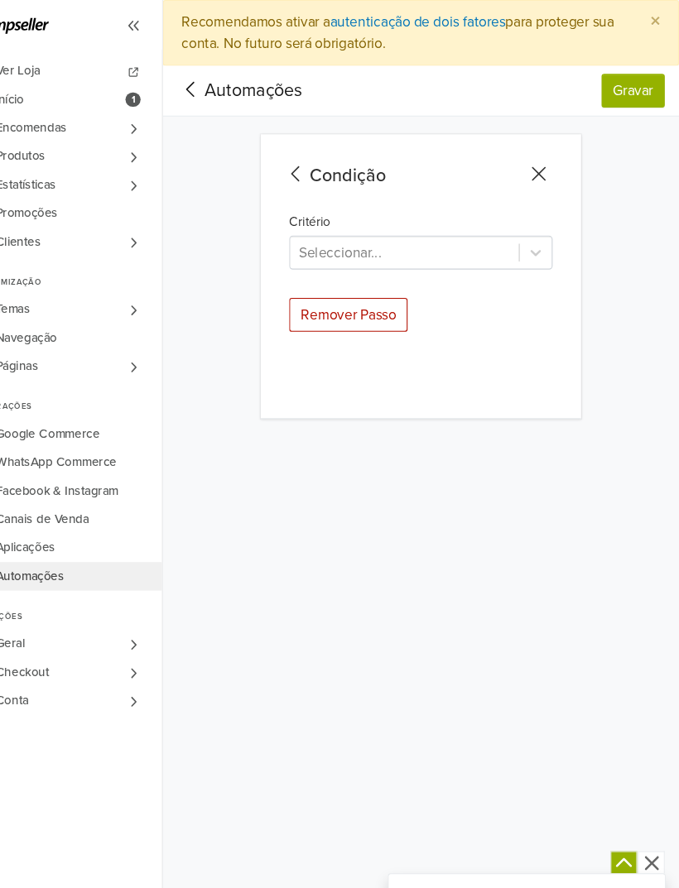
click at [360, 474] on div "**********" at bounding box center [439, 444] width 480 height 888
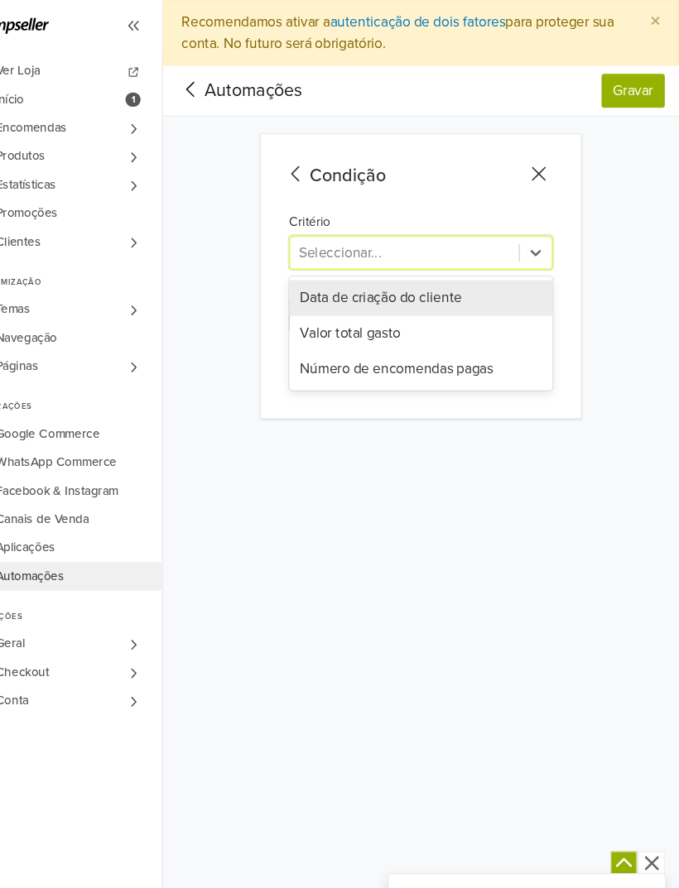
click at [243, 444] on div "**********" at bounding box center [439, 444] width 480 height 888
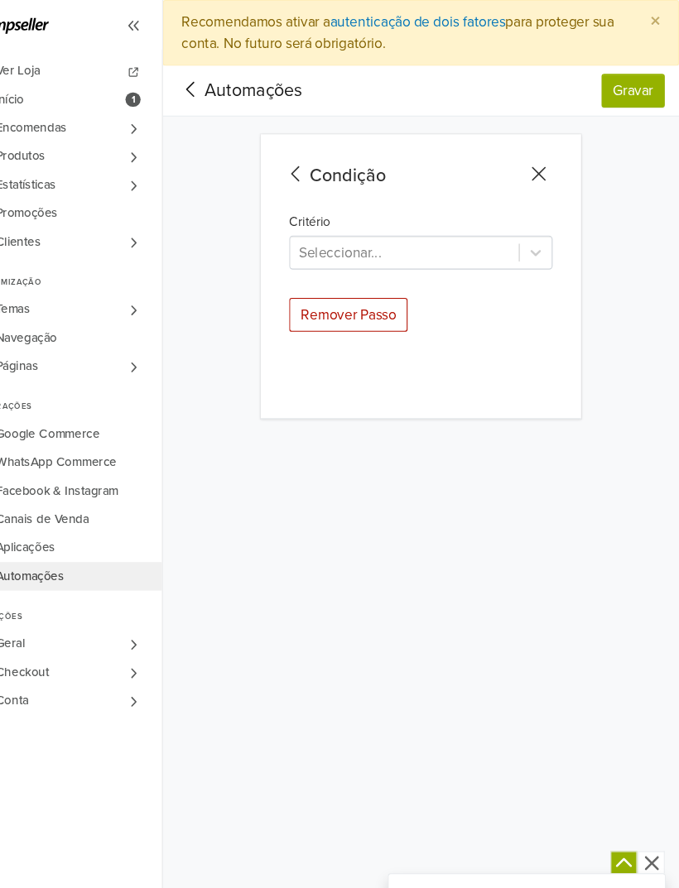
click at [310, 171] on div "Condição" at bounding box center [436, 164] width 252 height 25
click at [310, 157] on icon at bounding box center [323, 162] width 26 height 21
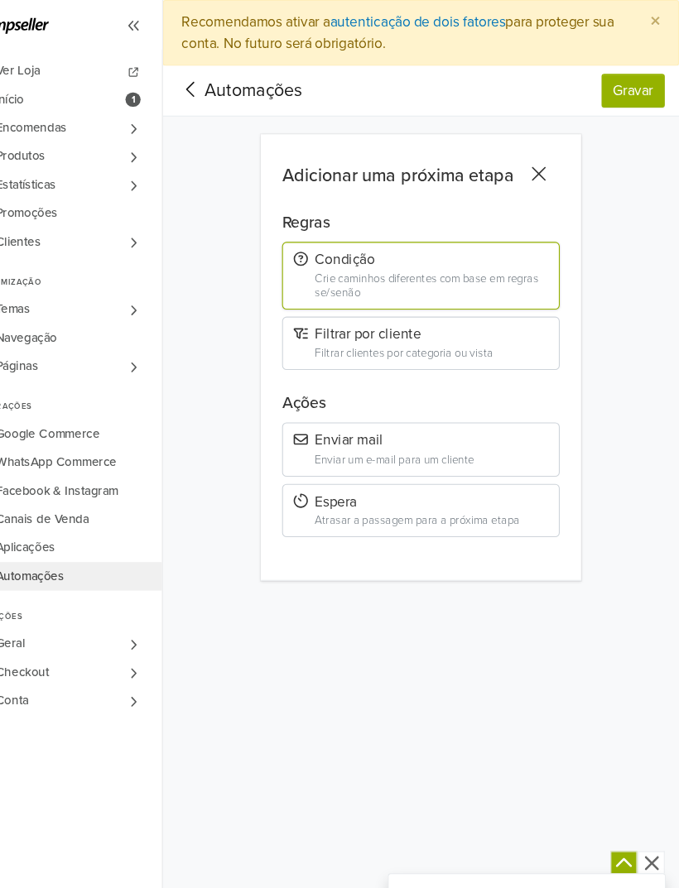
click at [459, 323] on div "Filtrar clientes por categoria ou vista" at bounding box center [448, 329] width 217 height 12
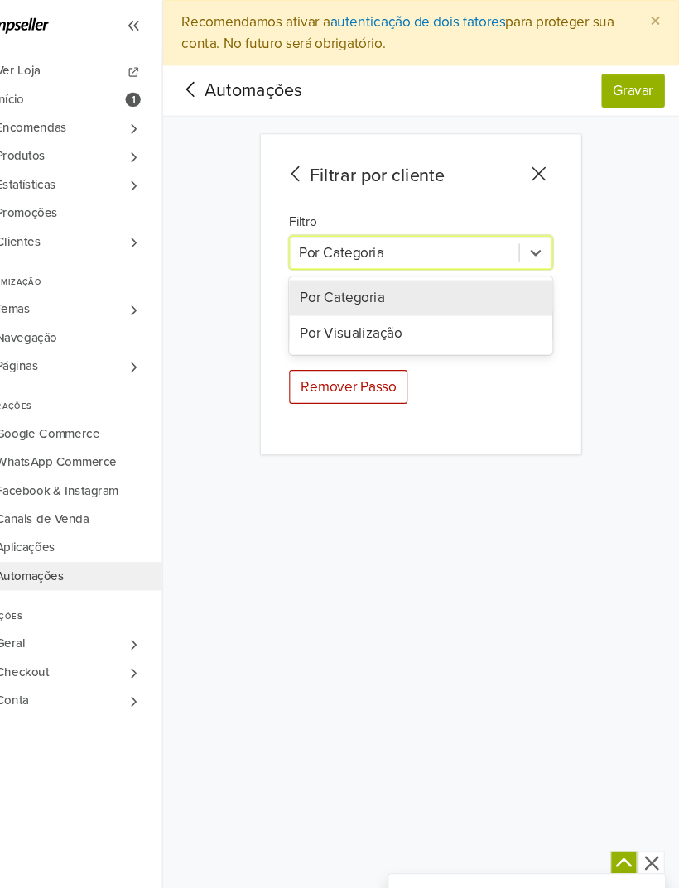
click at [327, 480] on div "**********" at bounding box center [439, 444] width 480 height 888
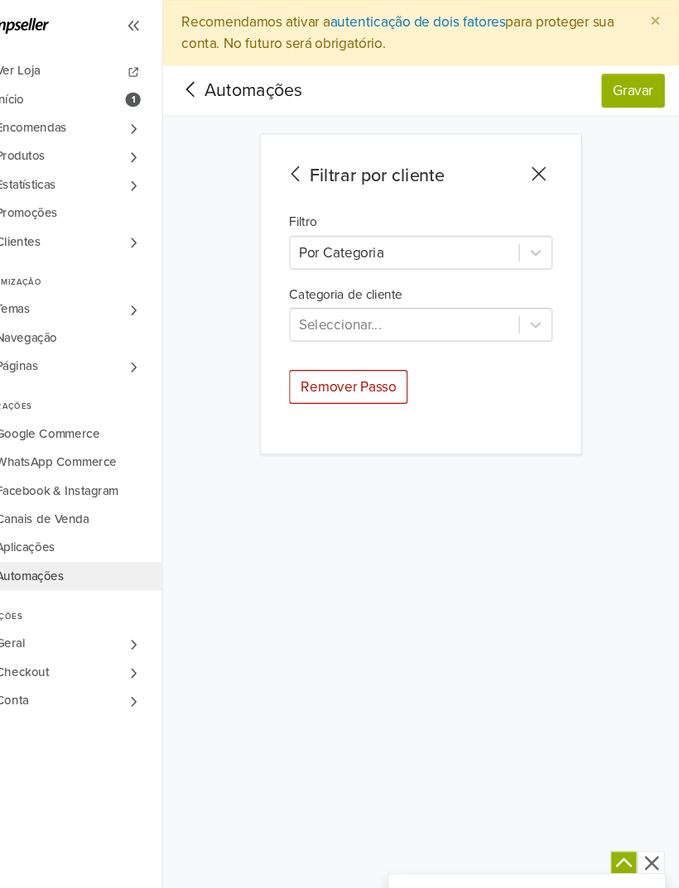
click at [310, 164] on icon at bounding box center [323, 162] width 26 height 21
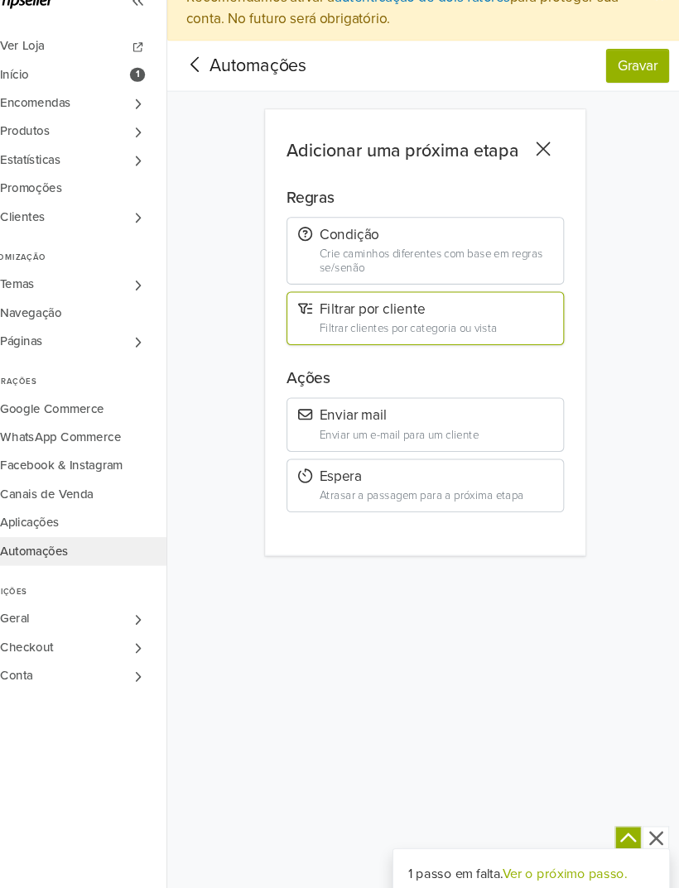
click at [454, 422] on div "Enviar um e-mail para um cliente" at bounding box center [448, 428] width 217 height 12
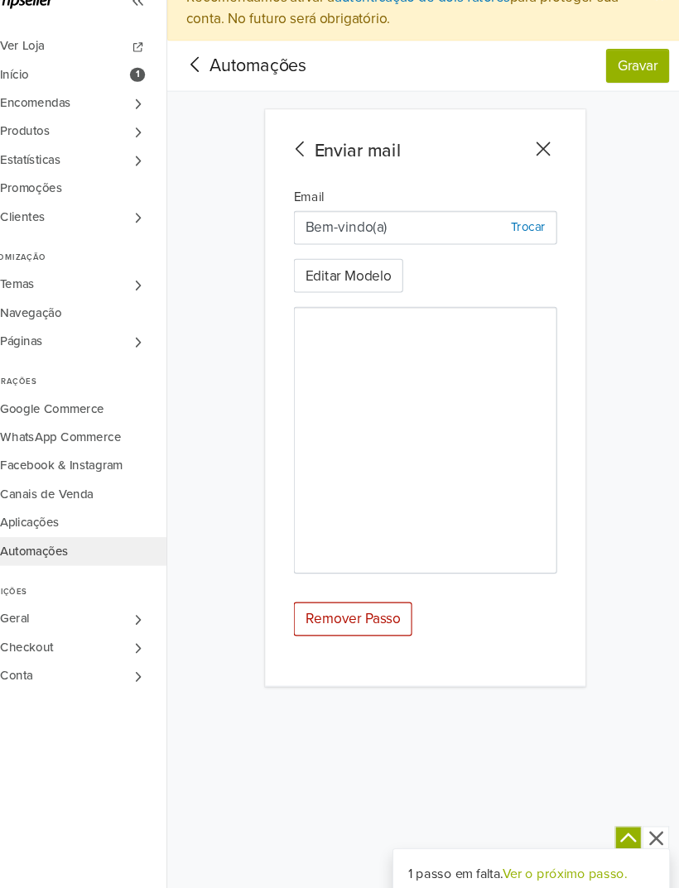
click at [310, 152] on icon at bounding box center [323, 162] width 26 height 21
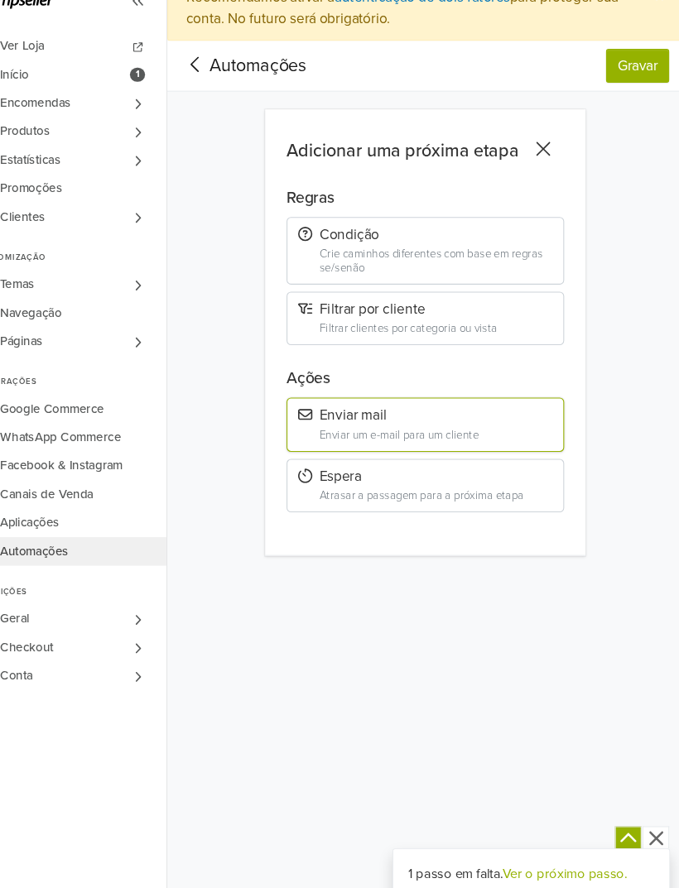
click at [419, 479] on div "Atrasar a passagem para a próxima etapa" at bounding box center [448, 485] width 217 height 12
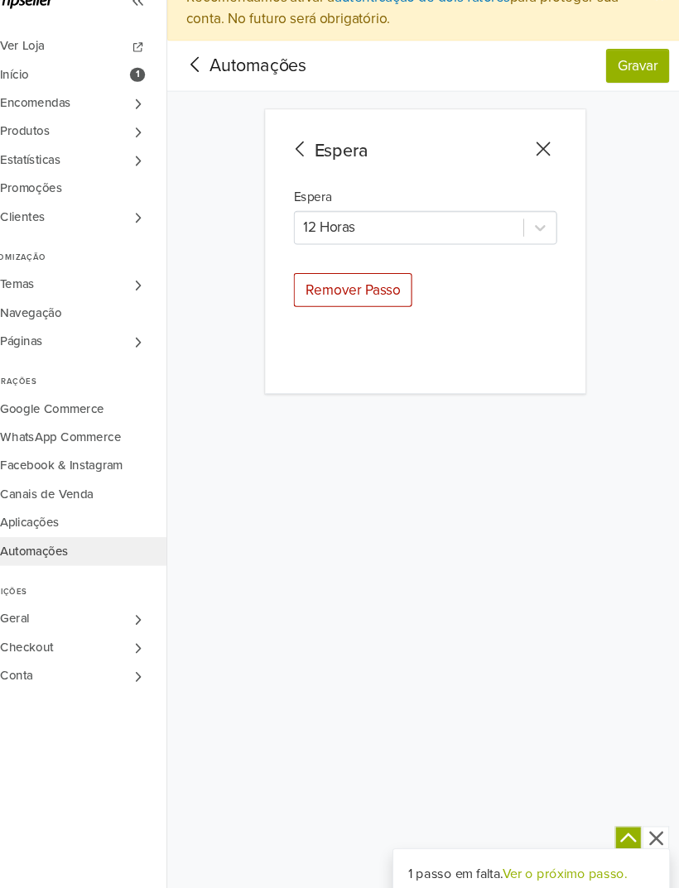
click at [310, 152] on div "Espera" at bounding box center [436, 164] width 252 height 25
click at [310, 152] on icon at bounding box center [323, 162] width 26 height 21
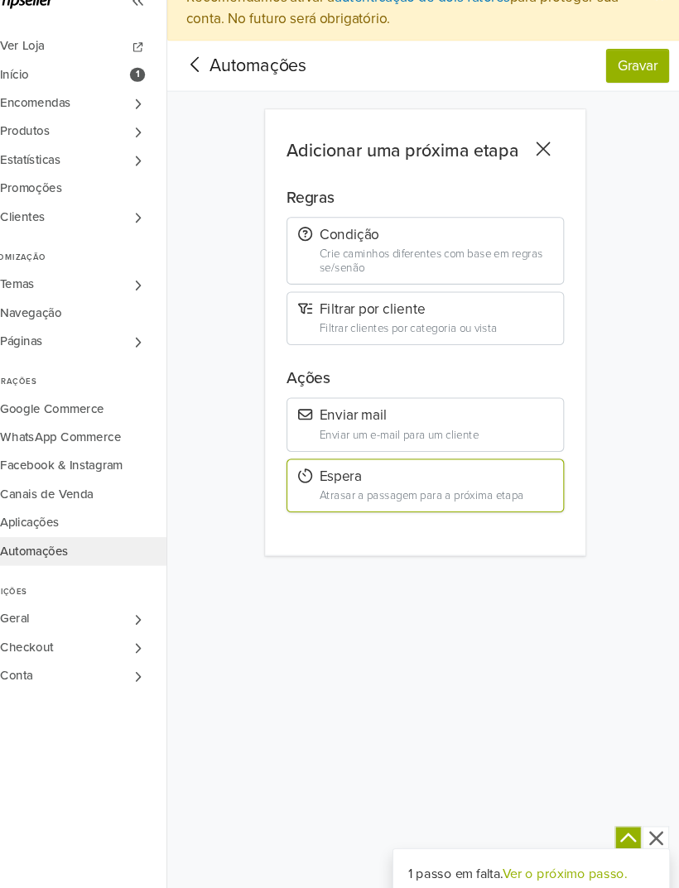
click at [536, 152] on icon at bounding box center [549, 162] width 26 height 21
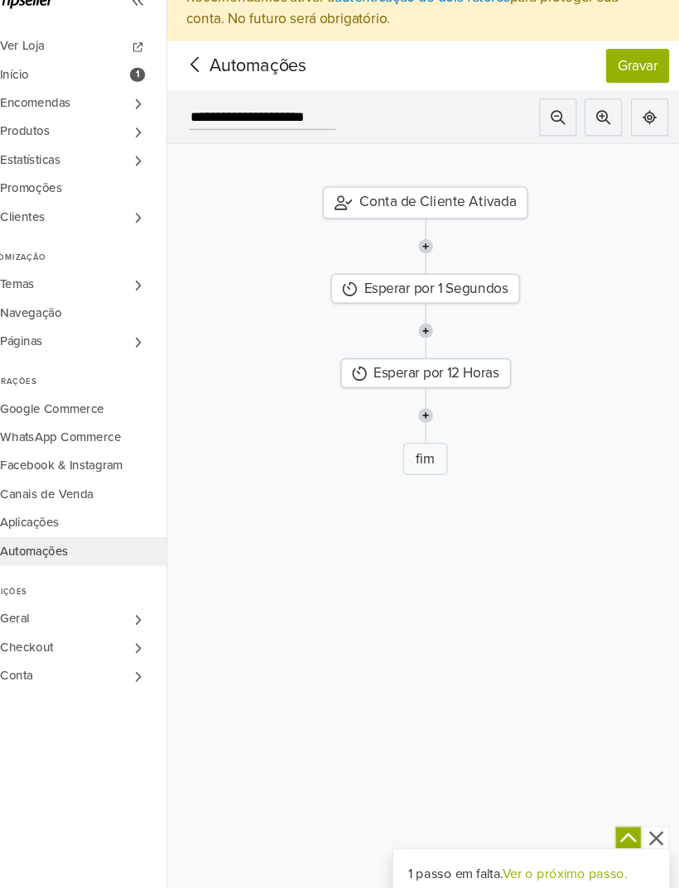
click at [441, 357] on div "Esperar por 12 Horas" at bounding box center [439, 370] width 158 height 27
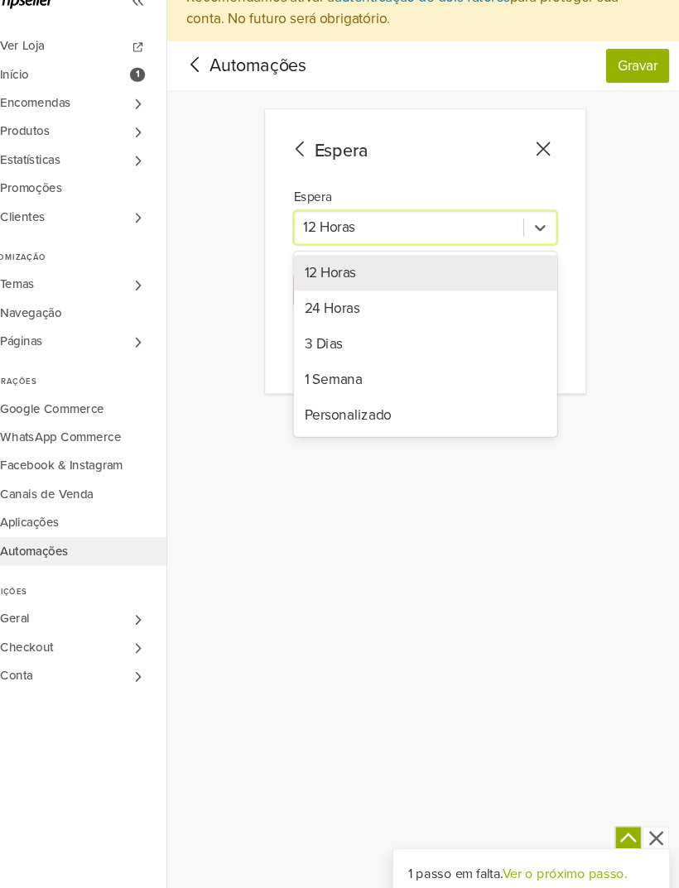
click at [426, 434] on div "**********" at bounding box center [439, 444] width 480 height 888
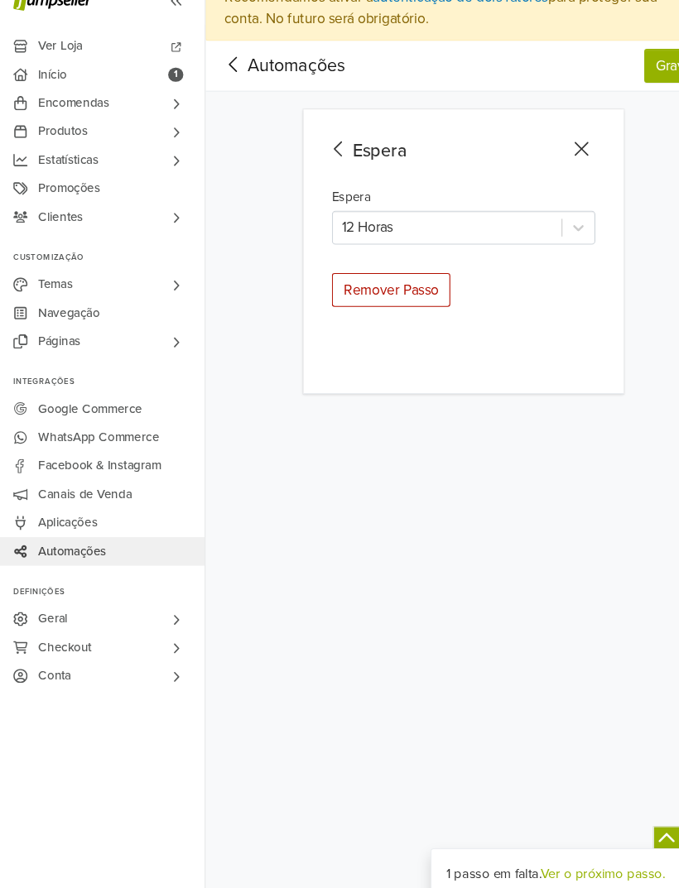
click at [317, 152] on icon at bounding box center [323, 162] width 26 height 21
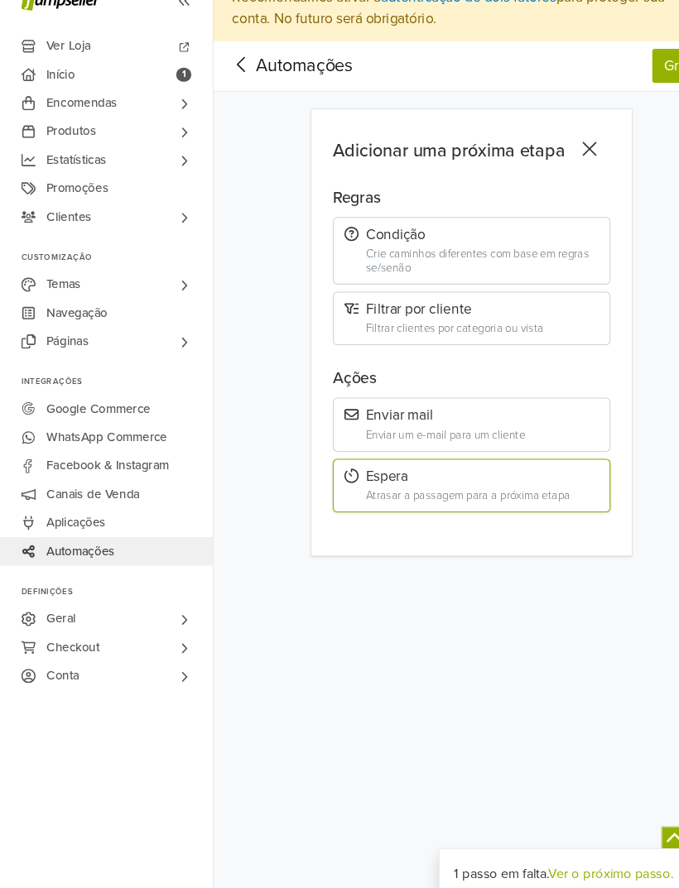
click at [546, 152] on icon at bounding box center [549, 162] width 26 height 21
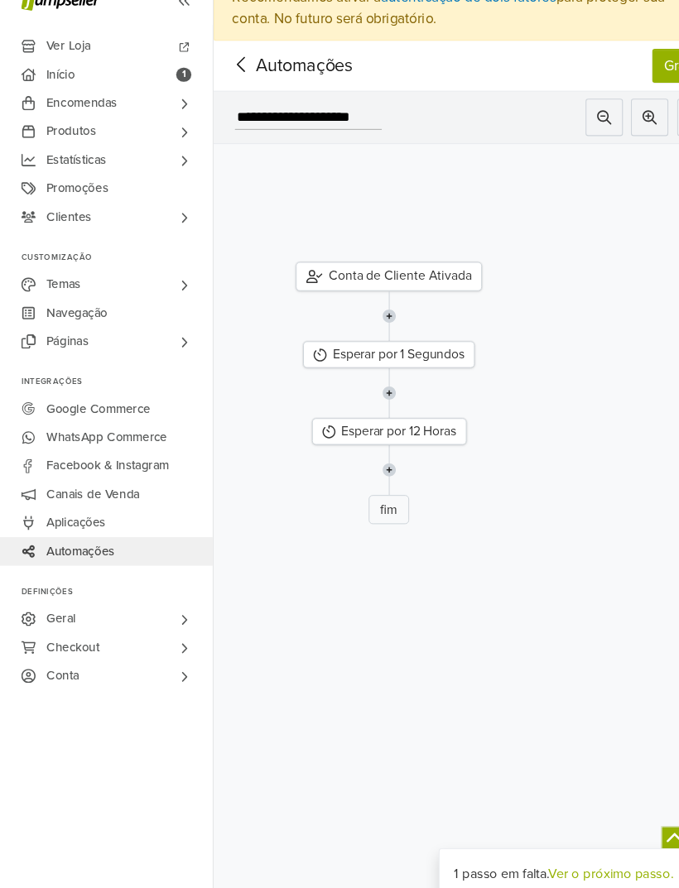
click at [388, 412] on div "Esperar por 12 Horas" at bounding box center [362, 424] width 144 height 25
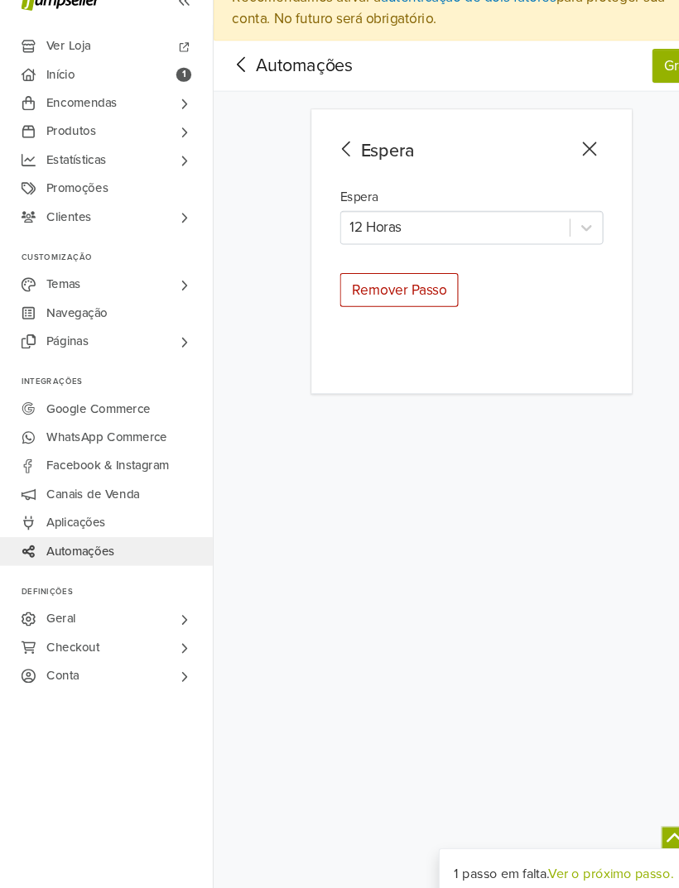
click at [392, 277] on div "Remover Passo" at bounding box center [371, 292] width 110 height 31
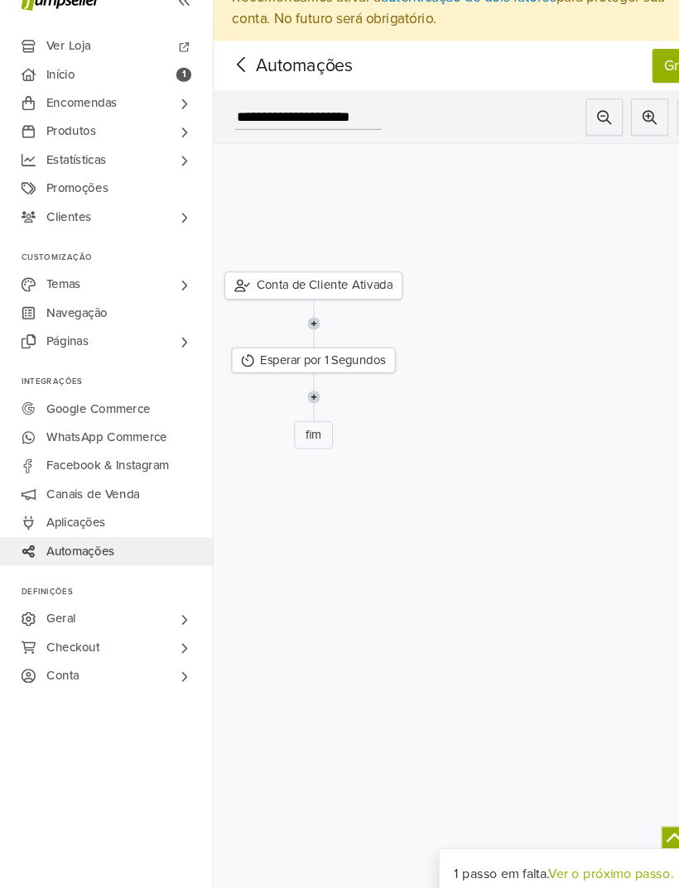
click at [294, 72] on span "Automações" at bounding box center [257, 84] width 90 height 25
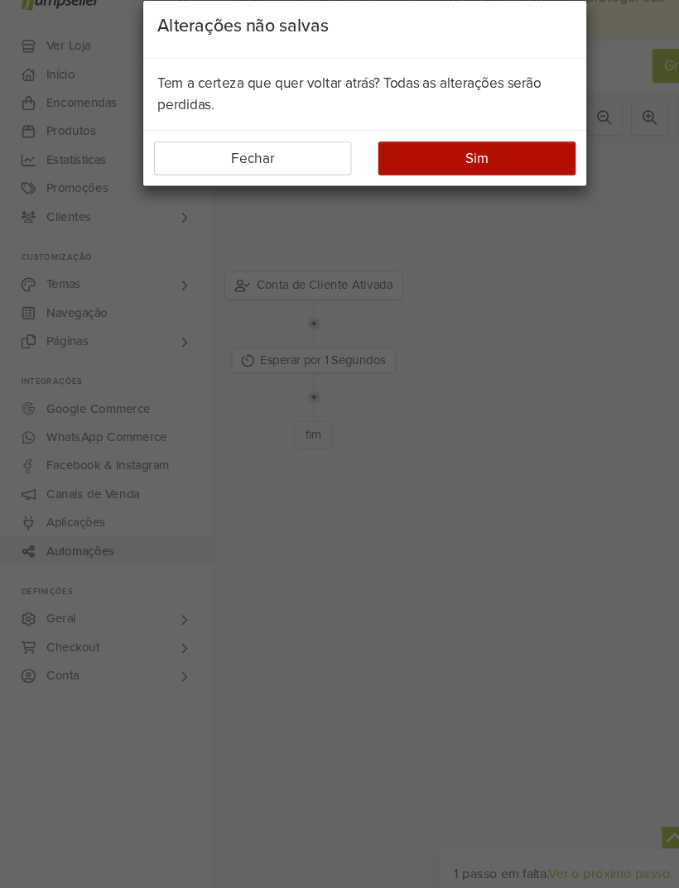
click at [492, 155] on button "Sim" at bounding box center [444, 170] width 184 height 31
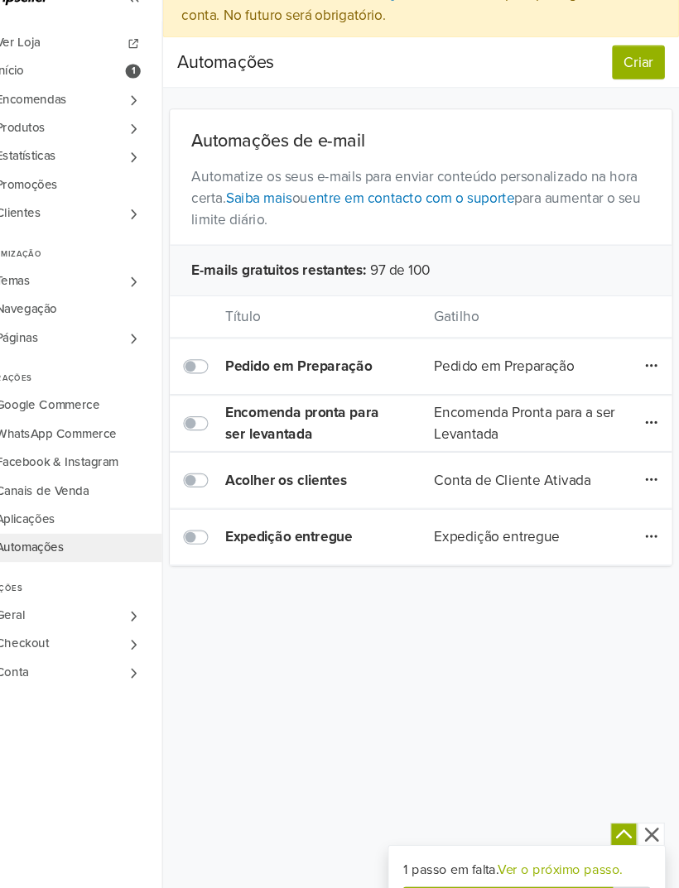
click at [617, 69] on button "Criar" at bounding box center [641, 84] width 49 height 31
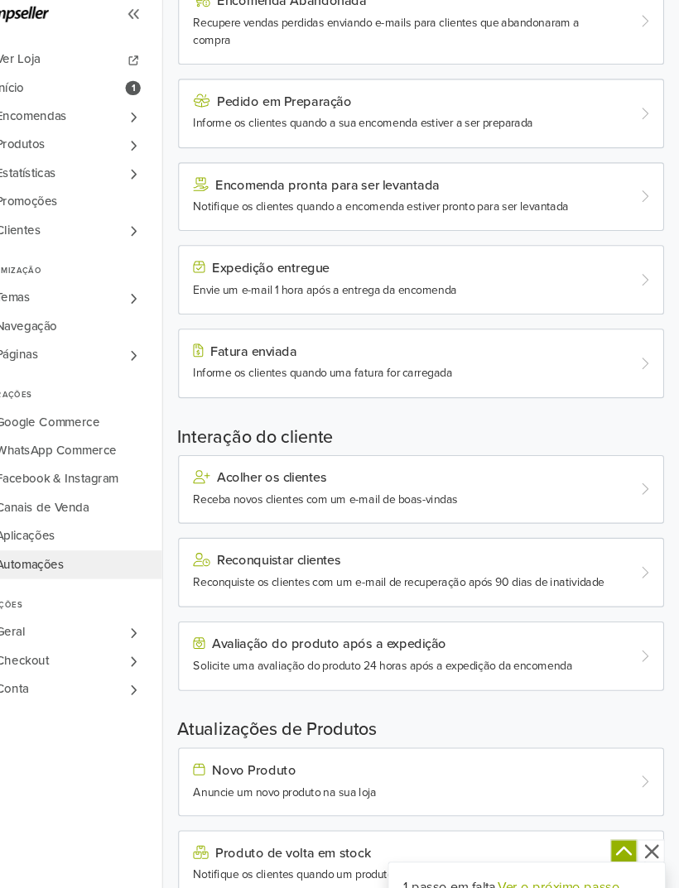
scroll to position [957, 0]
click at [545, 449] on div "Acolher os clientes" at bounding box center [420, 455] width 387 height 13
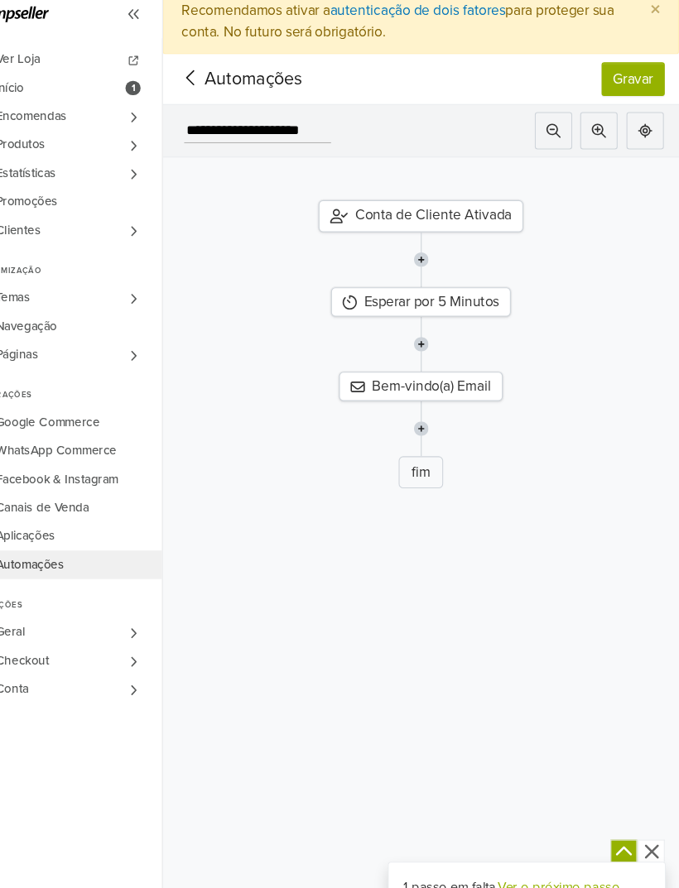
click at [455, 278] on div "Esperar por 5 Minutos" at bounding box center [438, 291] width 167 height 27
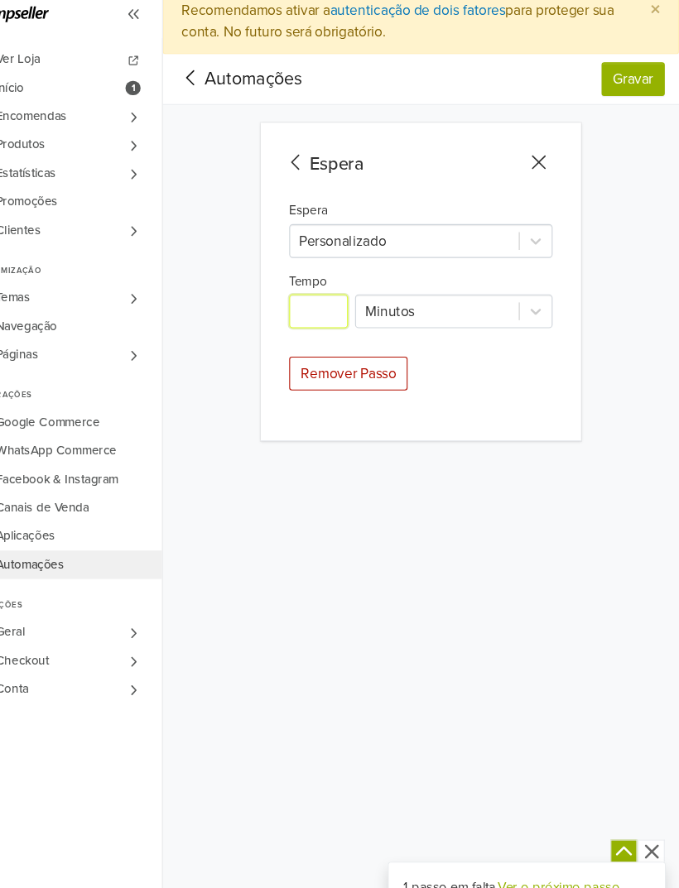
click at [316, 285] on input "*" at bounding box center [343, 300] width 55 height 31
type input "*"
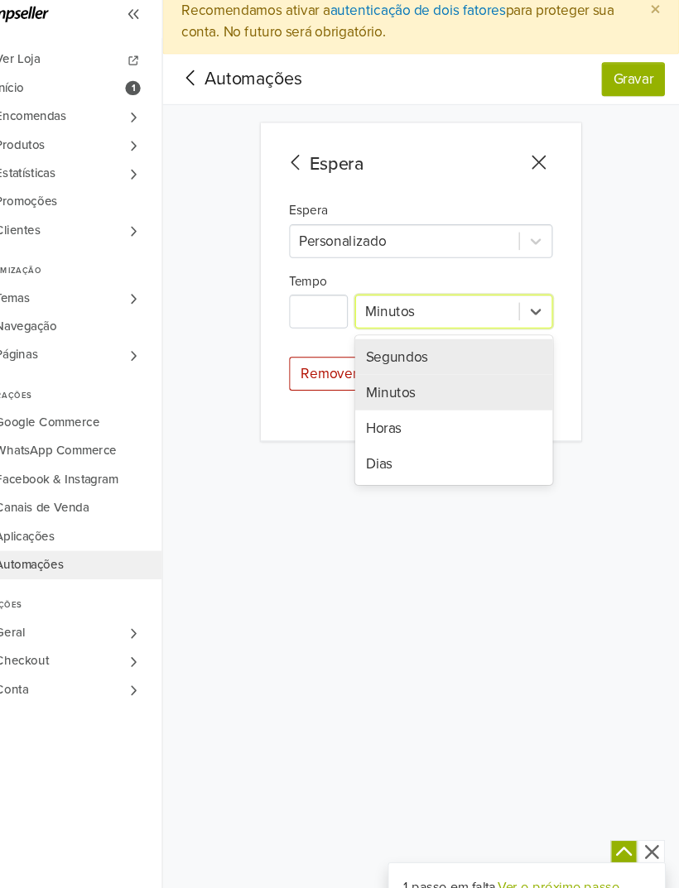
click at [435, 326] on div "Segundos" at bounding box center [470, 342] width 184 height 33
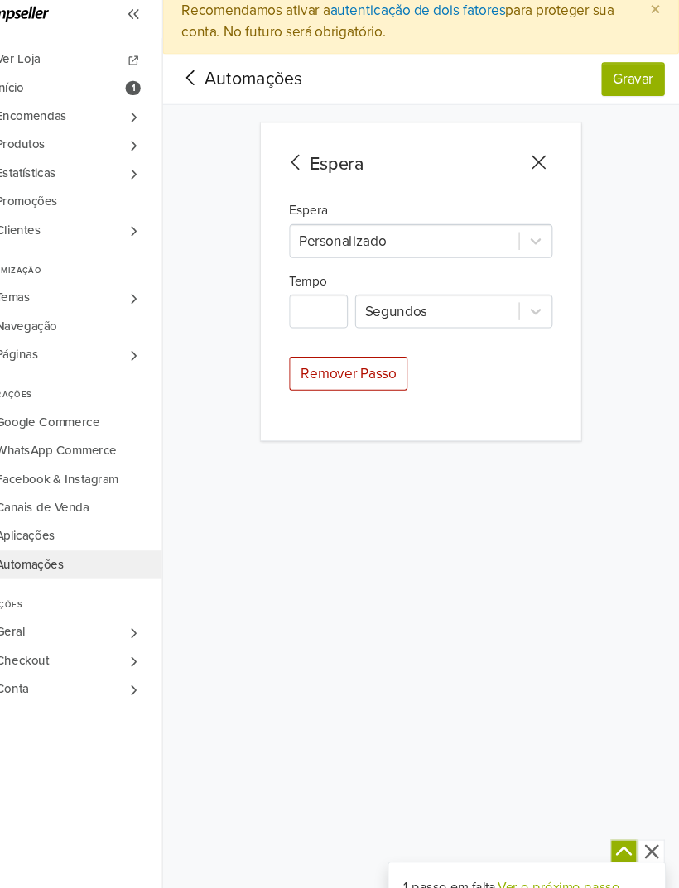
click at [607, 69] on button "Gravar" at bounding box center [636, 84] width 59 height 31
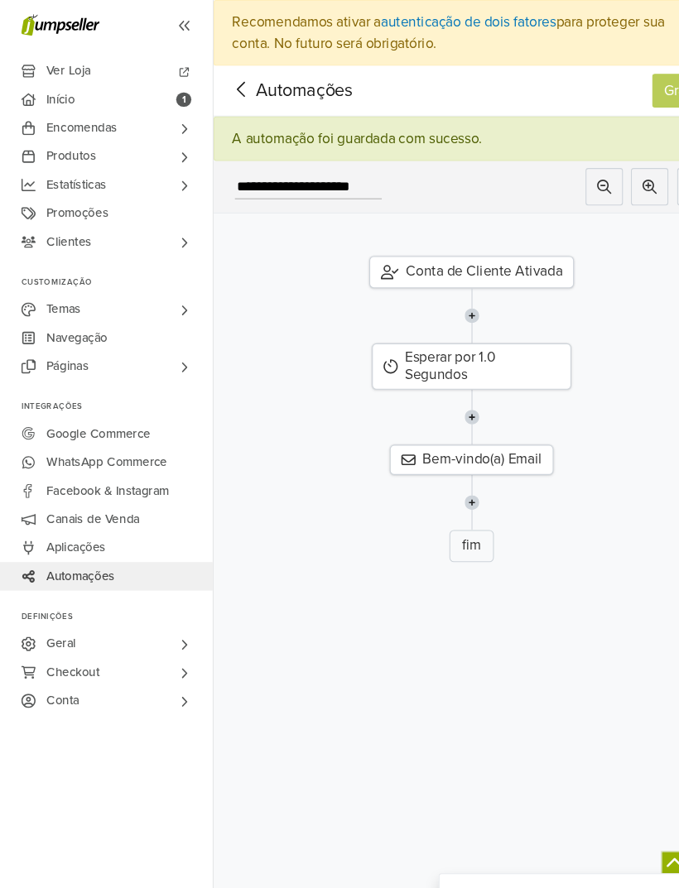
click at [301, 92] on span "Automações" at bounding box center [257, 84] width 90 height 25
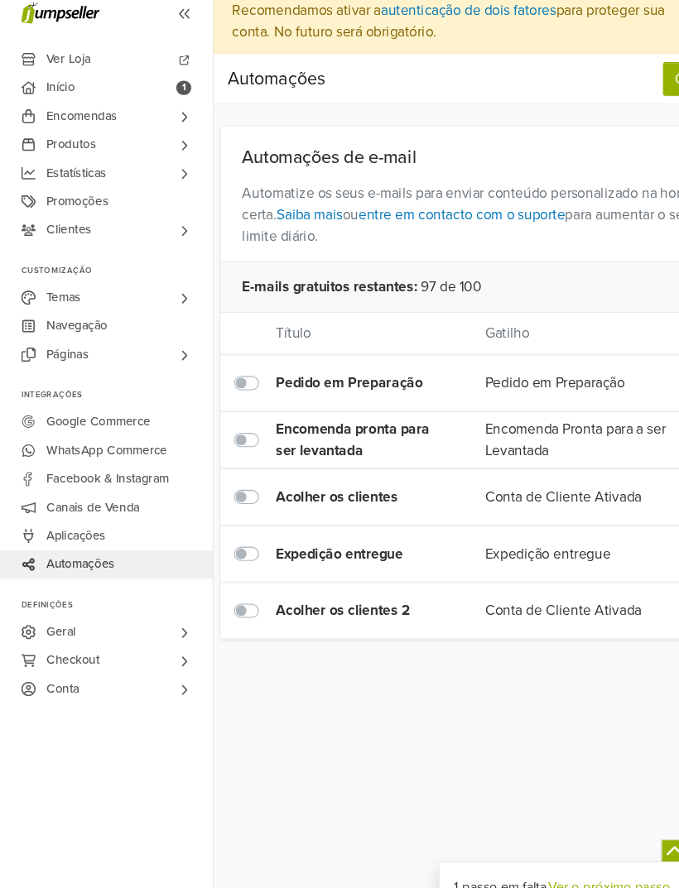
scroll to position [19, 0]
click at [144, 506] on link "Aplicações" at bounding box center [99, 510] width 198 height 26
